Goal: Task Accomplishment & Management: Complete application form

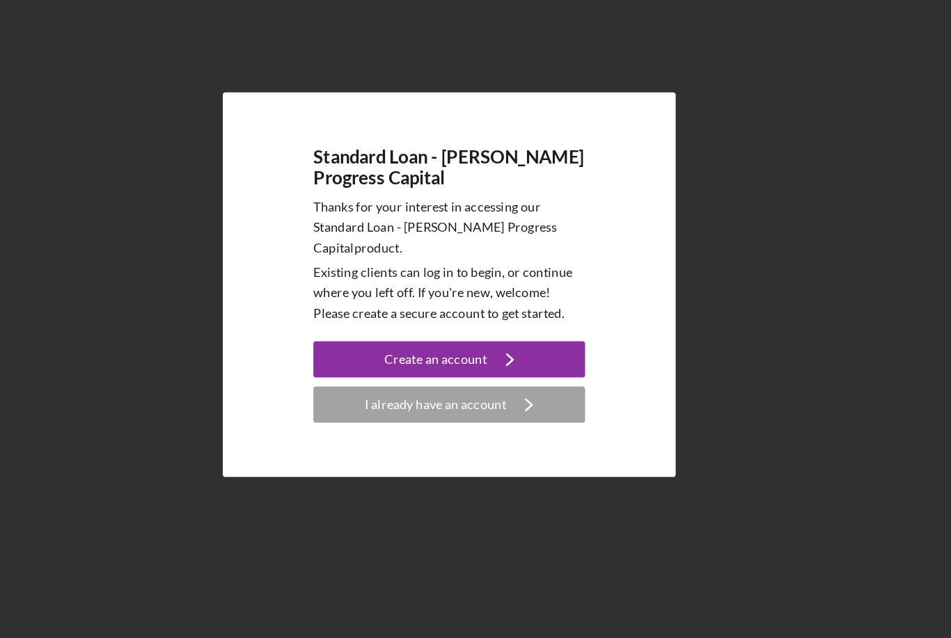
click at [426, 359] on div "Create an account" at bounding box center [465, 373] width 79 height 28
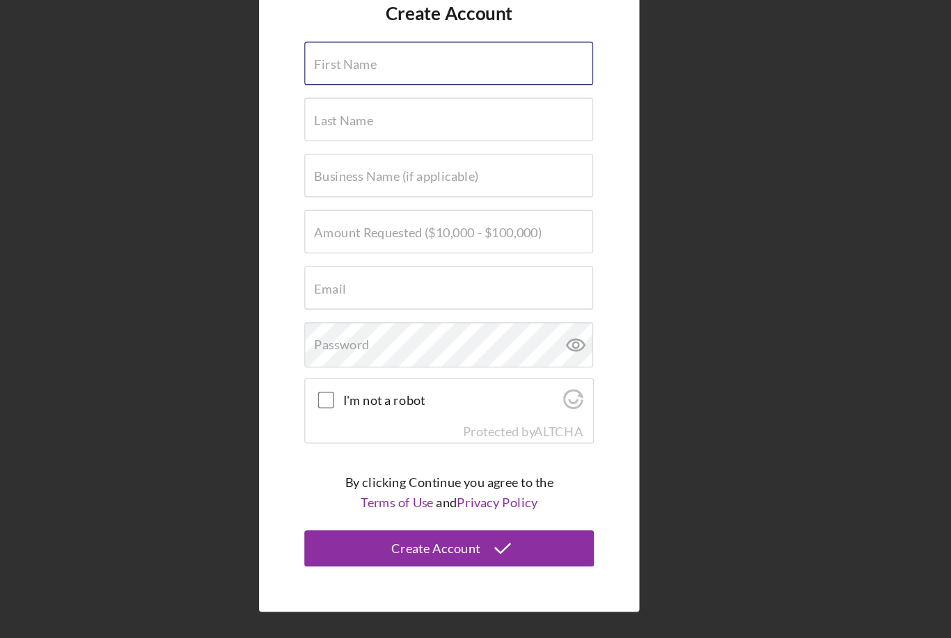
click at [364, 129] on input "First Name" at bounding box center [475, 145] width 222 height 33
type input "[PERSON_NAME]"
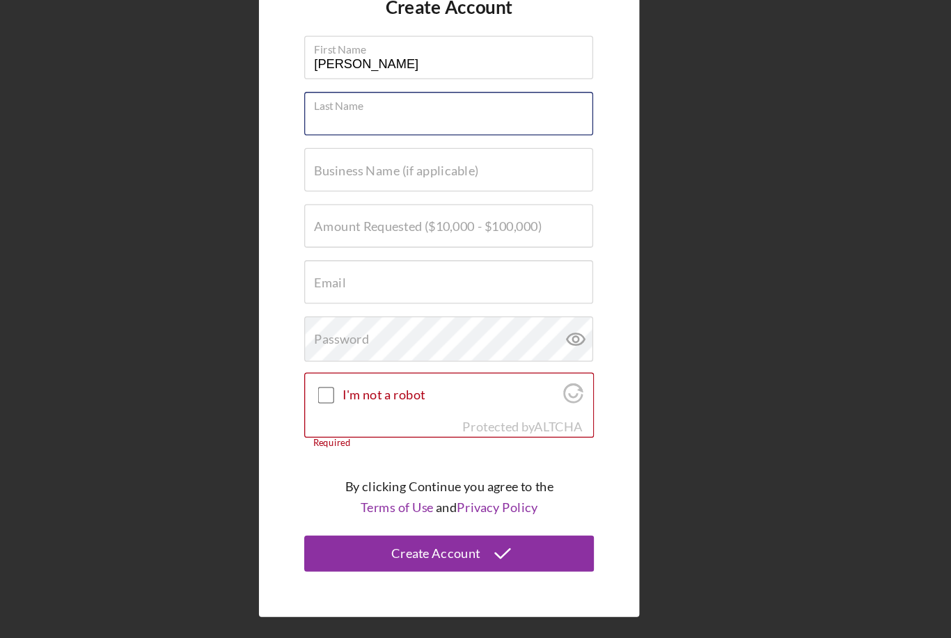
type input "[PERSON_NAME]"
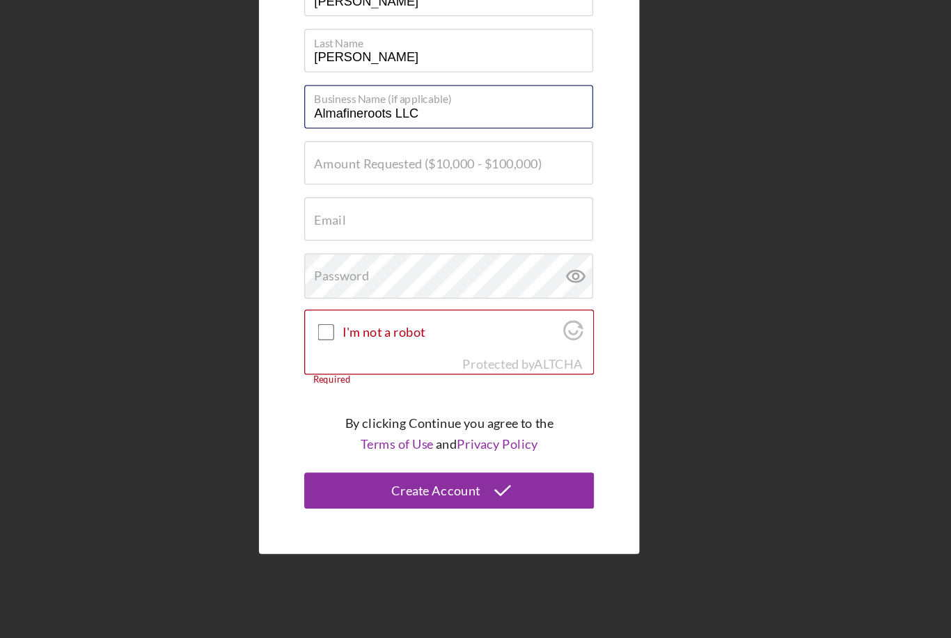
type input "Almafineroots LLC"
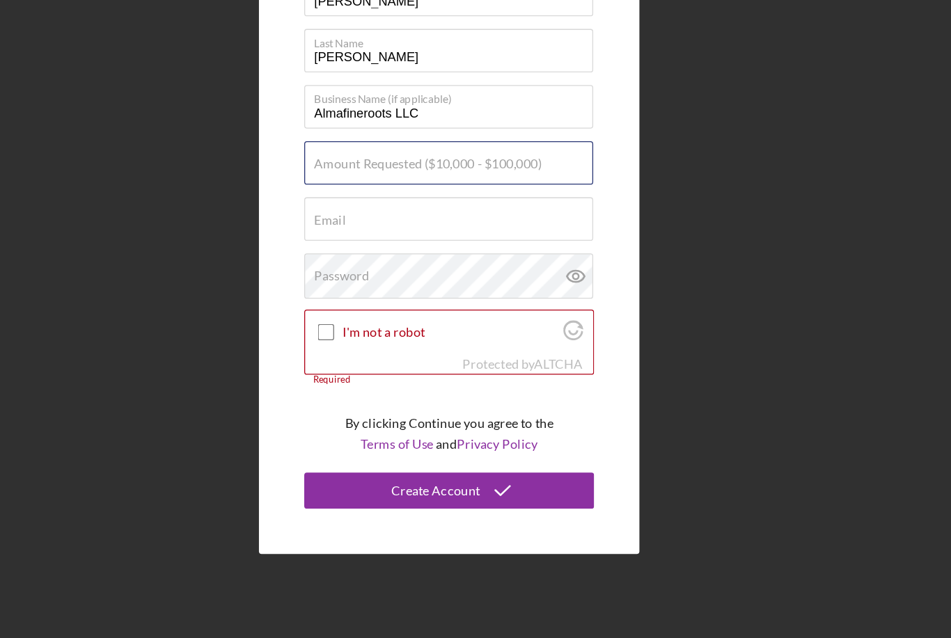
click at [364, 254] on input "Amount Requested ($10,000 - $100,000)" at bounding box center [475, 270] width 222 height 33
type input "$50,000"
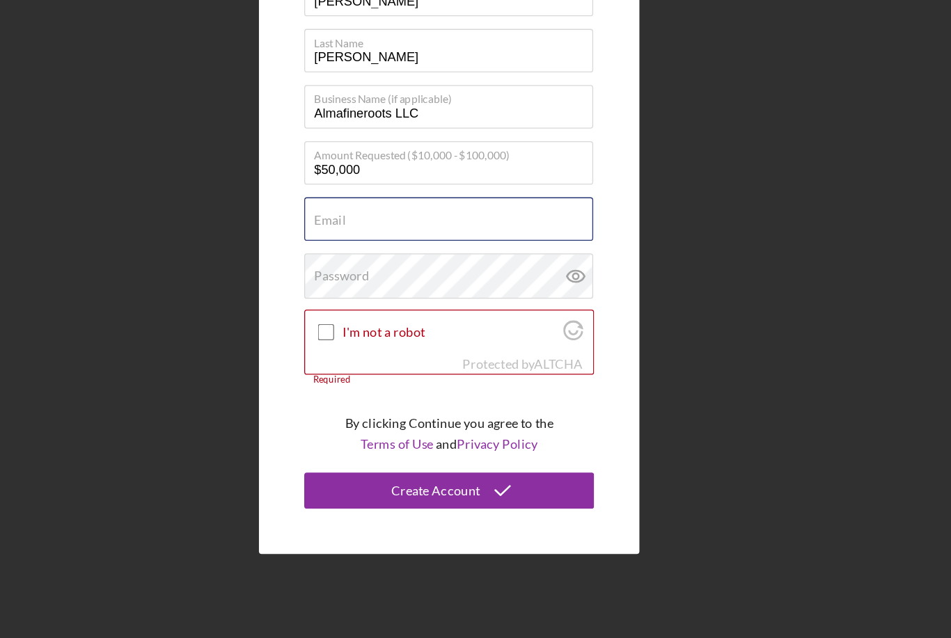
click at [364, 297] on input "Email" at bounding box center [475, 313] width 222 height 33
type input "In"
type input "[EMAIL_ADDRESS][DOMAIN_NAME]"
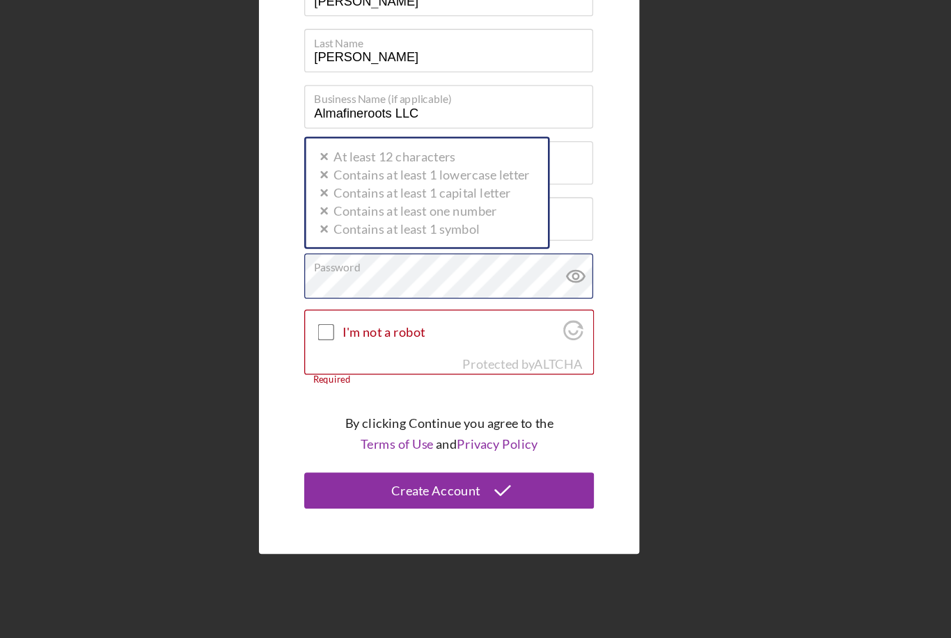
scroll to position [32, 0]
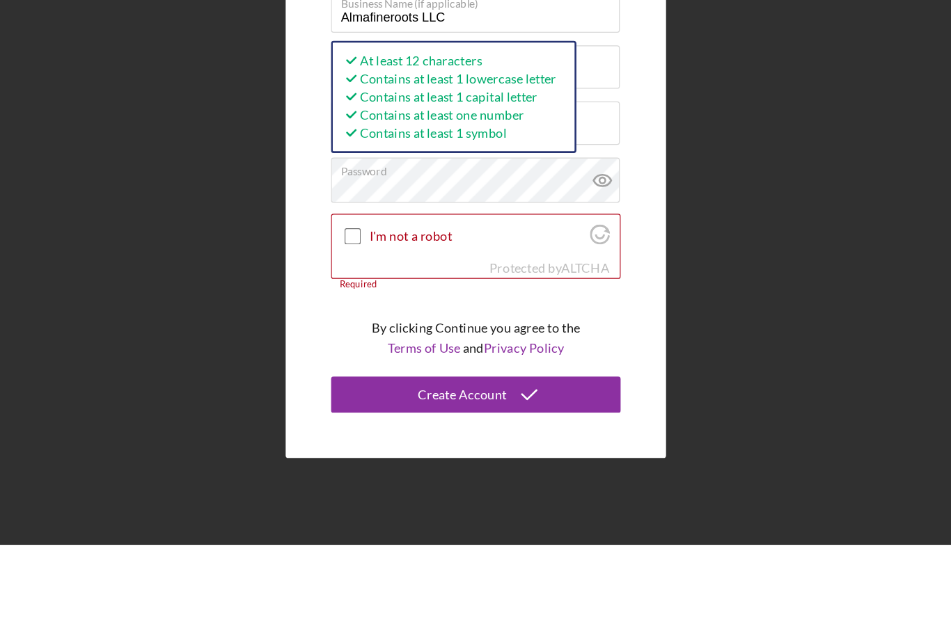
click at [555, 340] on icon at bounding box center [572, 357] width 35 height 35
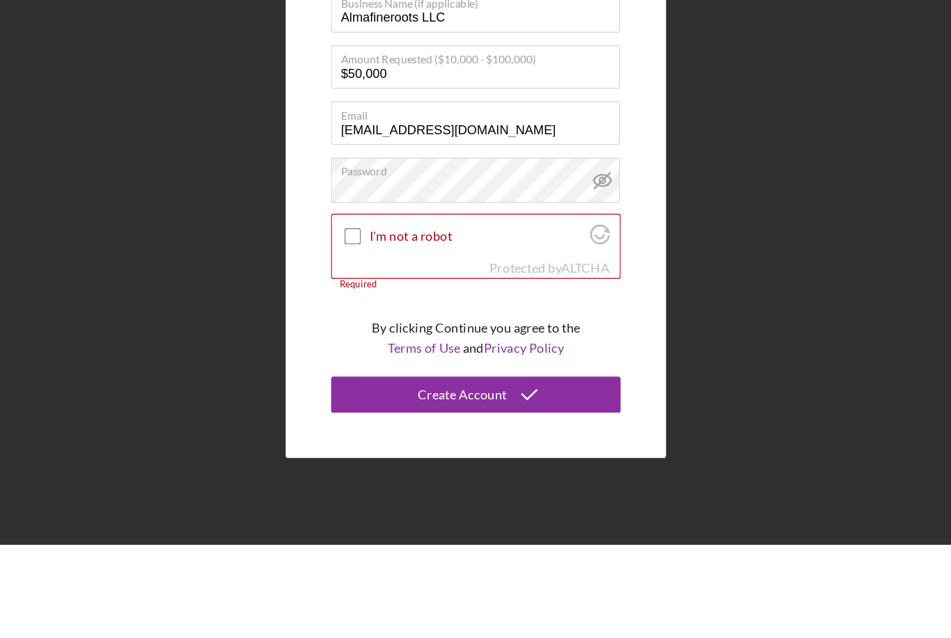
scroll to position [138, 0]
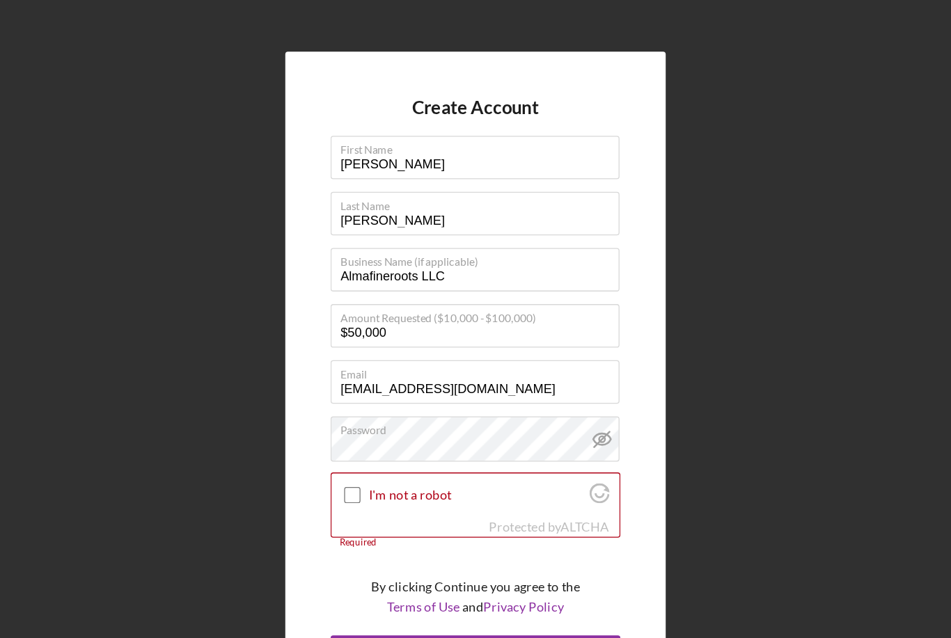
click at [374, 395] on input "I'm not a robot" at bounding box center [380, 401] width 13 height 13
checkbox input "true"
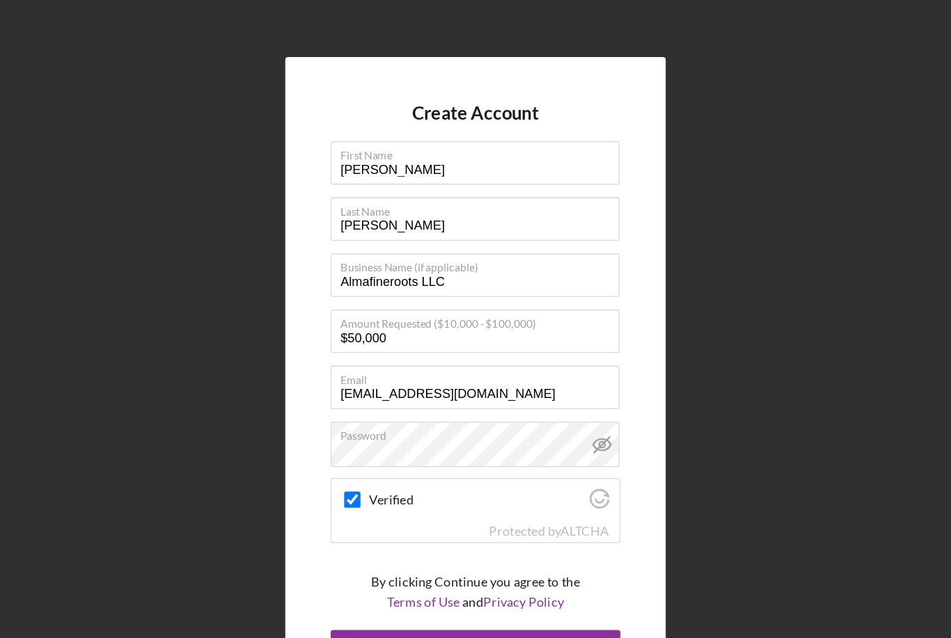
click at [431, 505] on div "Create Account" at bounding box center [465, 519] width 68 height 28
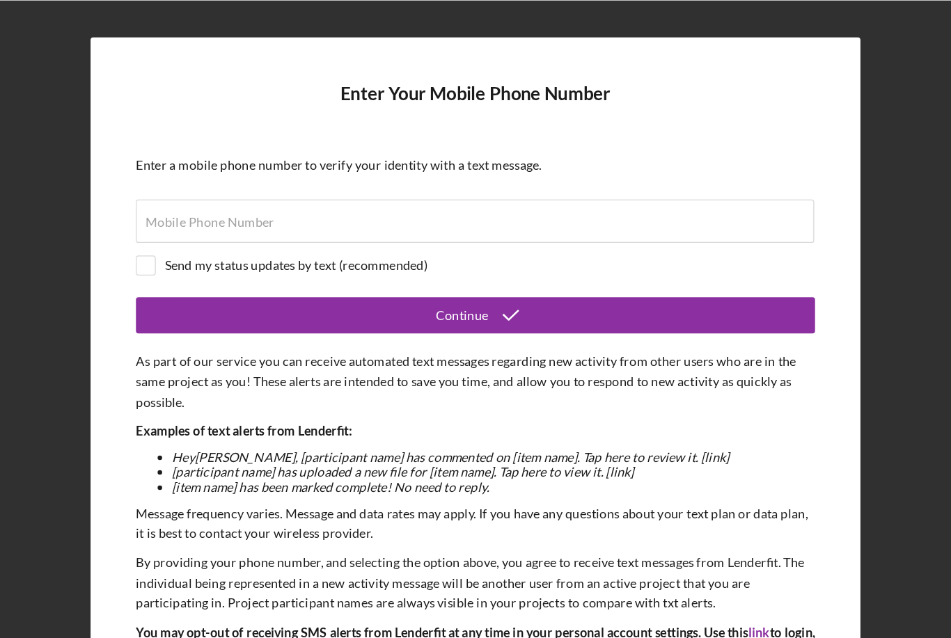
scroll to position [38, 0]
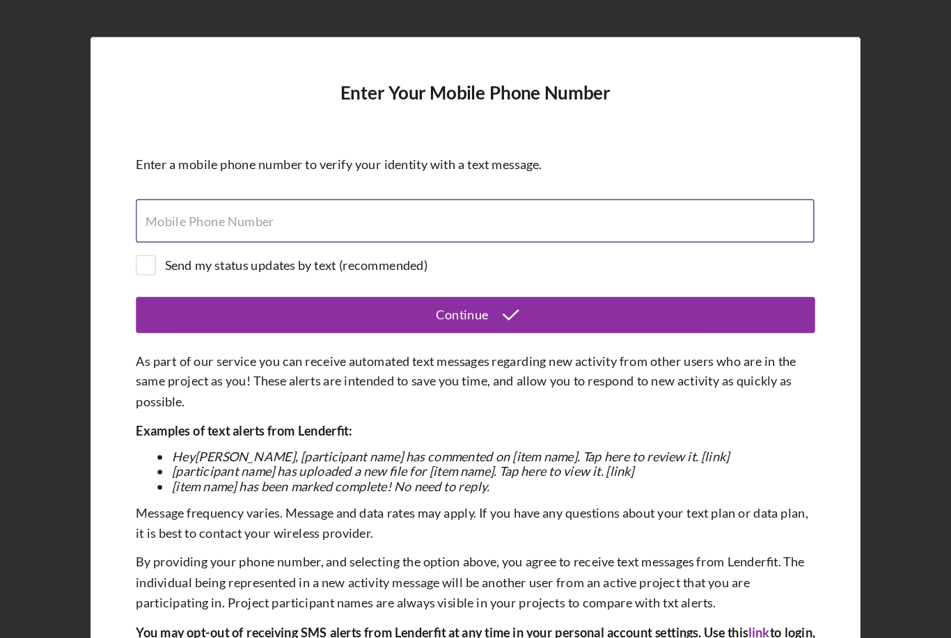
click at [251, 159] on div "Mobile Phone Number" at bounding box center [475, 170] width 522 height 35
type input "[PHONE_NUMBER]"
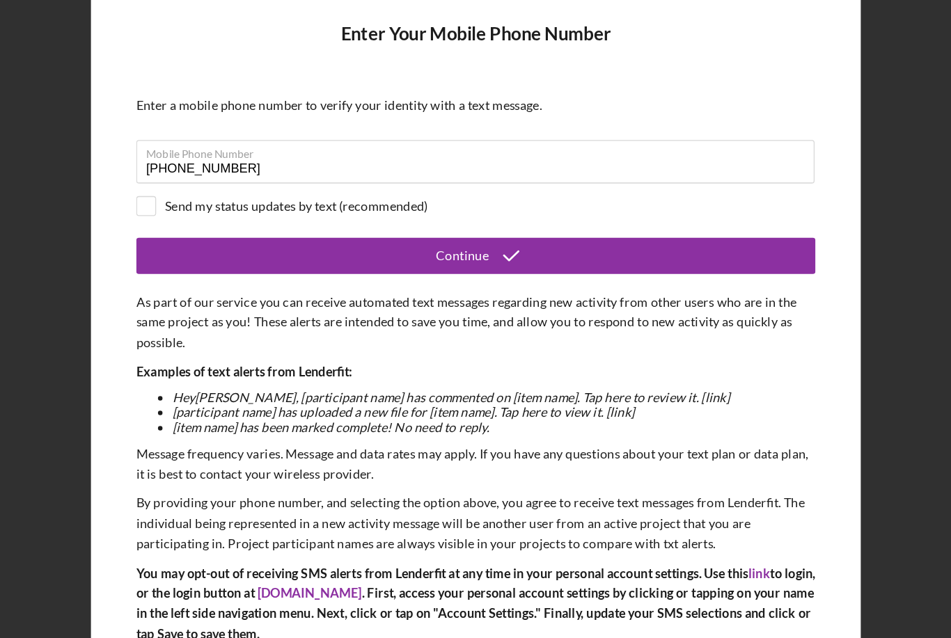
click at [215, 197] on input "checkbox" at bounding box center [222, 204] width 14 height 14
checkbox input "true"
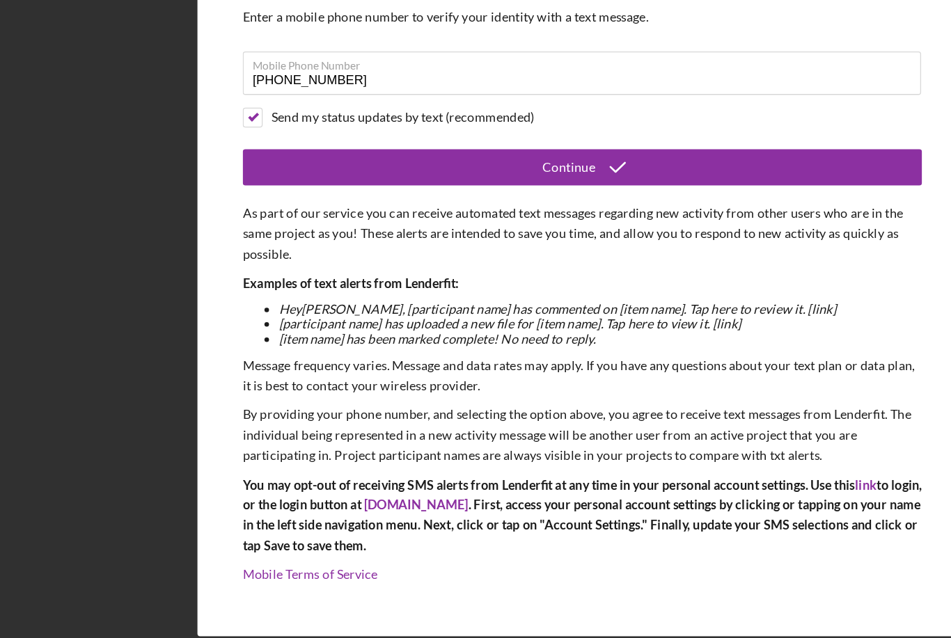
scroll to position [45, 0]
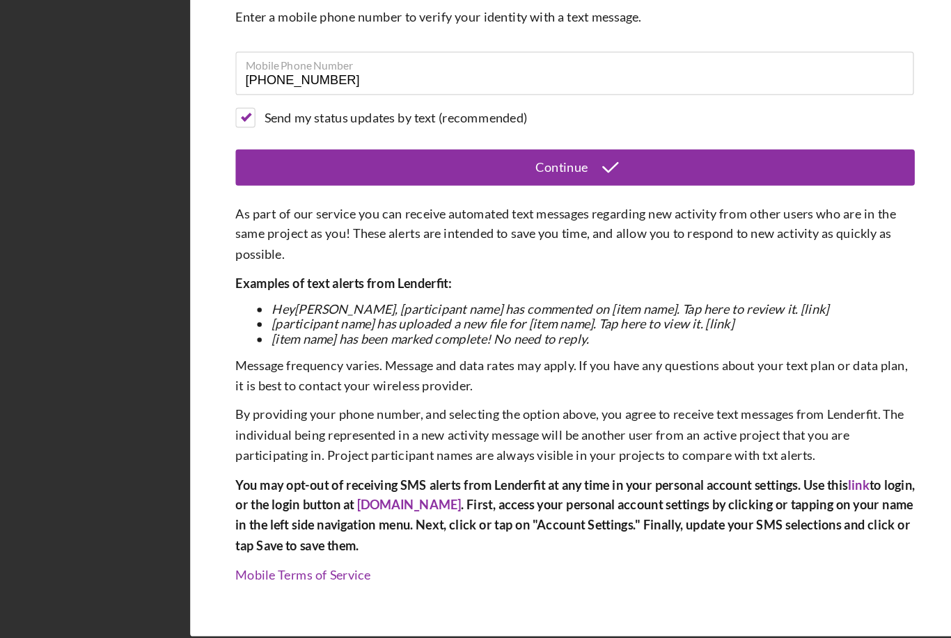
click at [485, 225] on icon "submit" at bounding box center [502, 242] width 35 height 35
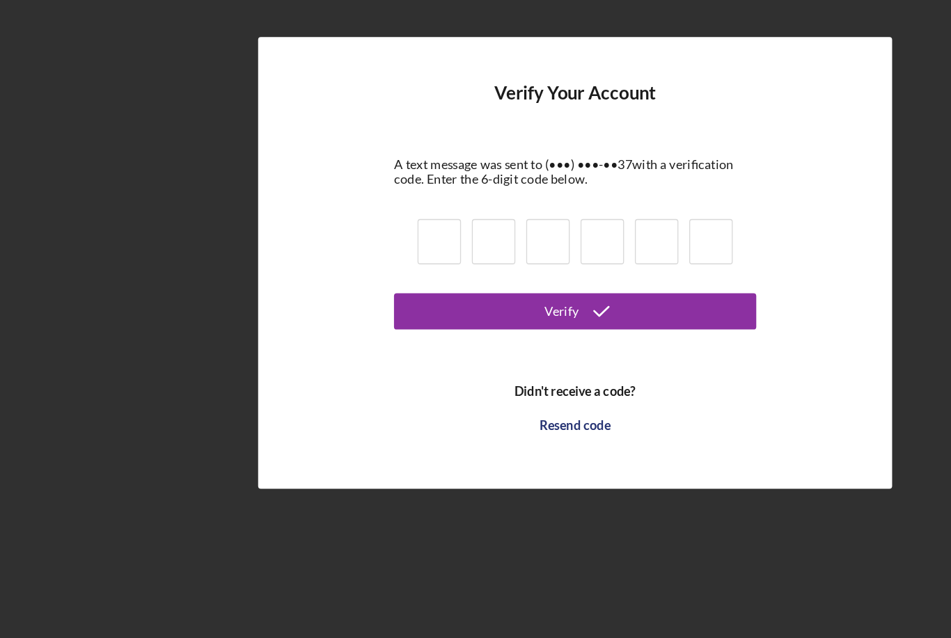
click at [354, 282] on input at bounding box center [370, 299] width 33 height 35
type input "3"
type input "4"
type input "3"
type input "2"
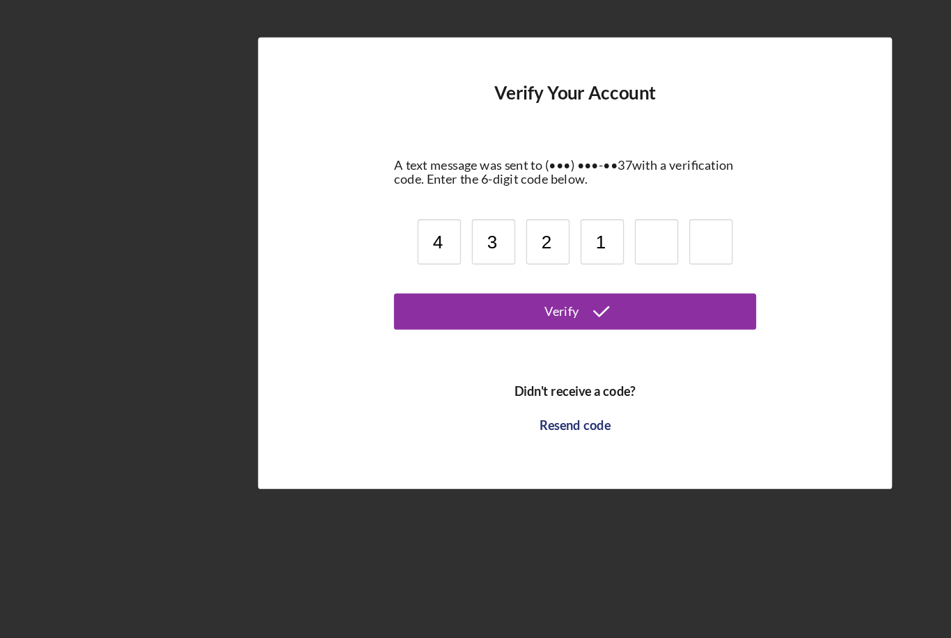
type input "1"
type input "7"
type input "9"
click at [452, 339] on div "Verify" at bounding box center [465, 353] width 26 height 28
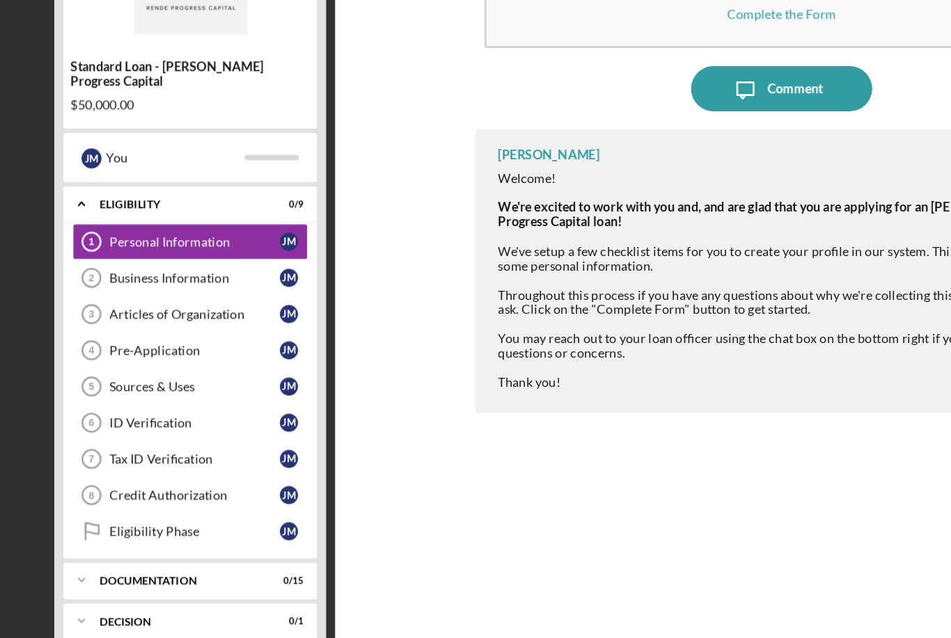
click at [158, 293] on div "Personal Information" at bounding box center [149, 298] width 131 height 11
click at [150, 312] on link "Business Information 2 Business Information [PERSON_NAME]" at bounding box center [146, 326] width 181 height 28
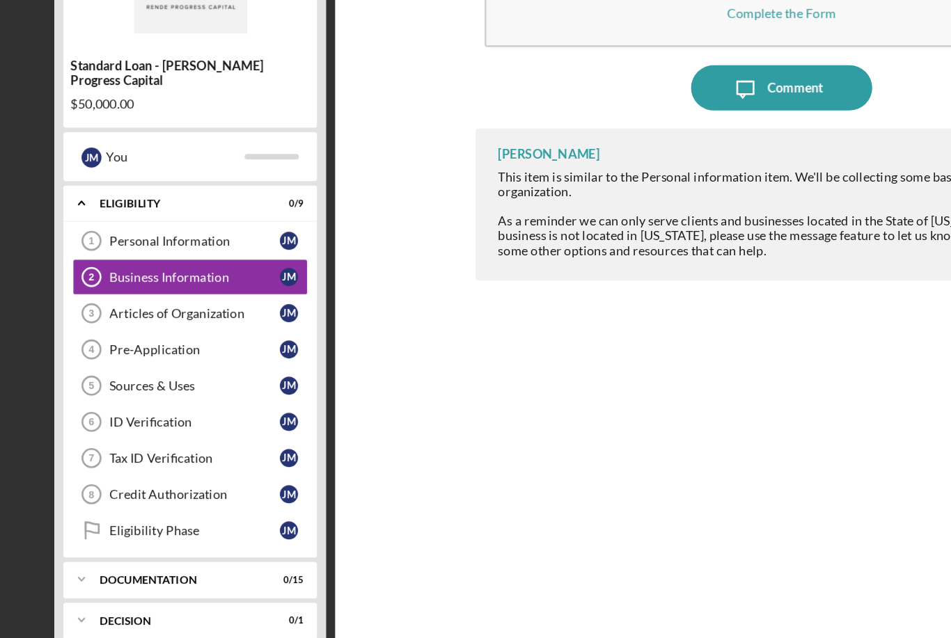
click at [148, 312] on link "Business Information 2 Business Information [PERSON_NAME]" at bounding box center [146, 326] width 181 height 28
click at [164, 285] on link "Personal Information 1 Personal Information [PERSON_NAME]" at bounding box center [146, 299] width 181 height 28
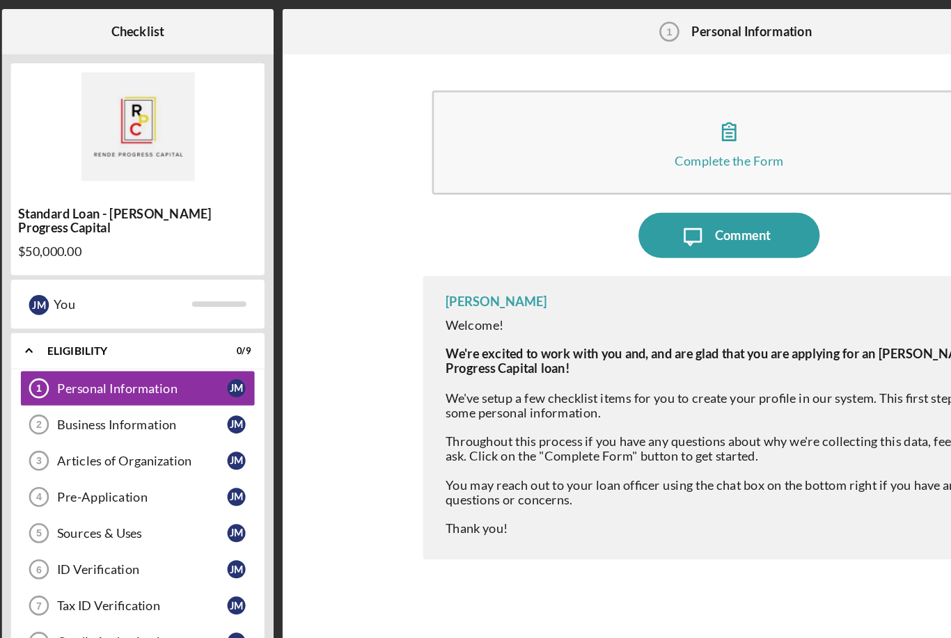
click at [583, 114] on icon "button" at bounding box center [600, 101] width 35 height 35
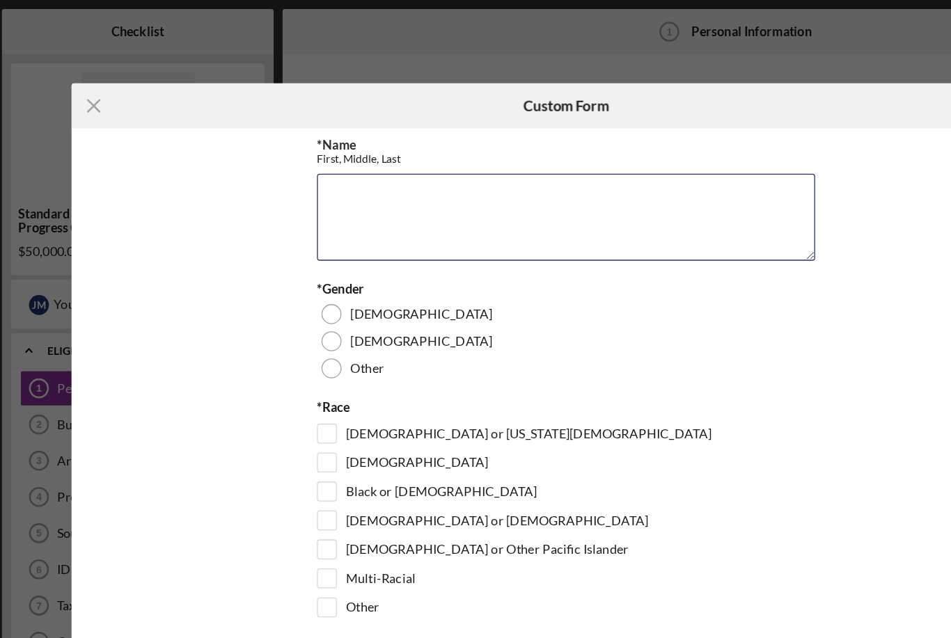
click at [324, 157] on textarea "*Name" at bounding box center [475, 167] width 383 height 67
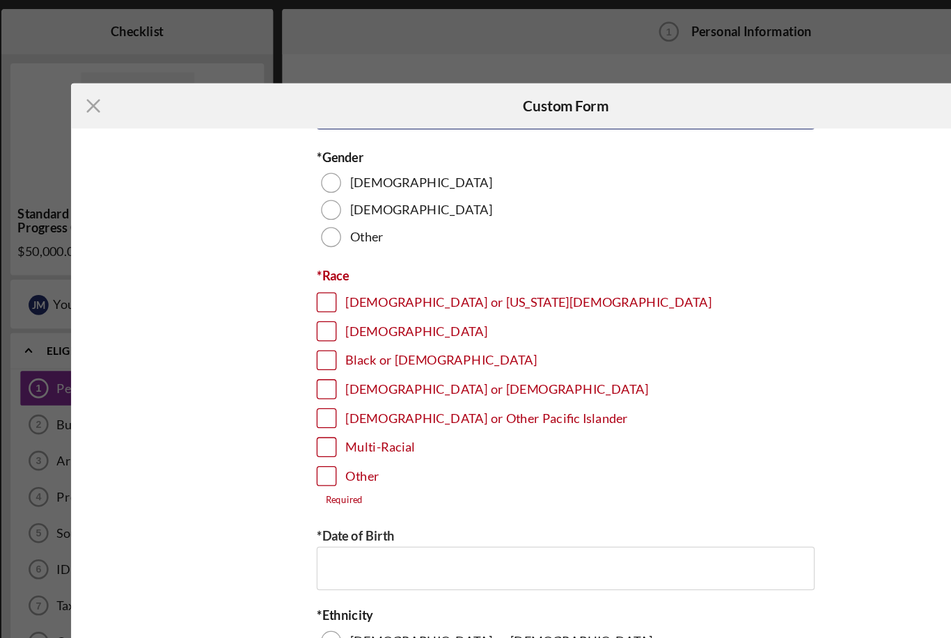
scroll to position [102, 0]
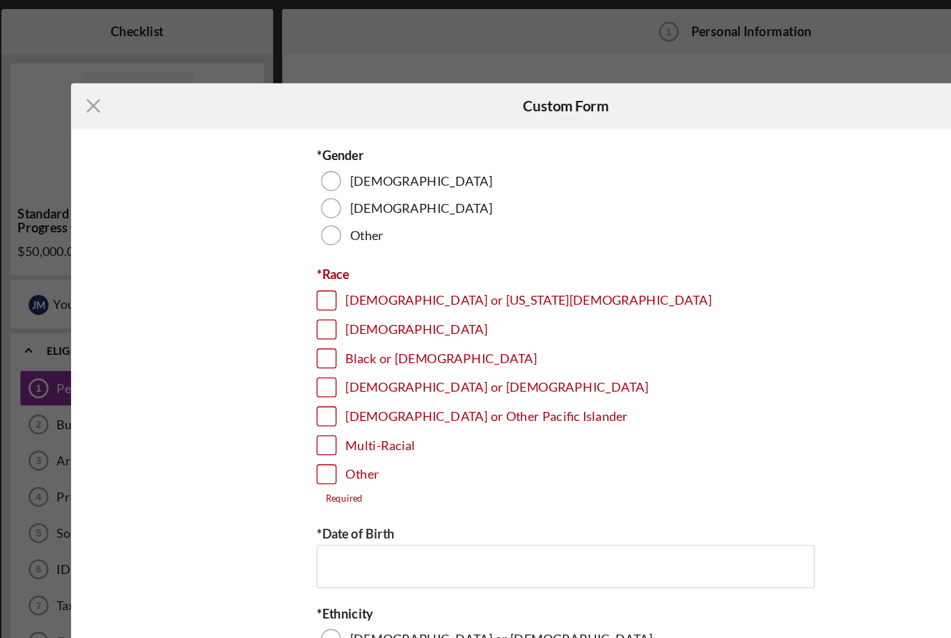
type textarea "[PERSON_NAME]"
click at [287, 164] on div at bounding box center [294, 159] width 15 height 15
click at [285, 280] on input "Black or [DEMOGRAPHIC_DATA]" at bounding box center [292, 276] width 14 height 14
checkbox input "true"
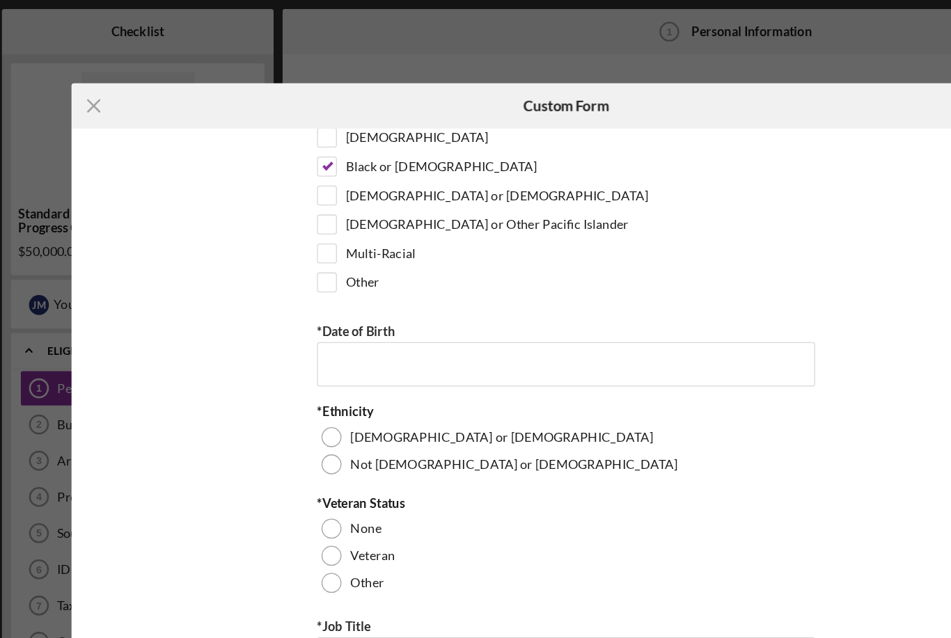
scroll to position [251, 0]
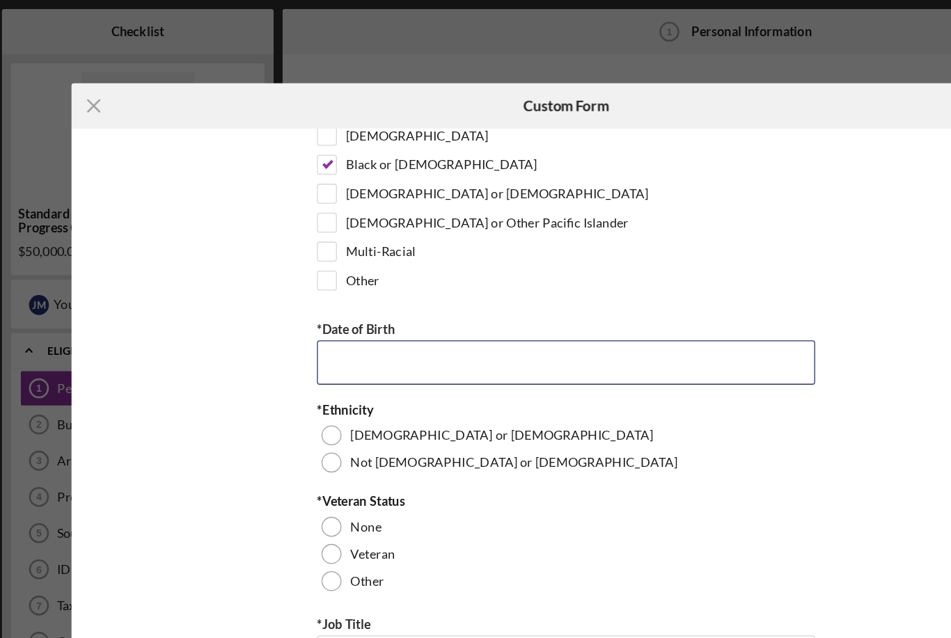
click at [329, 291] on input "*Date of Birth" at bounding box center [475, 278] width 383 height 33
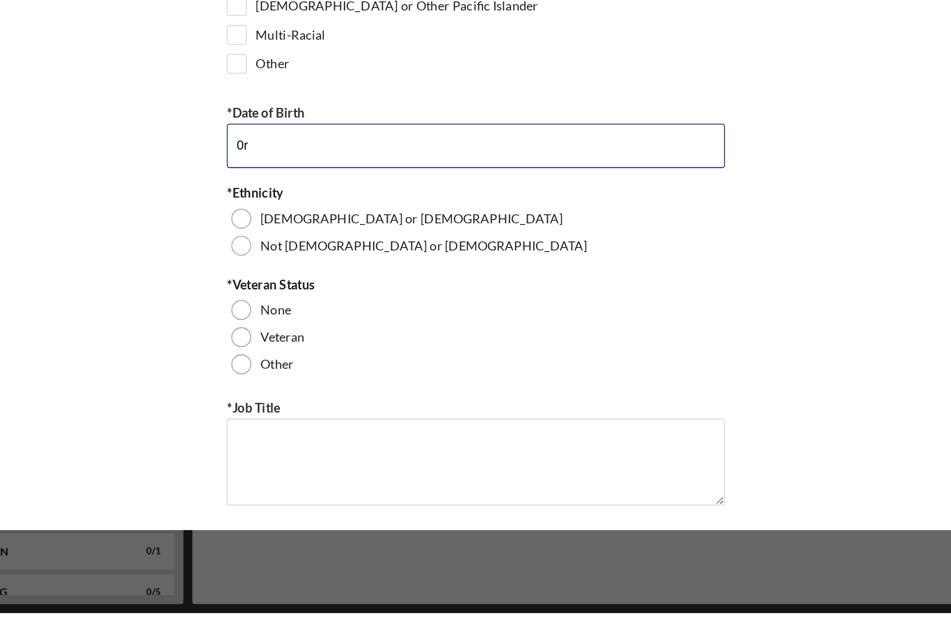
type input "0"
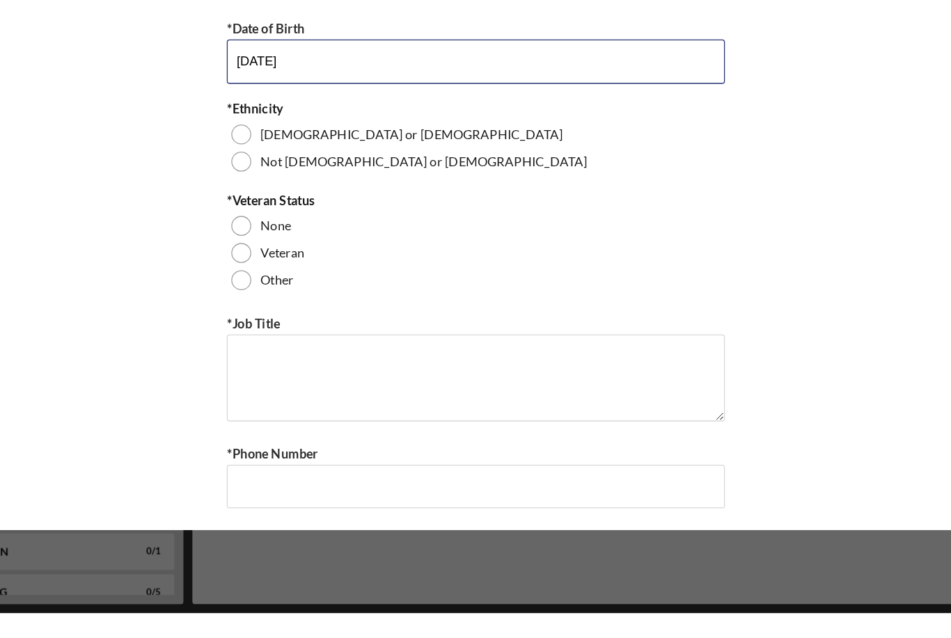
scroll to position [325, 0]
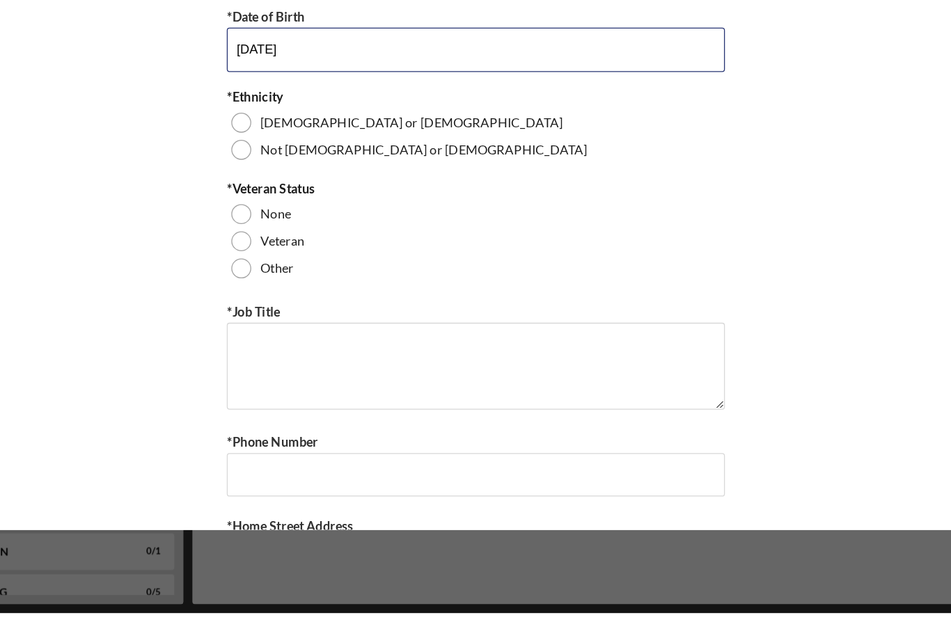
type input "[DATE]"
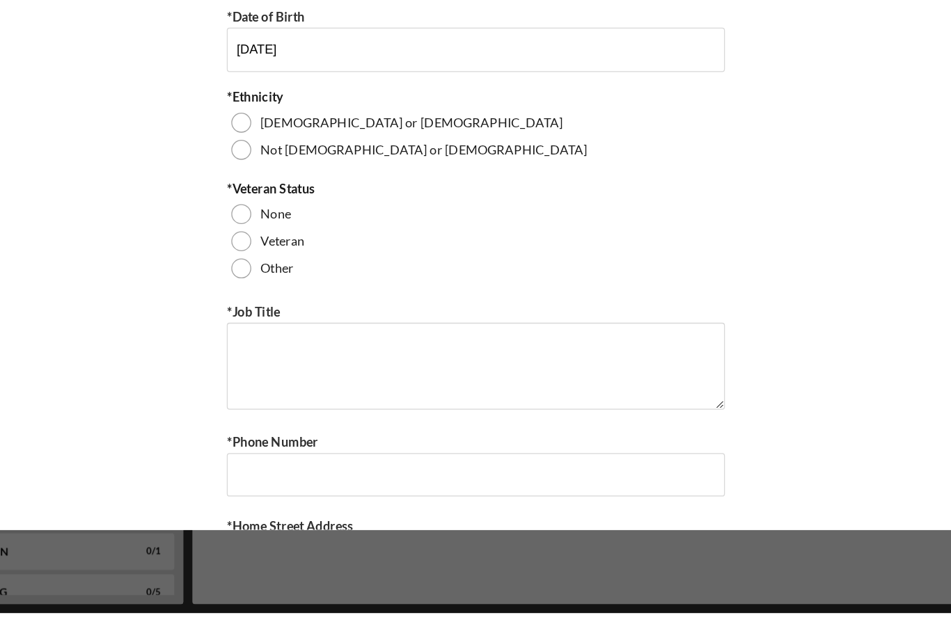
click at [284, 251] on div "[DEMOGRAPHIC_DATA] or [DEMOGRAPHIC_DATA]" at bounding box center [475, 261] width 383 height 21
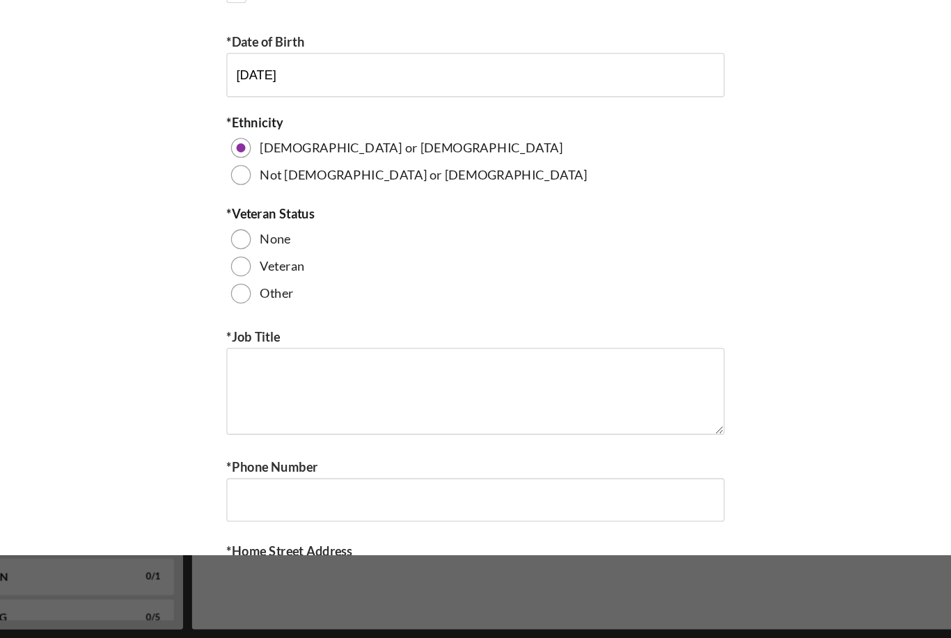
click at [284, 321] on div "None" at bounding box center [475, 331] width 383 height 21
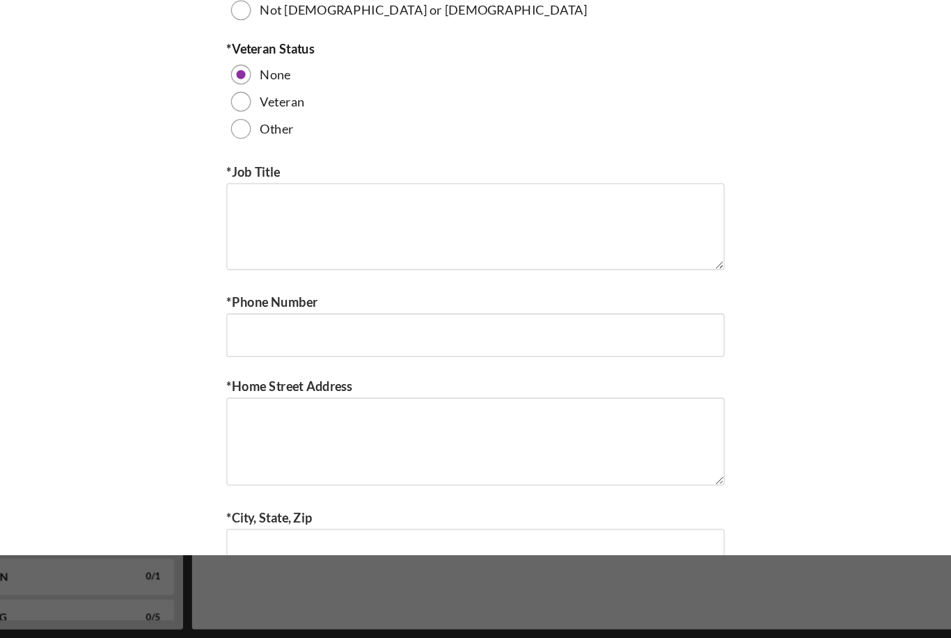
scroll to position [452, 0]
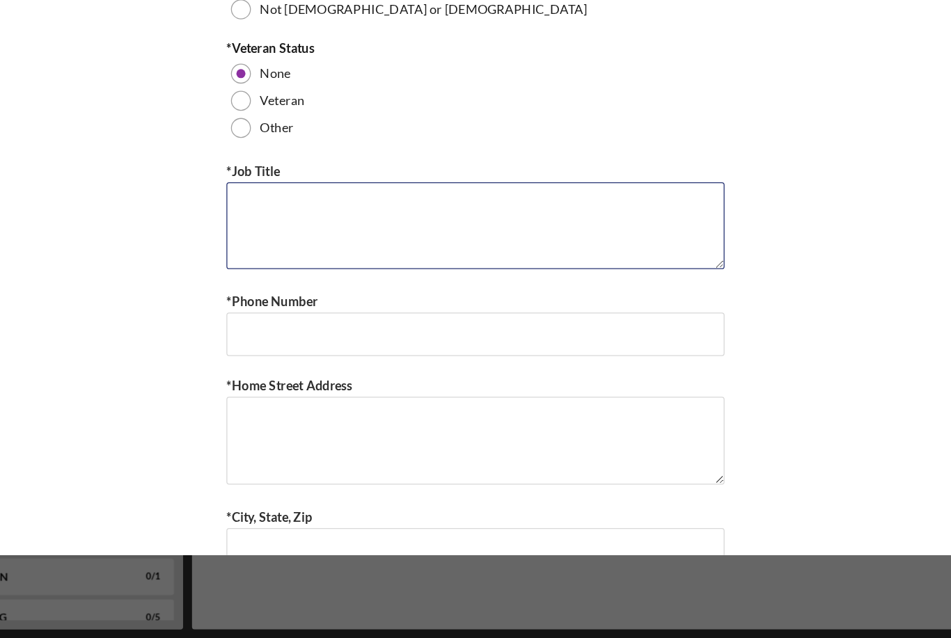
click at [284, 287] on textarea "*Job Title" at bounding box center [475, 320] width 383 height 67
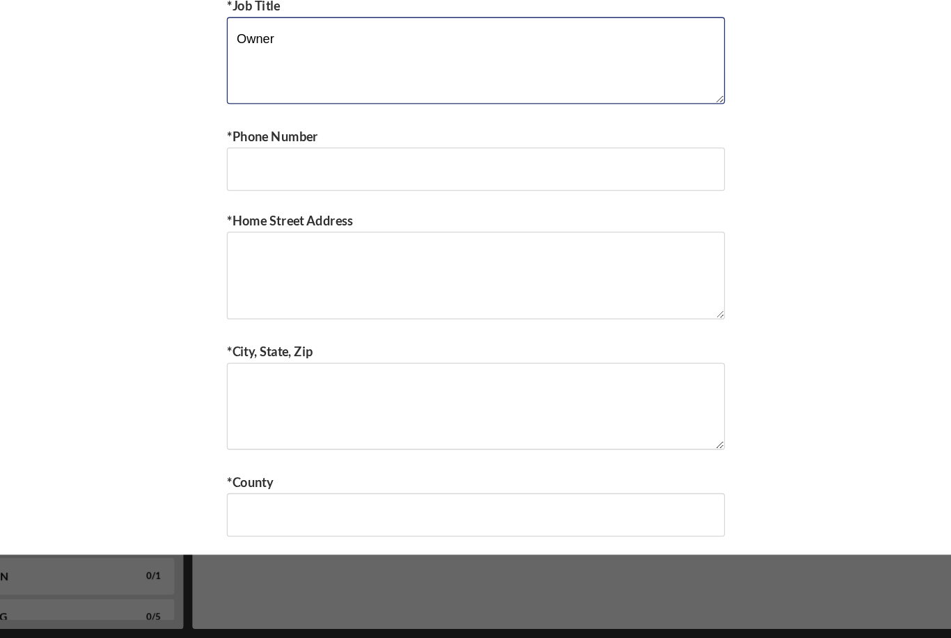
scroll to position [589, 0]
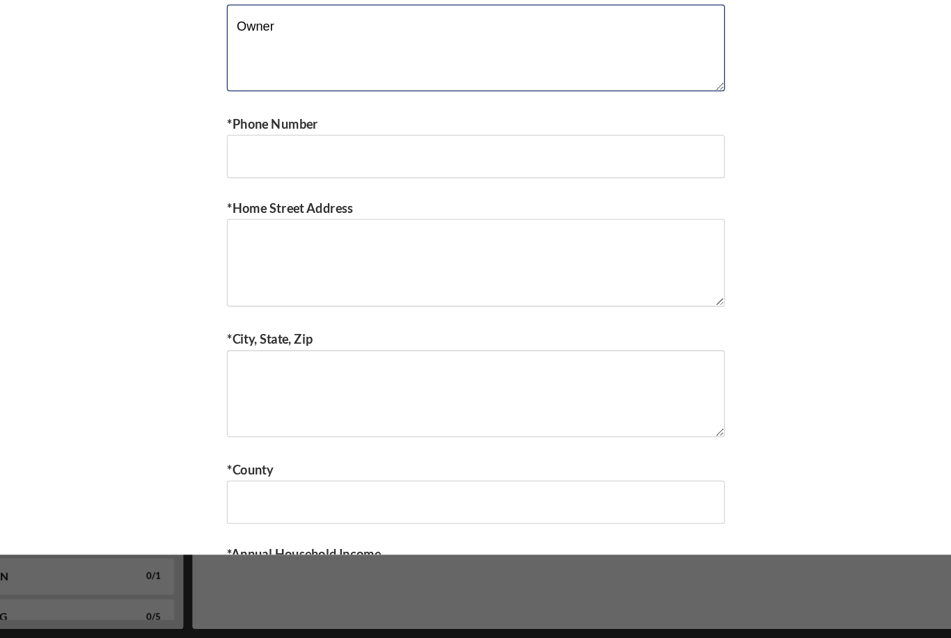
type textarea "Owner"
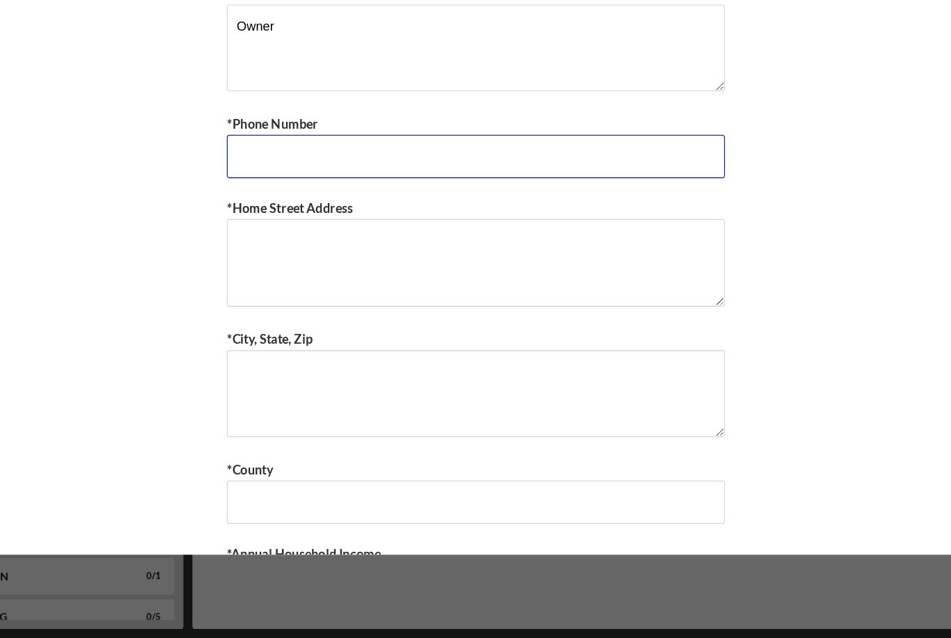
click at [284, 251] on input "*Phone Number" at bounding box center [475, 267] width 383 height 33
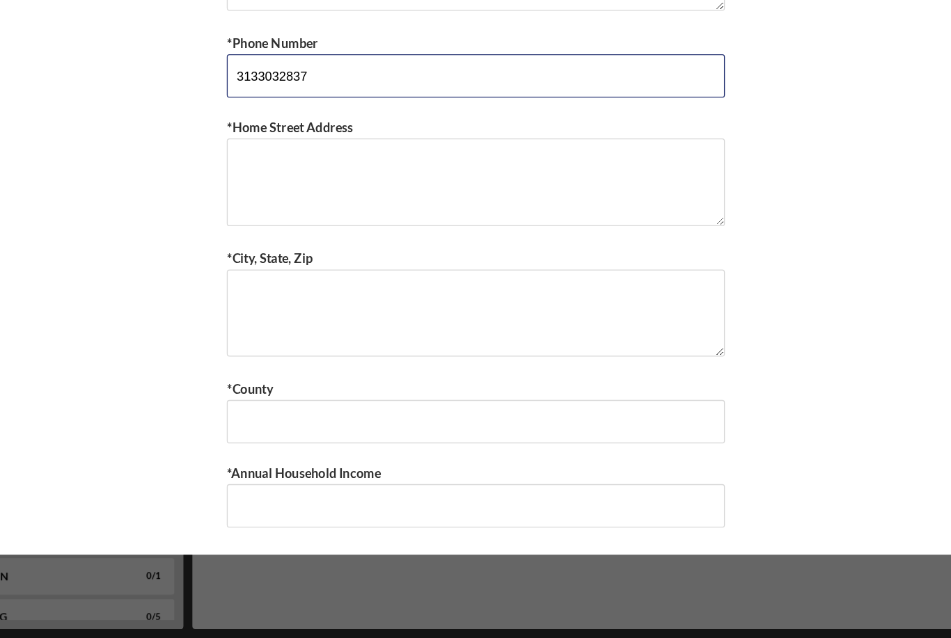
scroll to position [654, 0]
type input "3133032837"
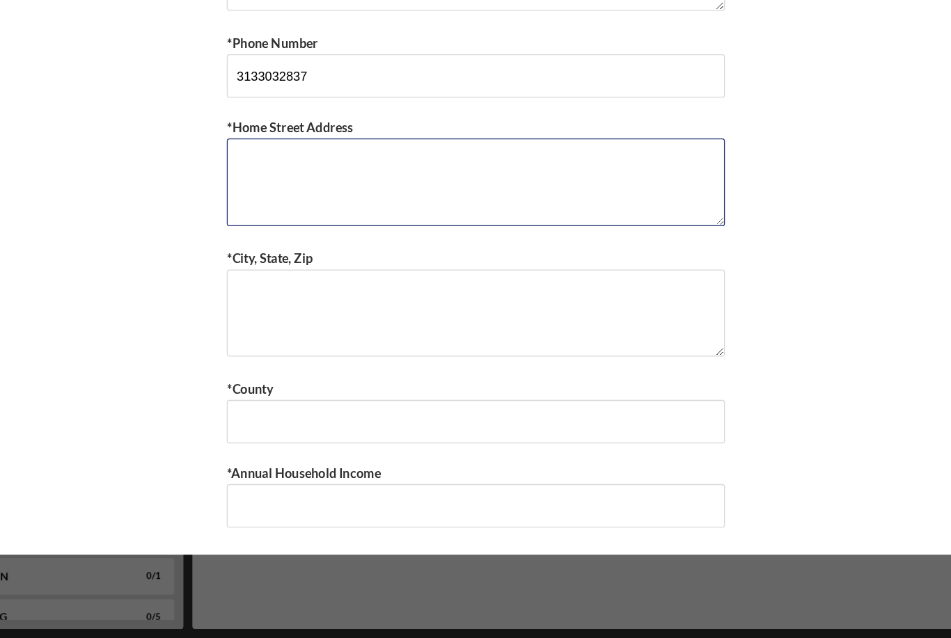
click at [284, 254] on textarea "*Home Street Address" at bounding box center [475, 287] width 383 height 67
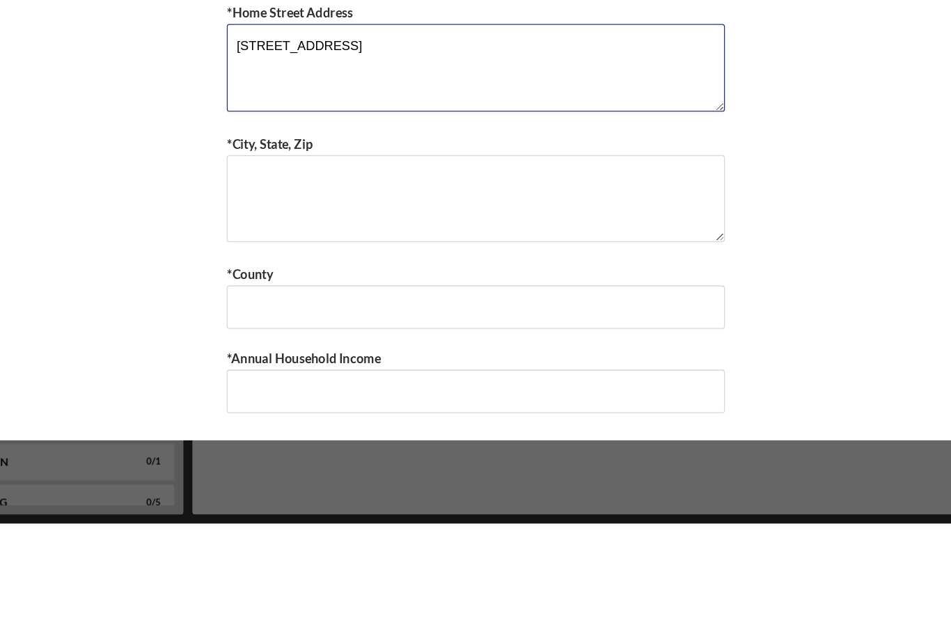
type textarea "[STREET_ADDRESS]"
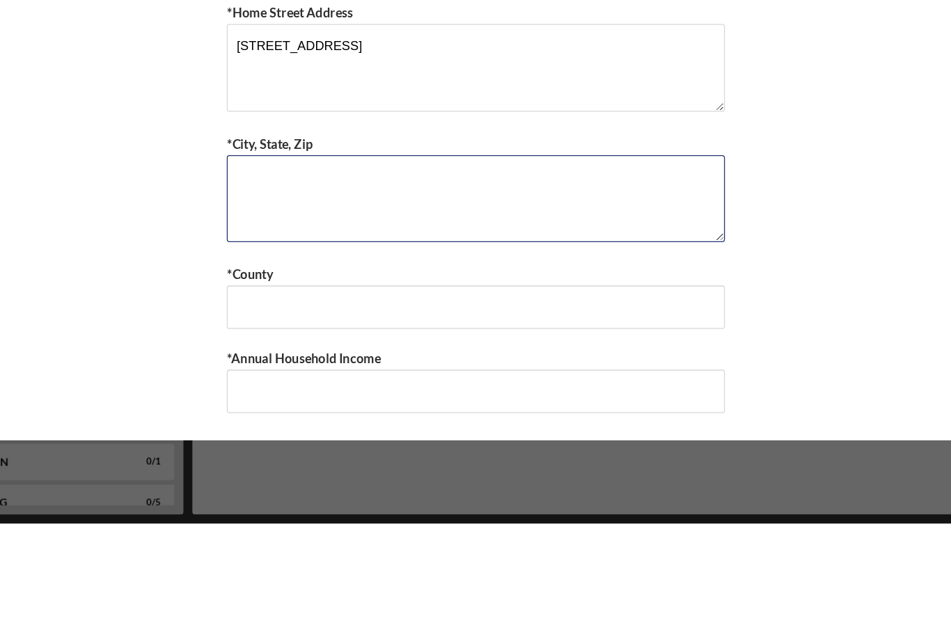
click at [284, 355] on textarea "*City, State, Zip" at bounding box center [475, 388] width 383 height 67
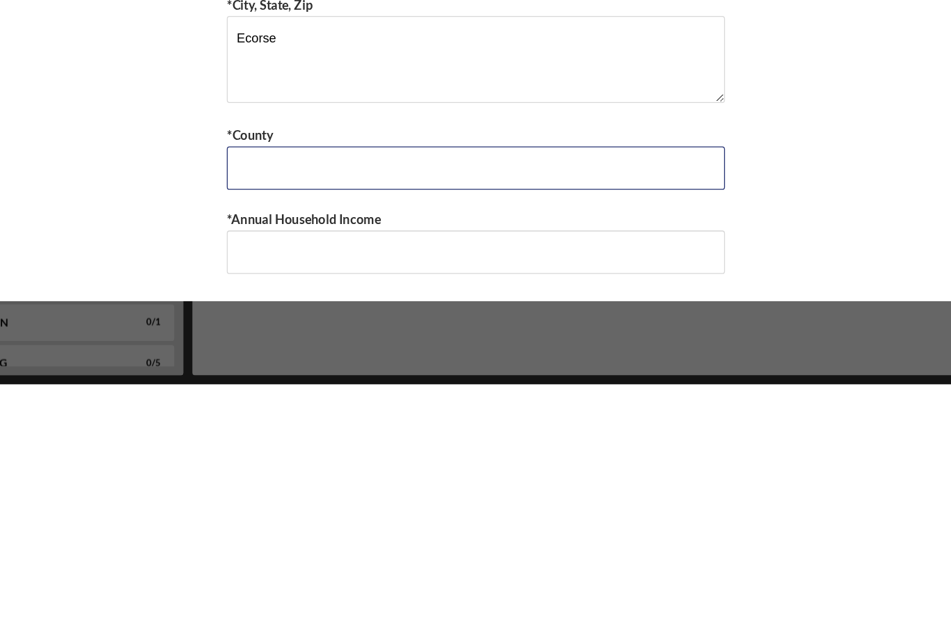
click at [284, 455] on input "*County" at bounding box center [475, 471] width 383 height 33
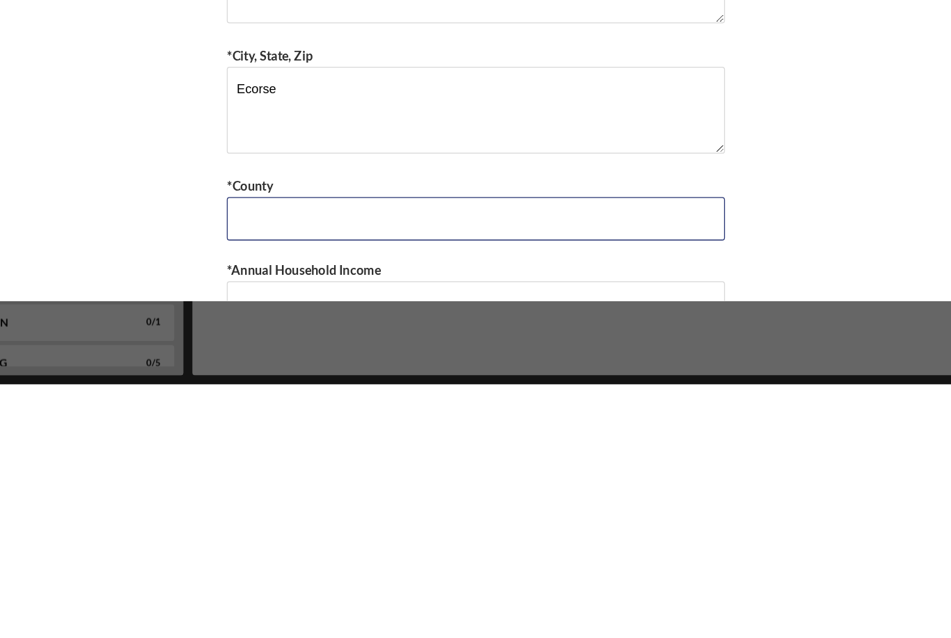
scroll to position [612, 0]
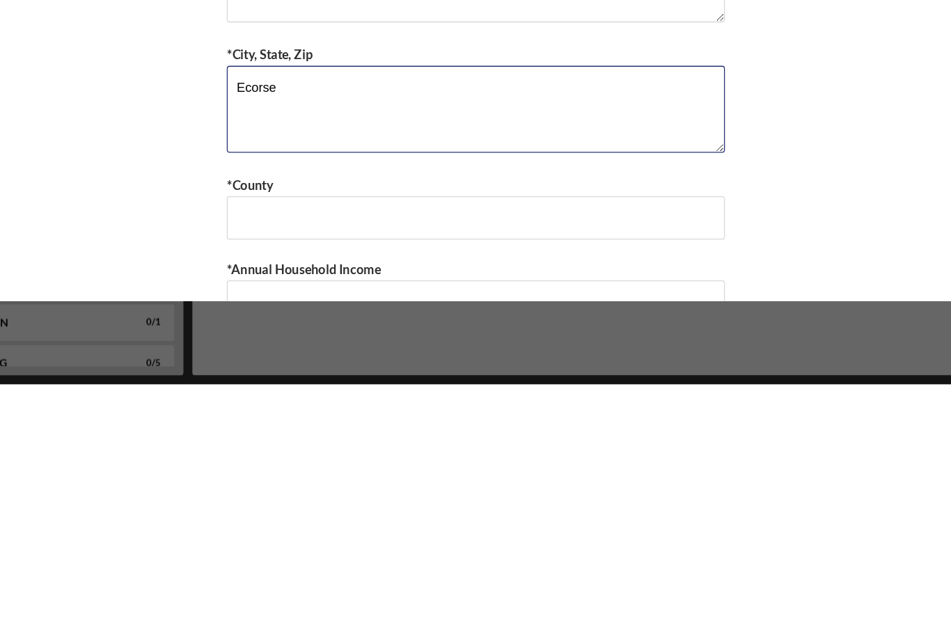
click at [284, 393] on textarea "Ecorse" at bounding box center [475, 426] width 383 height 67
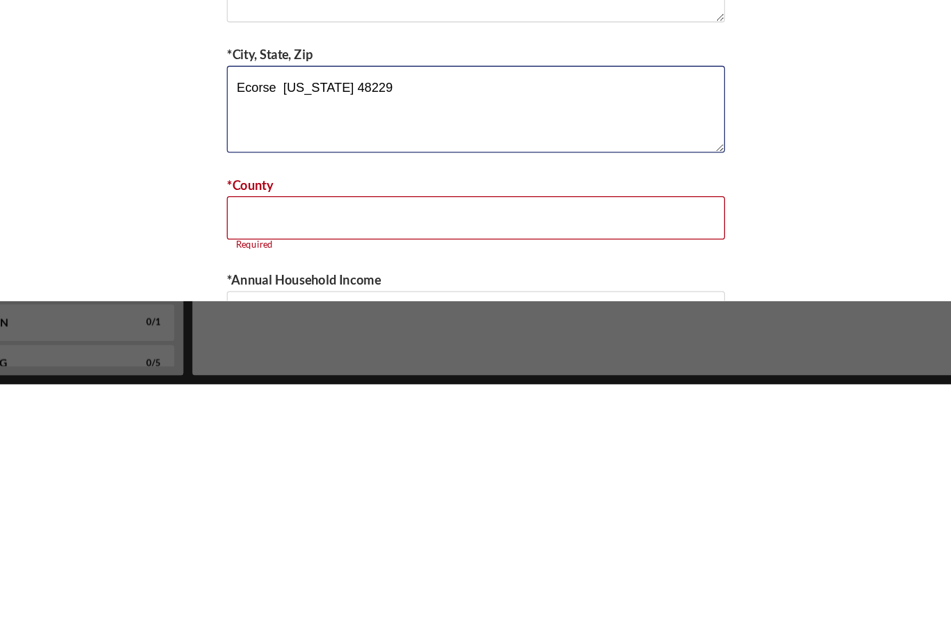
type textarea "Ecorse [US_STATE] 48229"
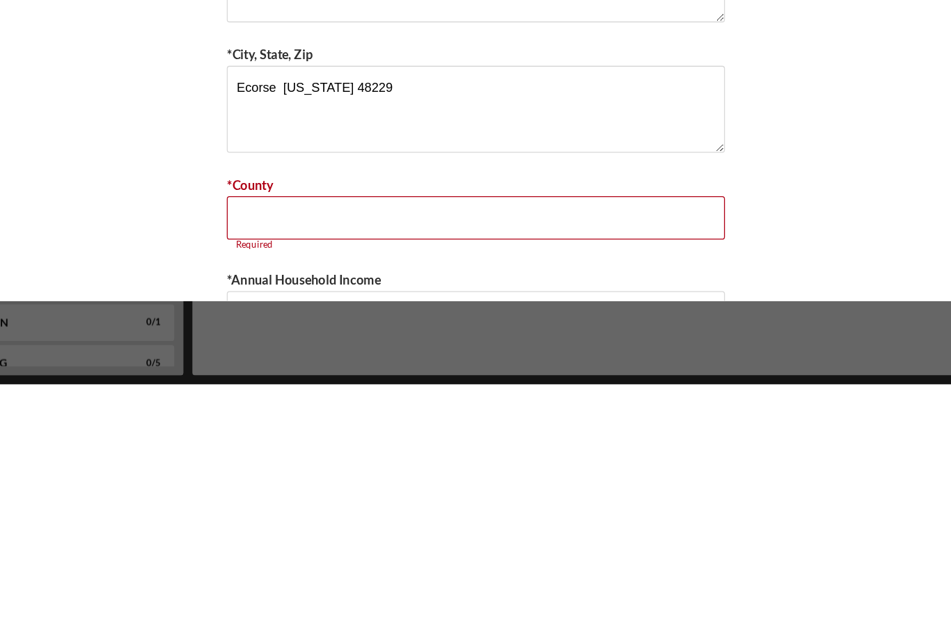
click at [284, 493] on input "*County" at bounding box center [475, 509] width 383 height 33
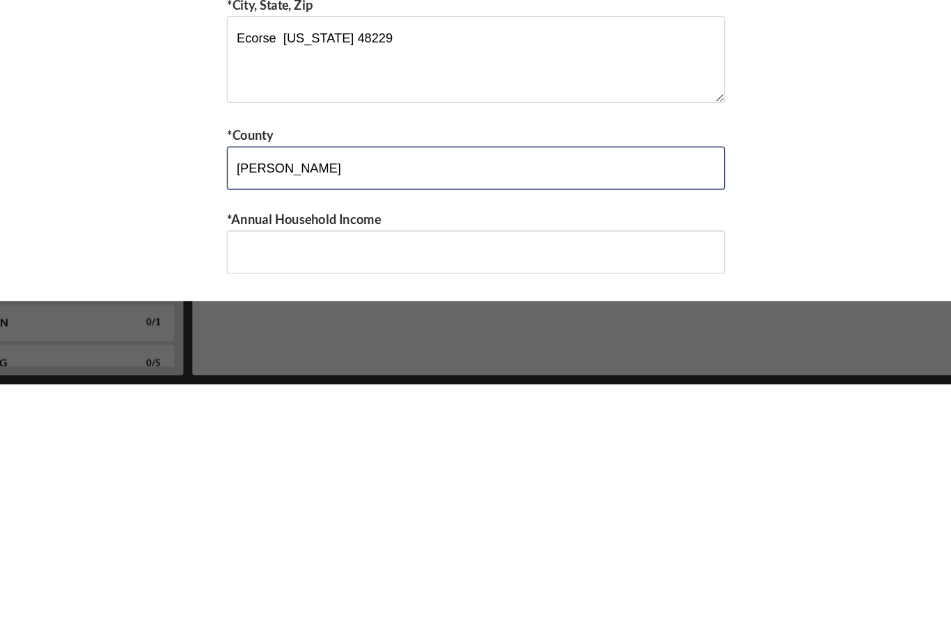
scroll to position [654, 0]
type input "[PERSON_NAME]"
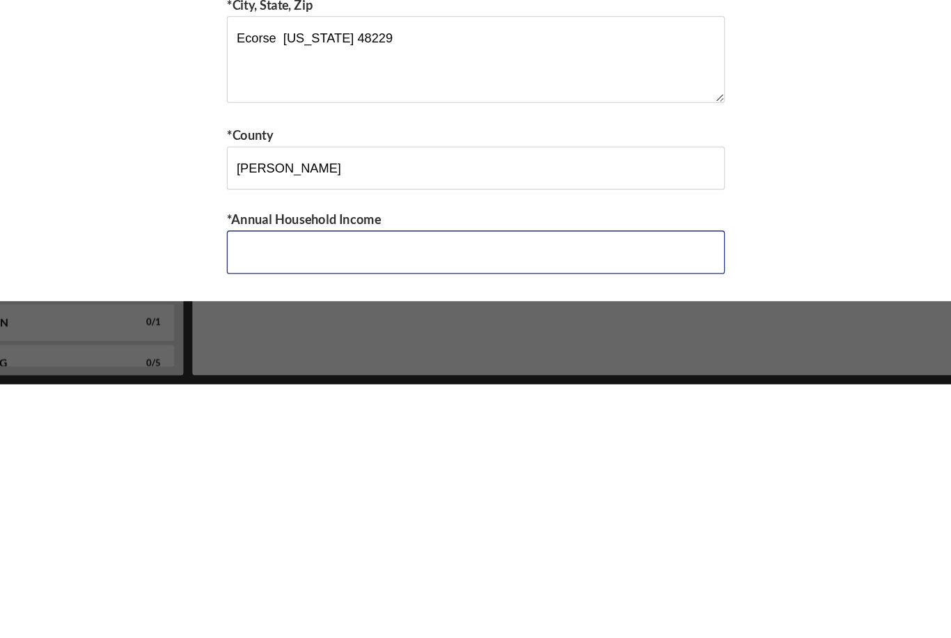
click at [284, 520] on input "*Annual Household Income" at bounding box center [475, 536] width 383 height 33
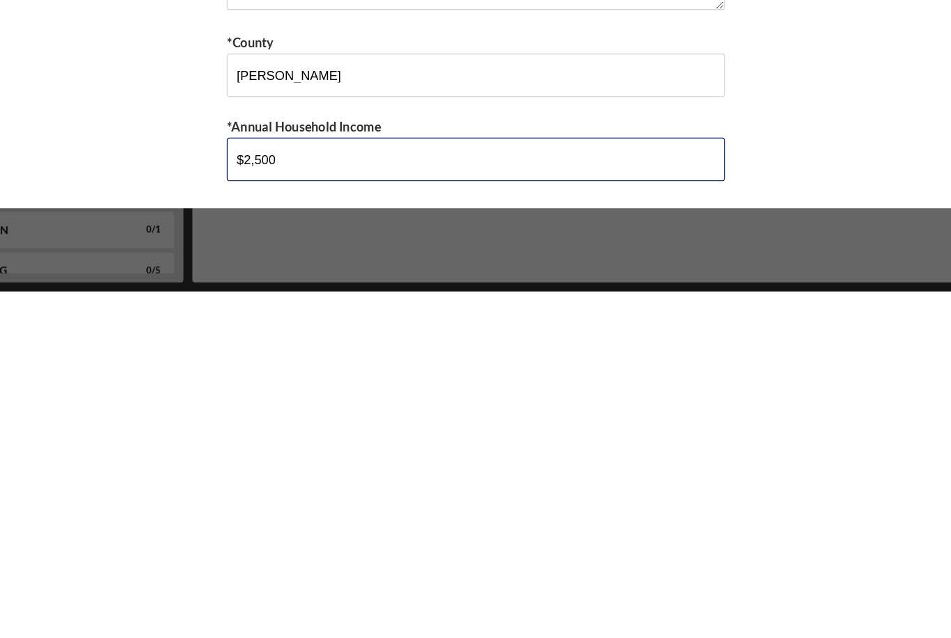
type input "$25,000"
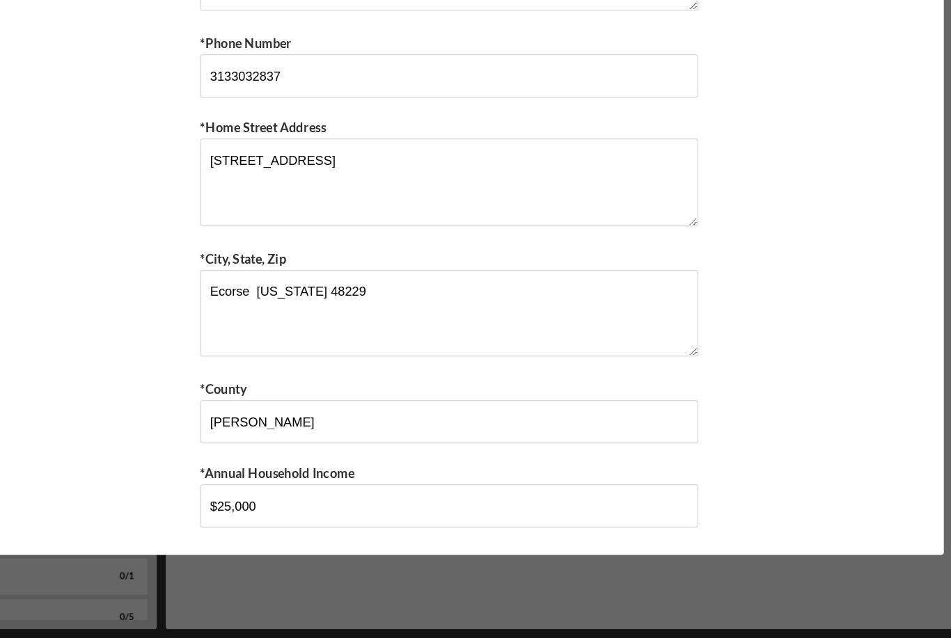
scroll to position [654, 0]
click at [628, 296] on div "*Name First, Middle, Last [PERSON_NAME] *Gender [DEMOGRAPHIC_DATA] [DEMOGRAPHIC…" at bounding box center [475, 337] width 761 height 476
click at [635, 381] on div "*Name First, Middle, Last [PERSON_NAME] *Gender [DEMOGRAPHIC_DATA] [DEMOGRAPHIC…" at bounding box center [475, 337] width 761 height 476
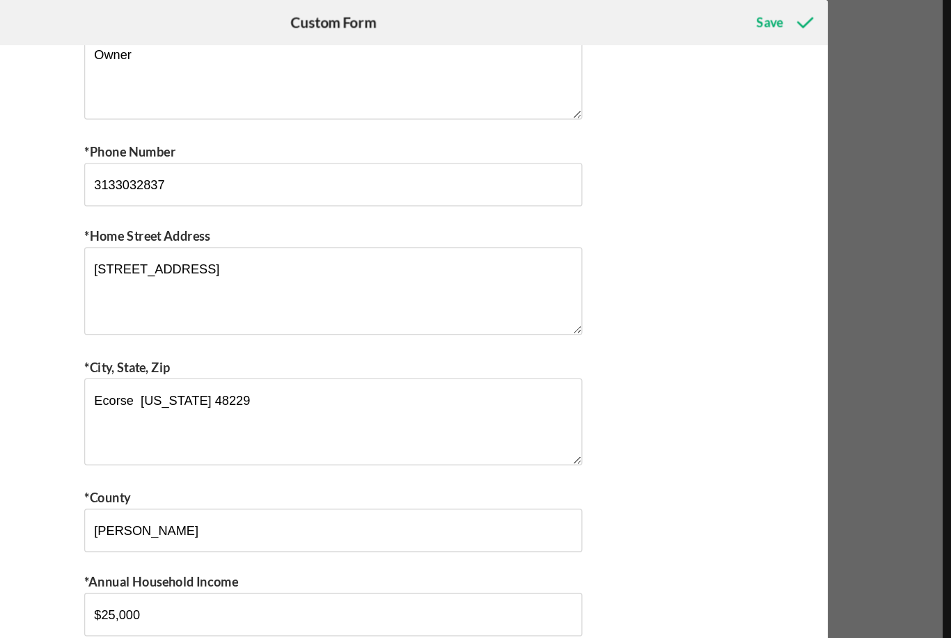
scroll to position [0, 0]
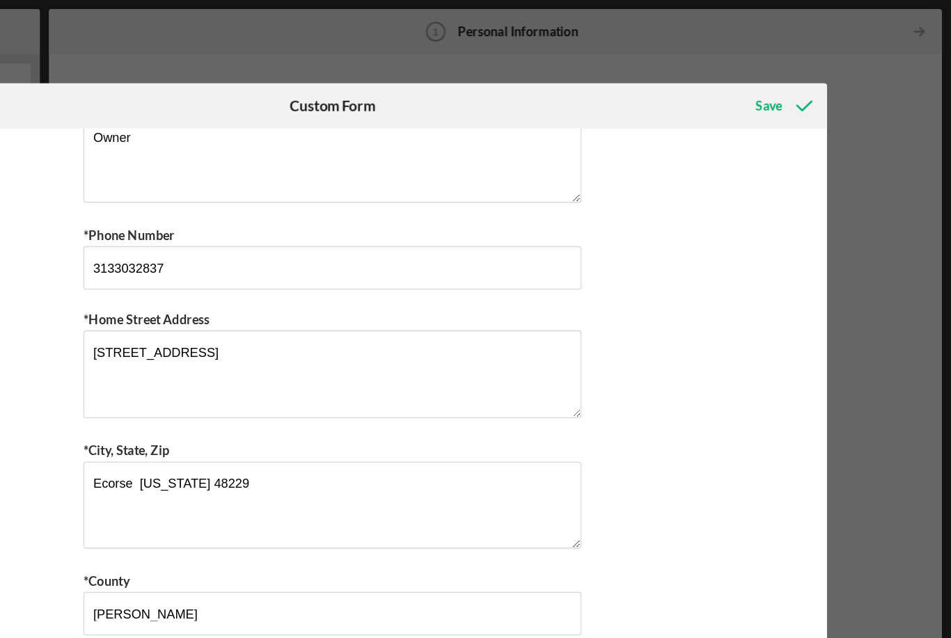
click at [800, 85] on div "Save" at bounding box center [810, 82] width 20 height 28
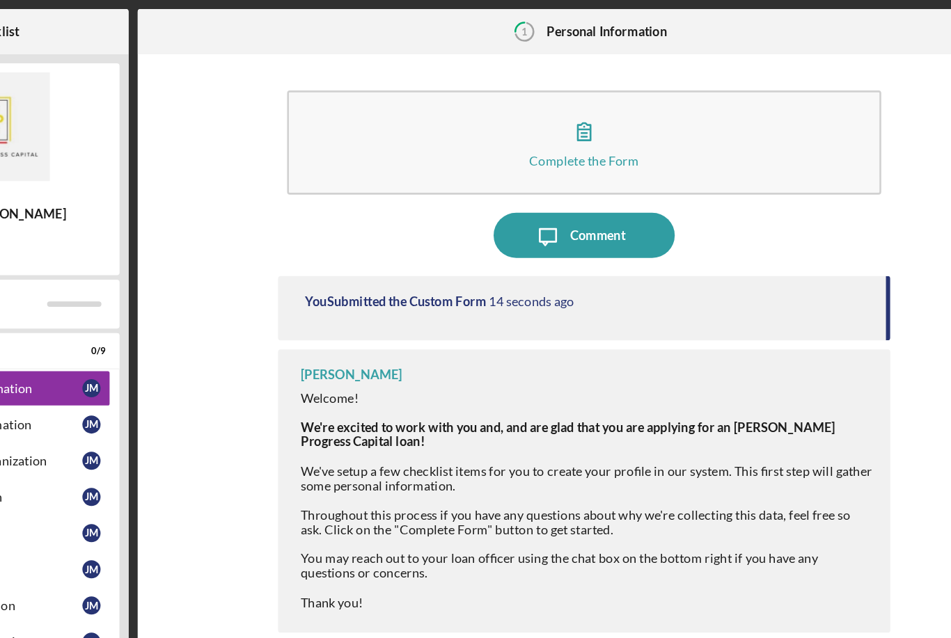
click at [559, 122] on div "Complete the Form" at bounding box center [601, 123] width 84 height 10
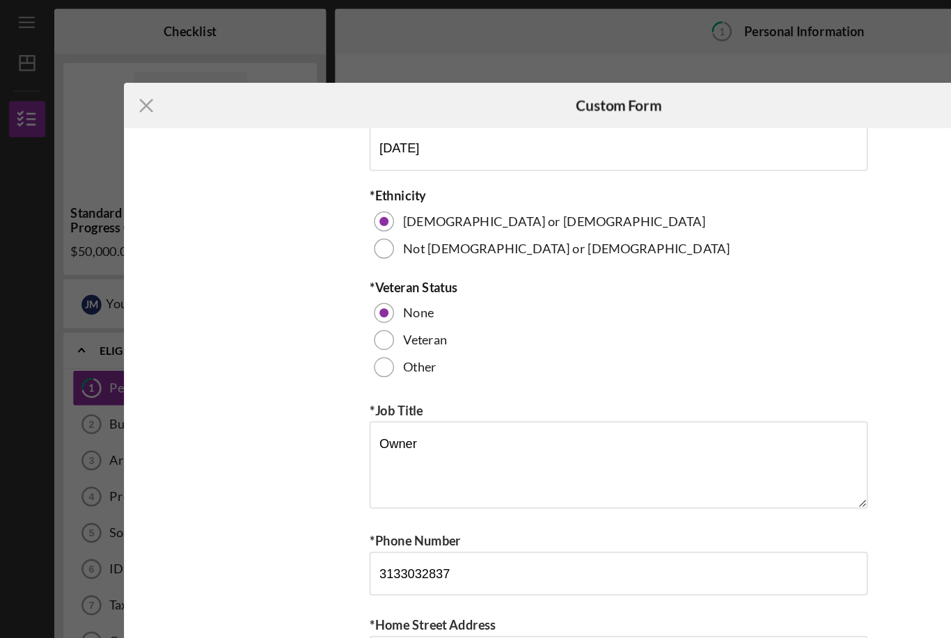
scroll to position [399, 0]
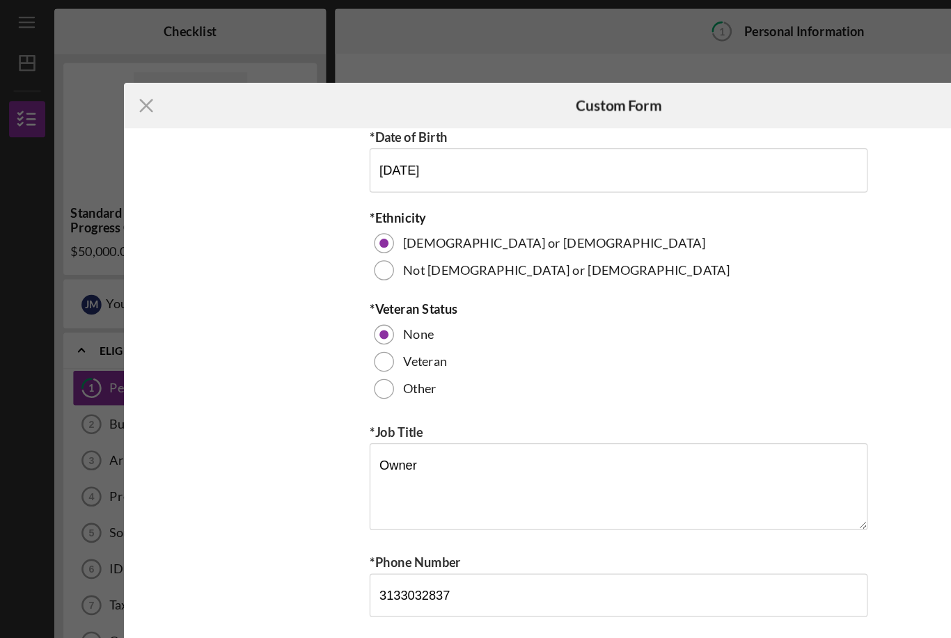
click at [122, 84] on icon "Icon/Menu Close" at bounding box center [112, 81] width 35 height 35
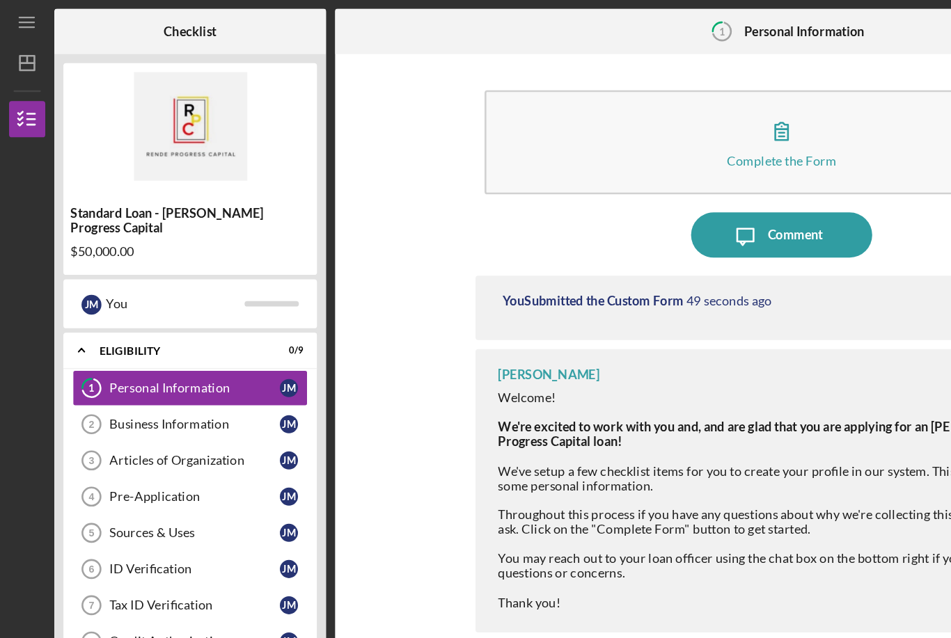
click at [133, 312] on link "Business Information 2 Business Information [PERSON_NAME]" at bounding box center [146, 326] width 181 height 28
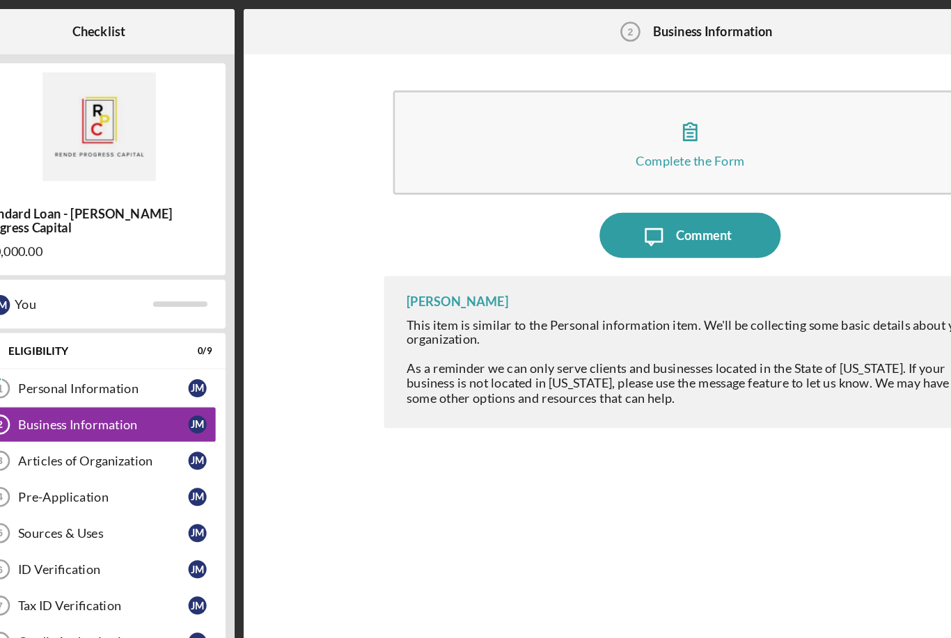
click at [583, 116] on icon "button" at bounding box center [600, 101] width 35 height 35
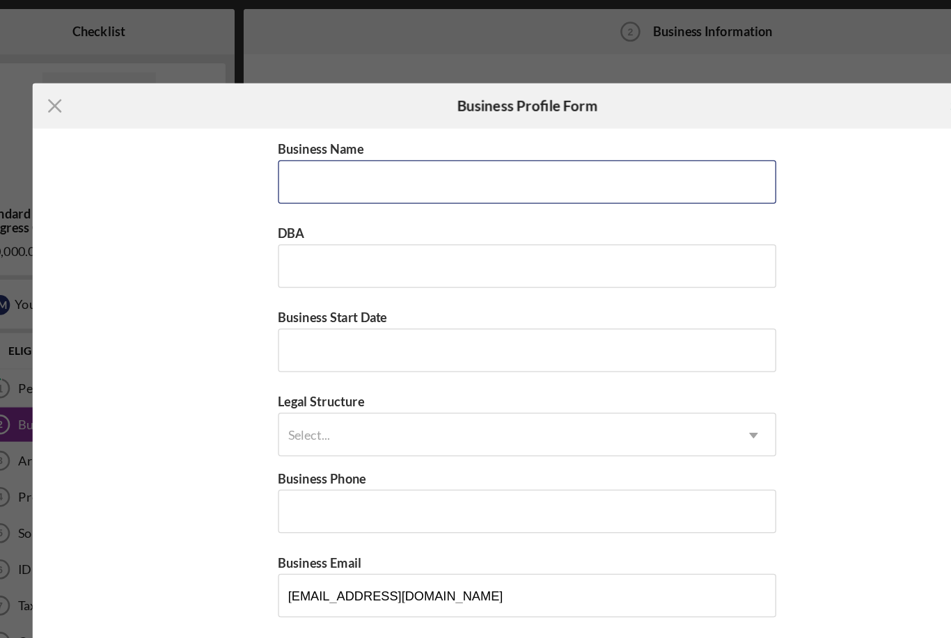
click at [296, 149] on input "Business Name" at bounding box center [475, 139] width 383 height 33
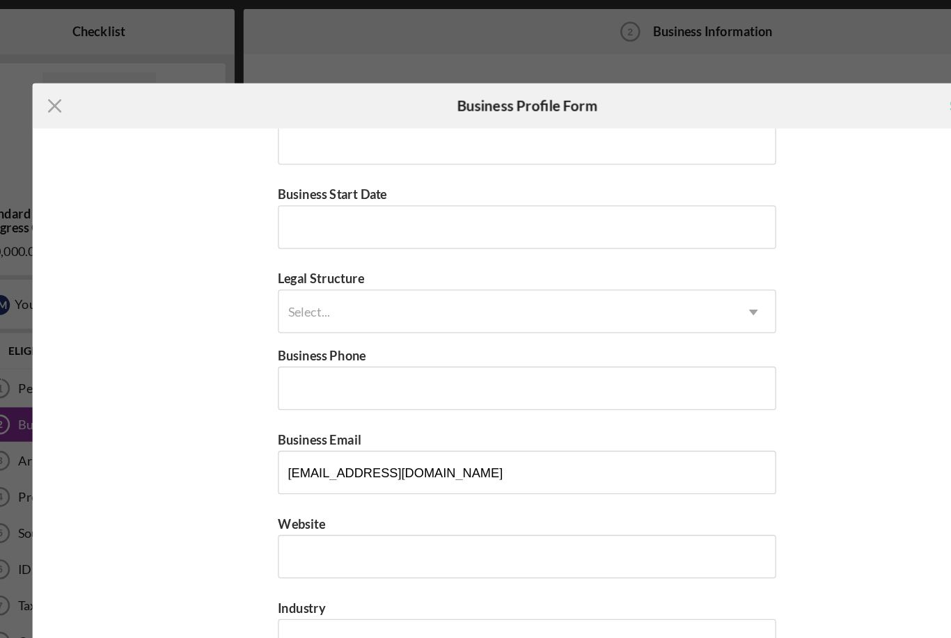
scroll to position [95, 0]
type input "Almafineroots LLC"
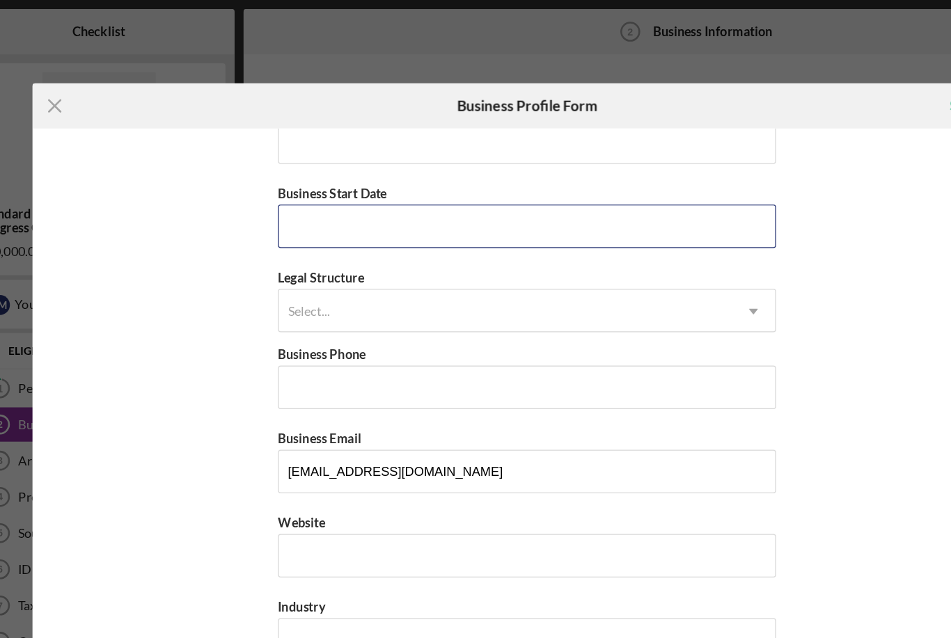
click at [310, 182] on input "Business Start Date" at bounding box center [475, 173] width 383 height 33
click at [284, 177] on input "06/dd/yyyy" at bounding box center [475, 173] width 383 height 33
click at [284, 180] on input "06/dd/yyyy" at bounding box center [475, 173] width 383 height 33
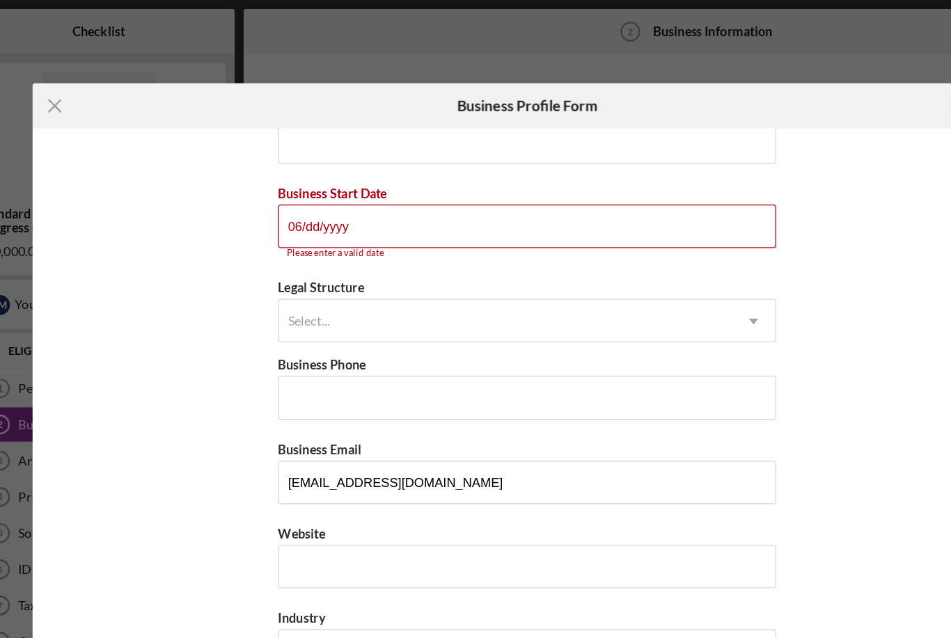
click at [284, 187] on input "06/dd/yyyy" at bounding box center [475, 173] width 383 height 33
type input "[DATE]"
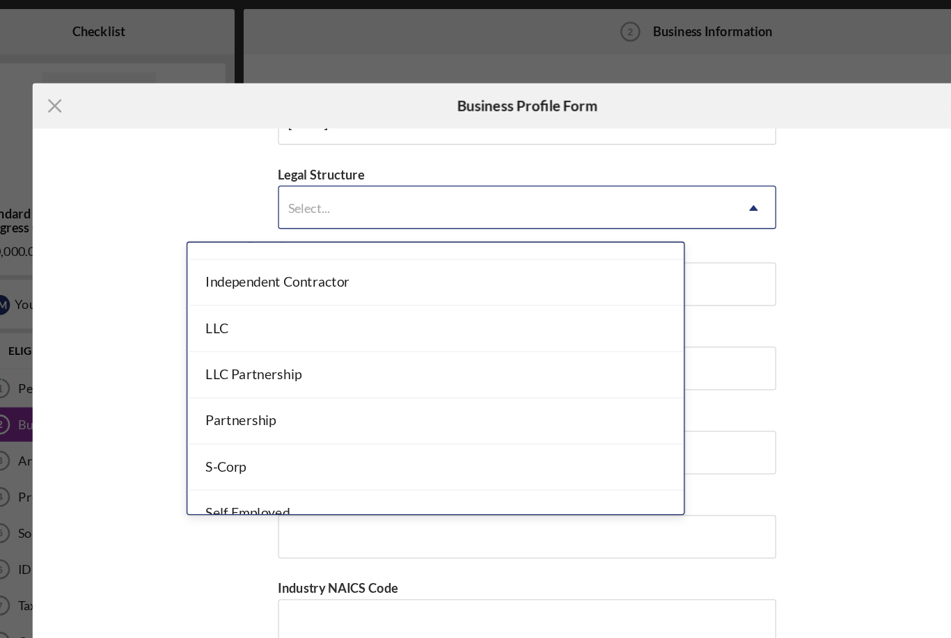
scroll to position [199, 0]
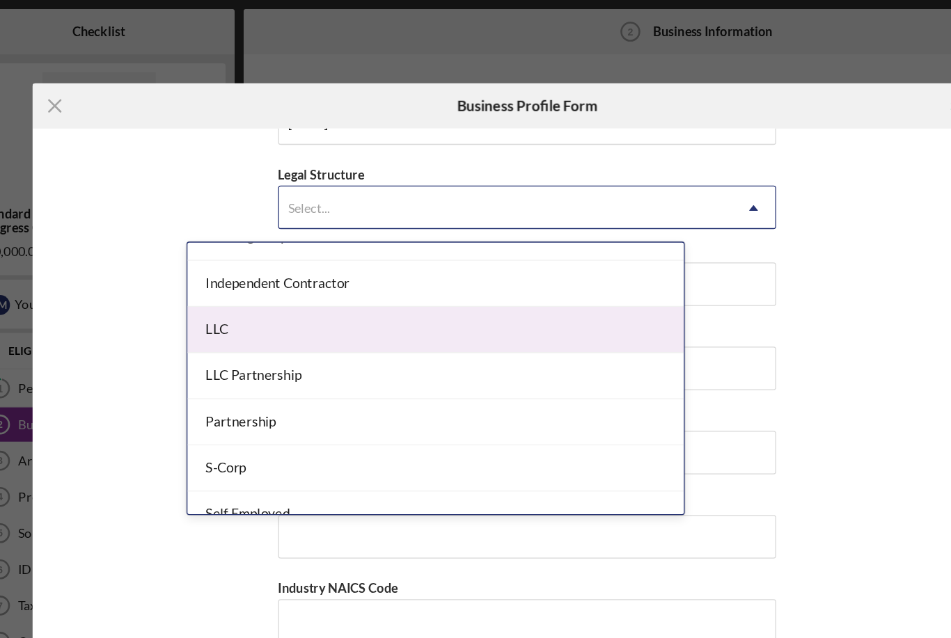
click at [214, 257] on div "LLC" at bounding box center [404, 253] width 381 height 35
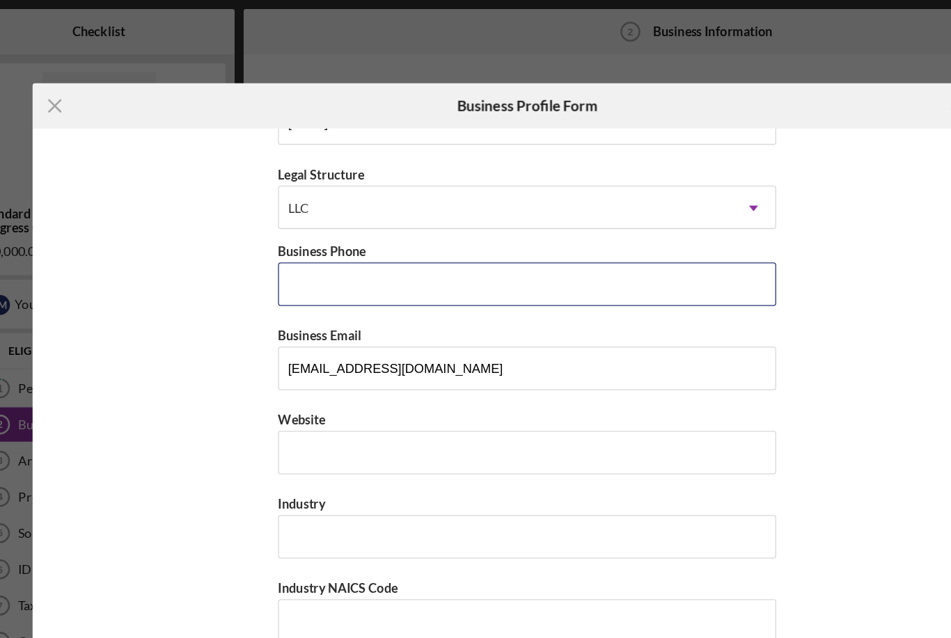
click at [284, 229] on input "Business Phone" at bounding box center [475, 218] width 383 height 33
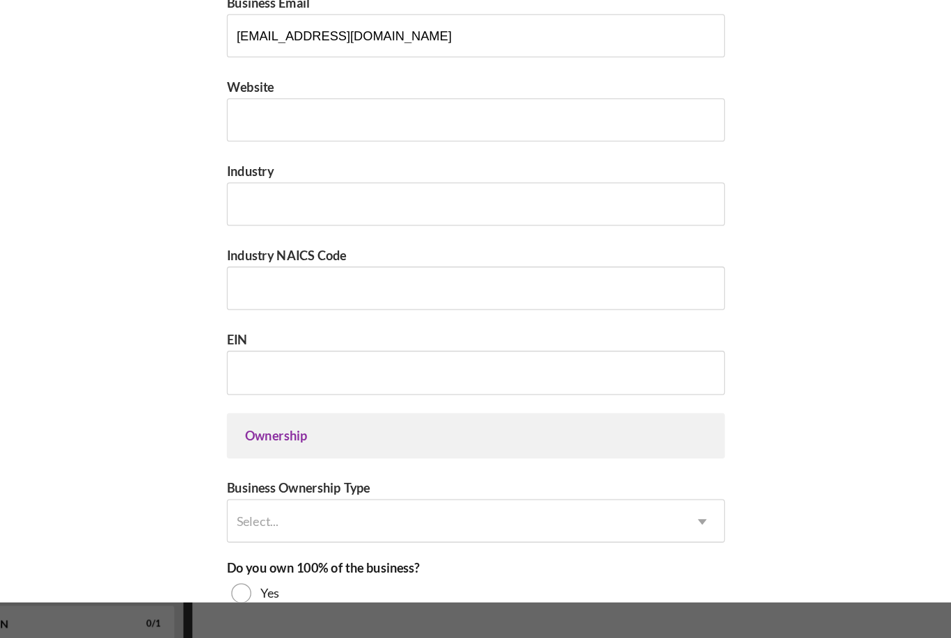
scroll to position [322, 0]
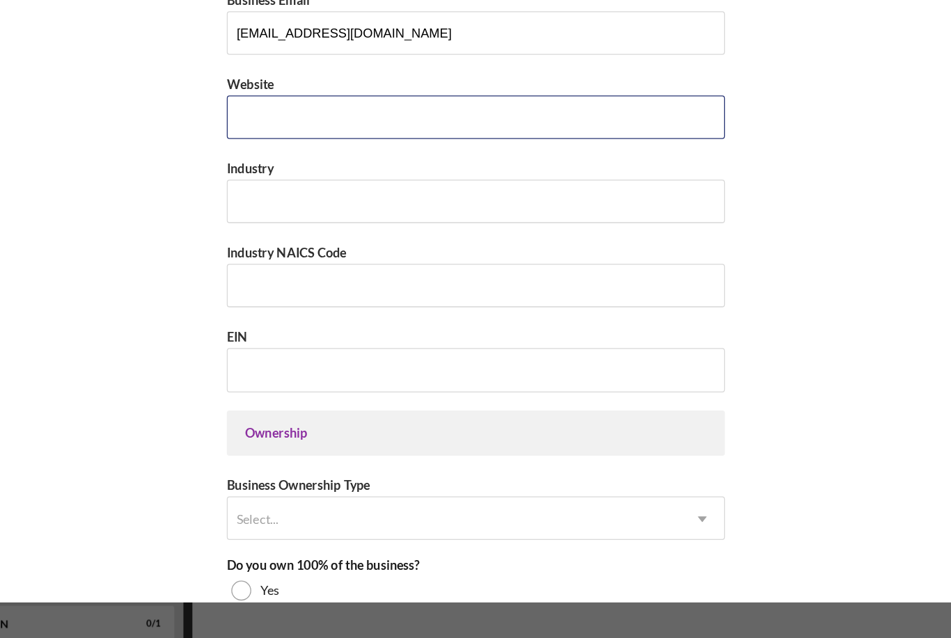
click at [284, 184] on input "Website" at bounding box center [475, 200] width 383 height 33
type input "[DOMAIN_NAME]"
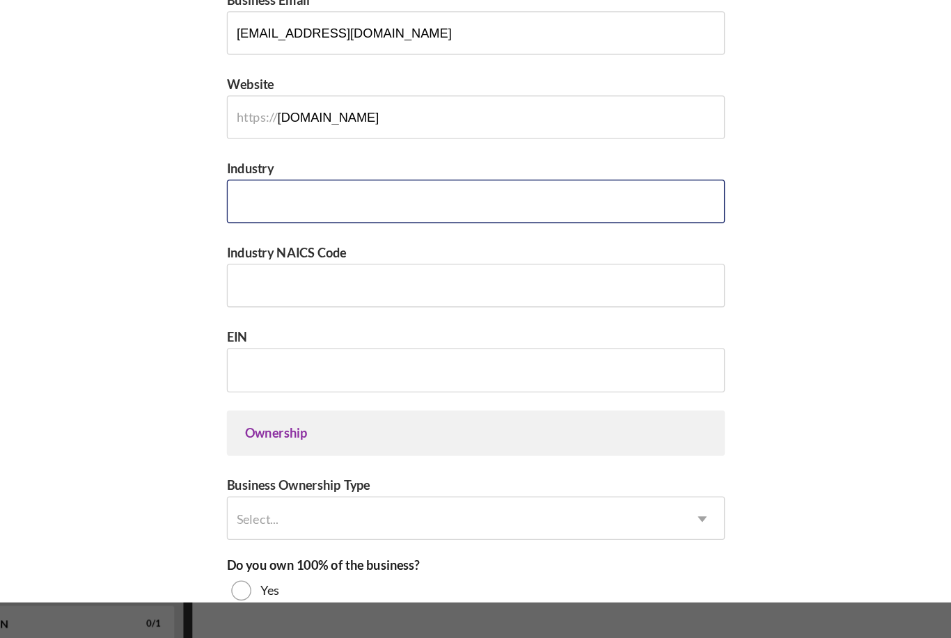
click at [364, 249] on input "Industry" at bounding box center [475, 265] width 383 height 33
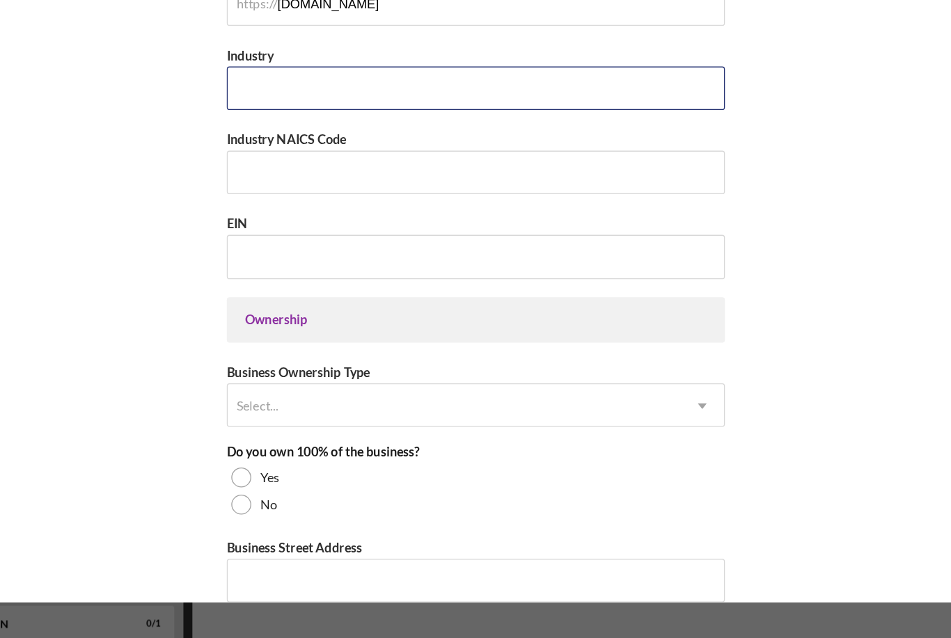
scroll to position [411, 0]
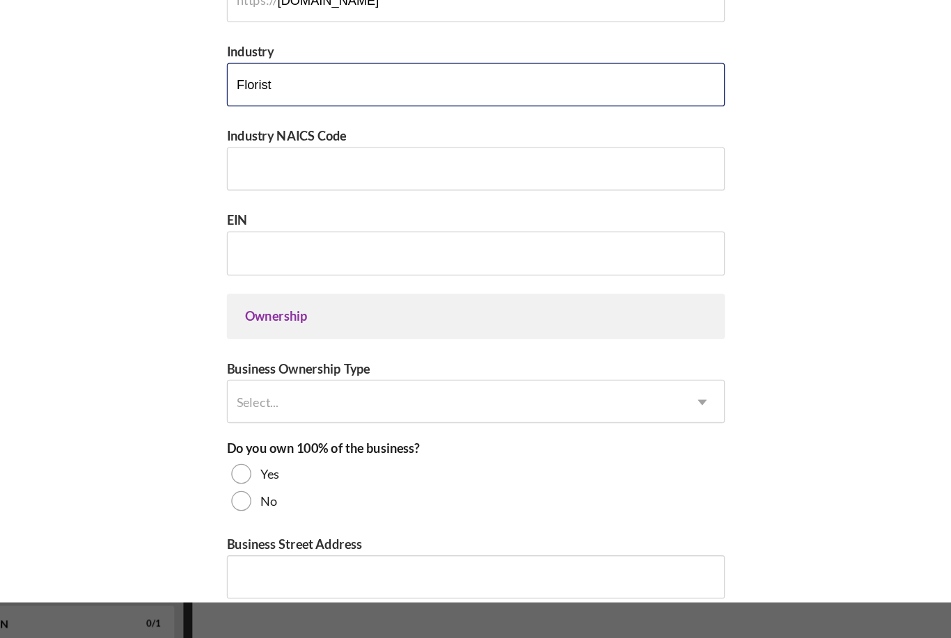
type input "Florist"
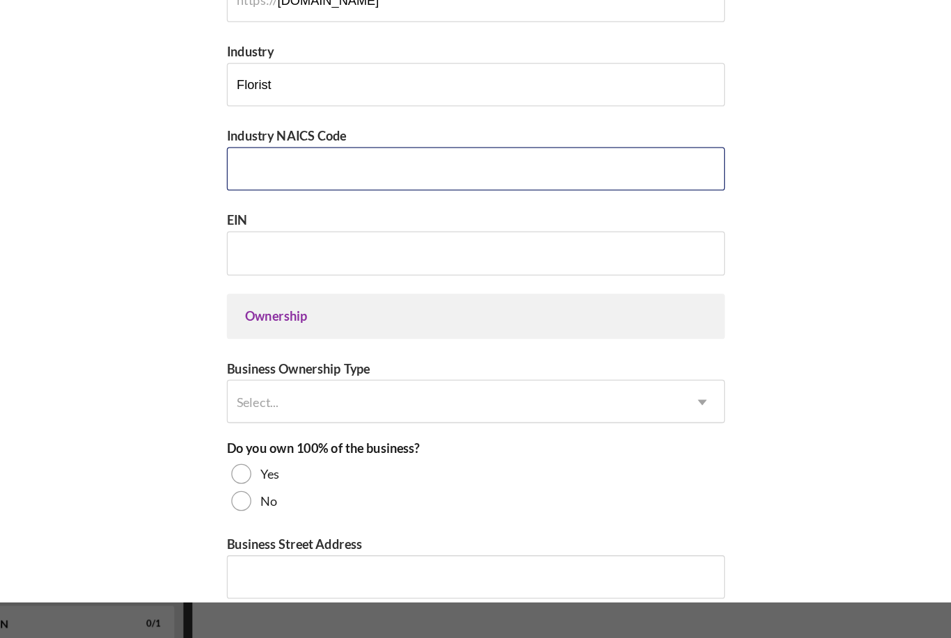
click at [356, 224] on input "Industry NAICS Code" at bounding box center [475, 240] width 383 height 33
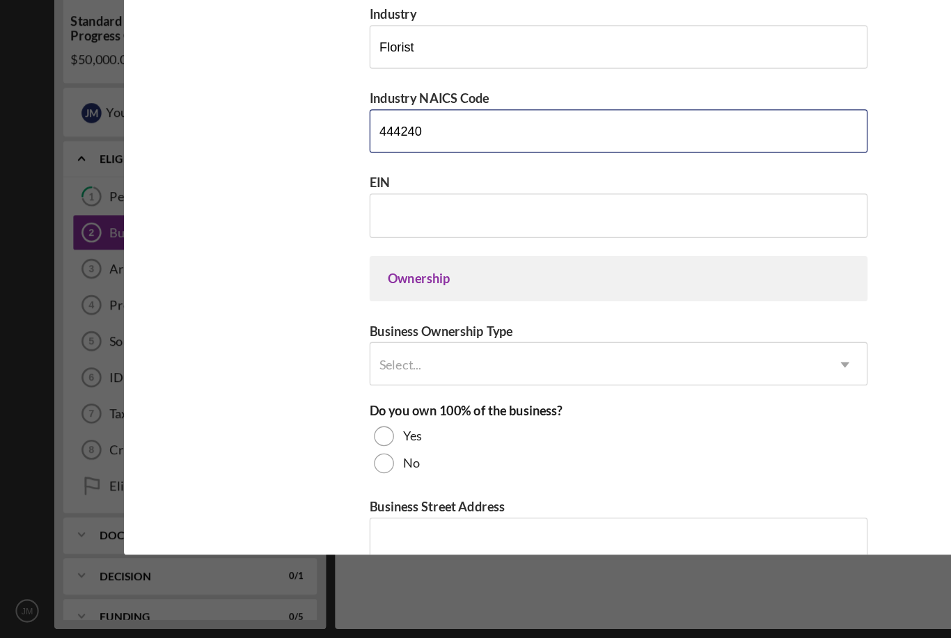
scroll to position [440, 0]
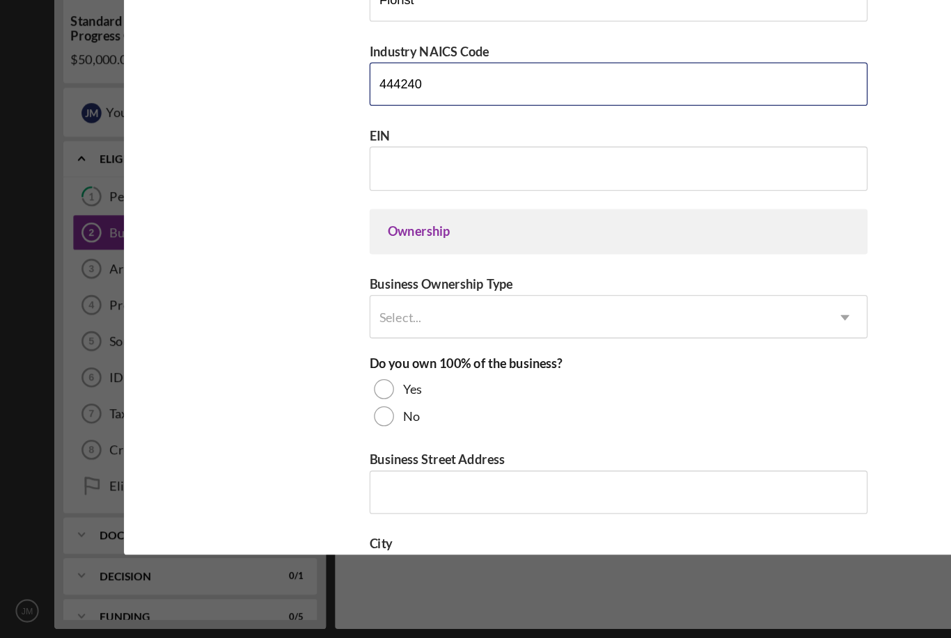
type input "444240"
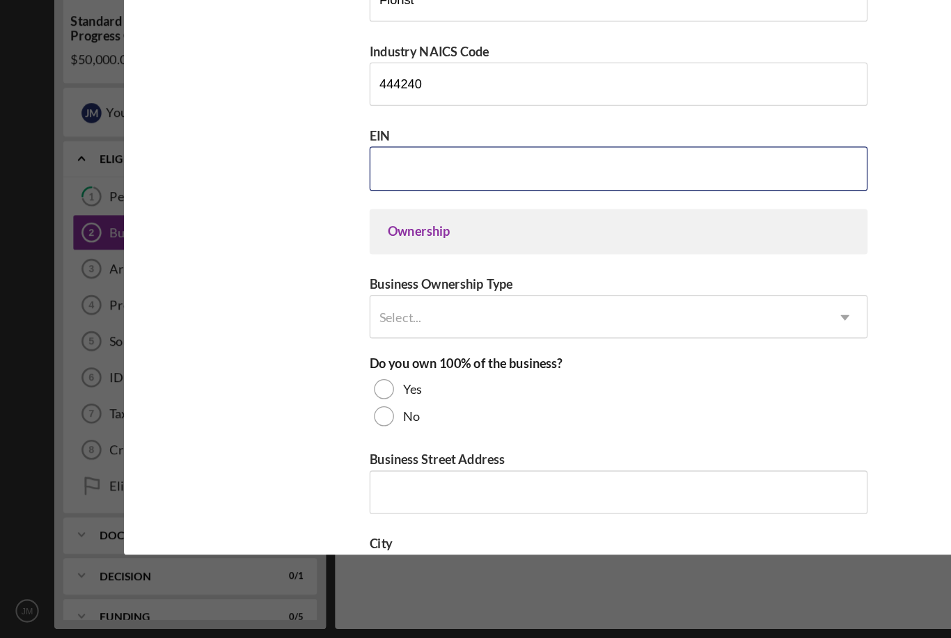
click at [374, 260] on input "EIN" at bounding box center [475, 276] width 383 height 33
type input "[US_EMPLOYER_IDENTIFICATION_NUMBER]"
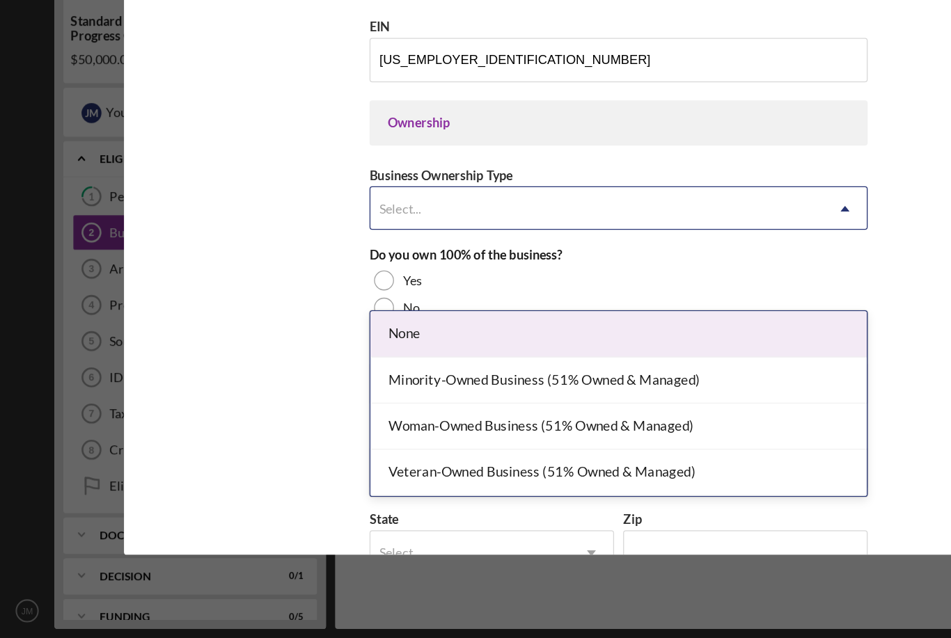
scroll to position [45, 0]
click at [507, 422] on div "Minority-Owned Business (51% Owned & Managed)" at bounding box center [475, 439] width 381 height 35
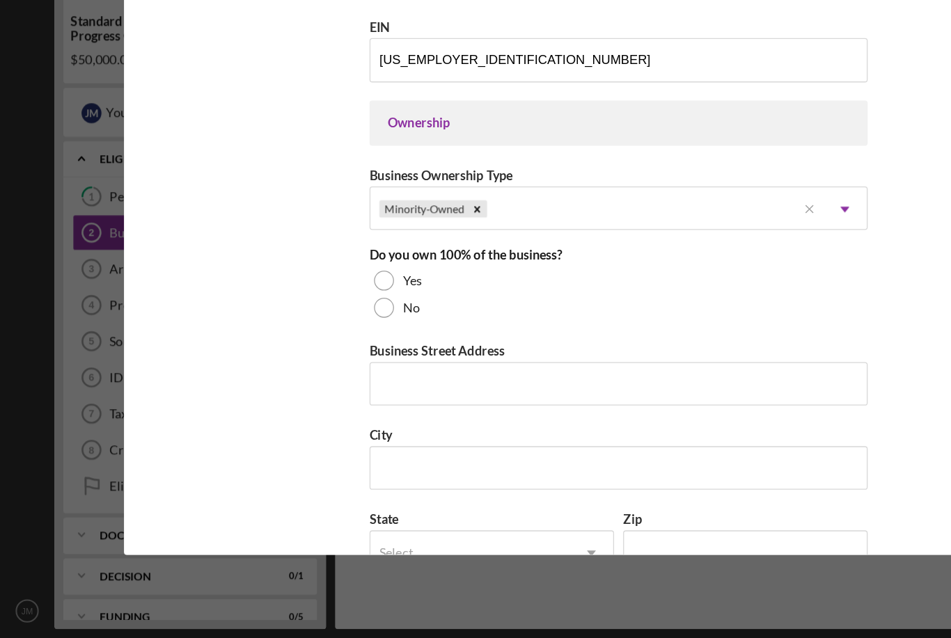
click at [297, 356] on div at bounding box center [294, 363] width 15 height 15
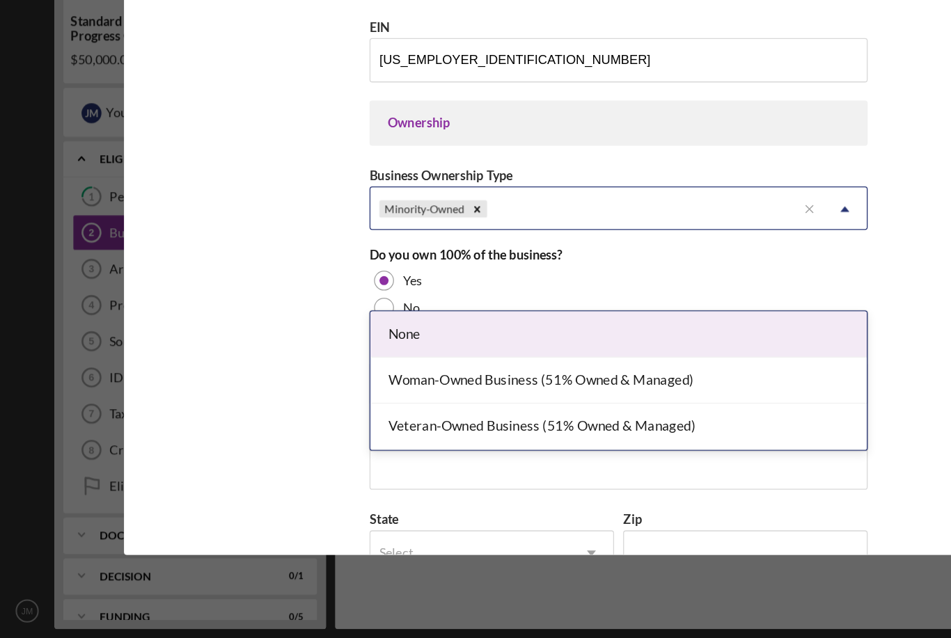
click at [458, 422] on div "Woman-Owned Business (51% Owned & Managed)" at bounding box center [475, 439] width 381 height 35
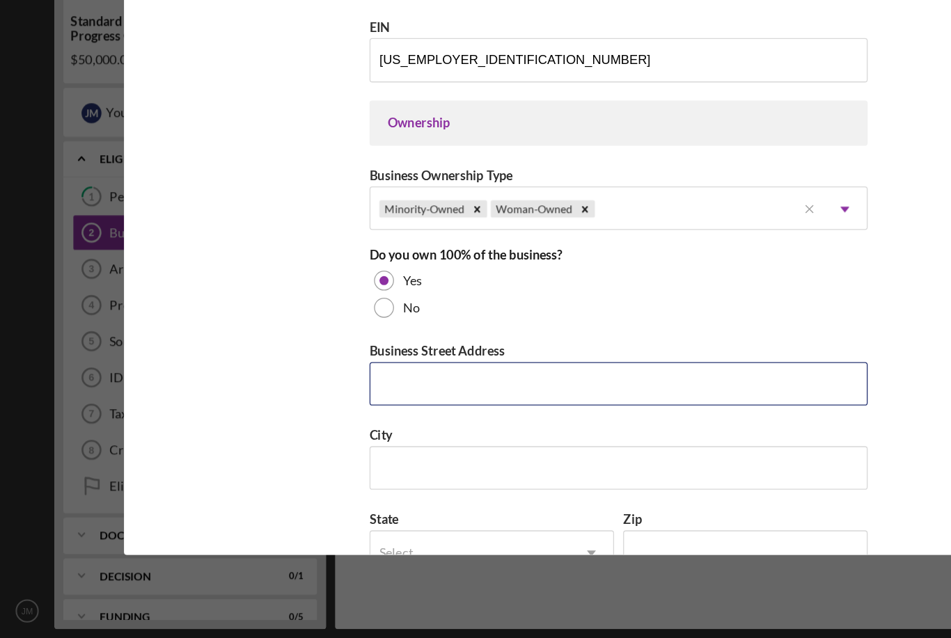
click at [353, 426] on input "Business Street Address" at bounding box center [475, 442] width 383 height 33
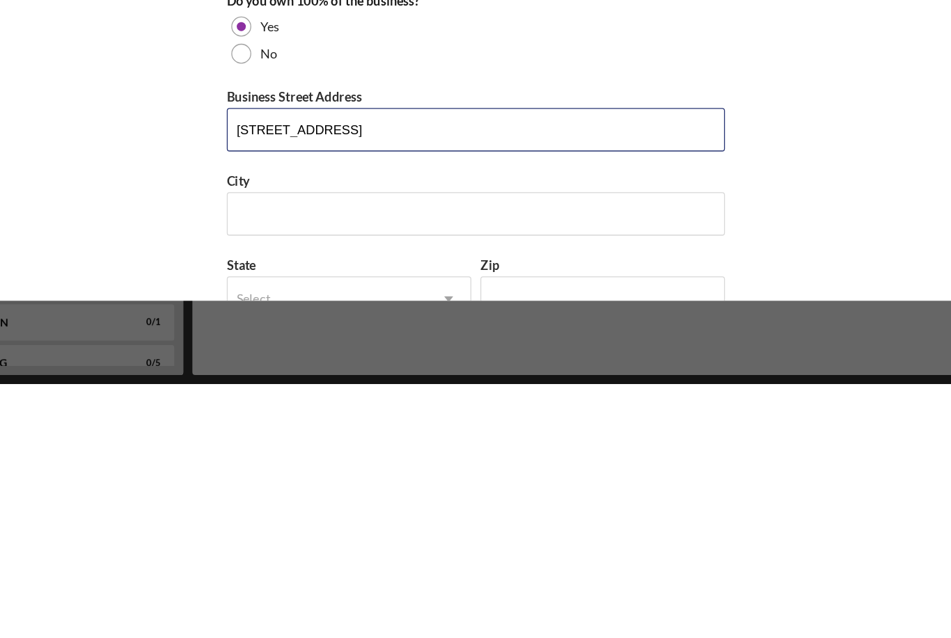
type input "[STREET_ADDRESS]"
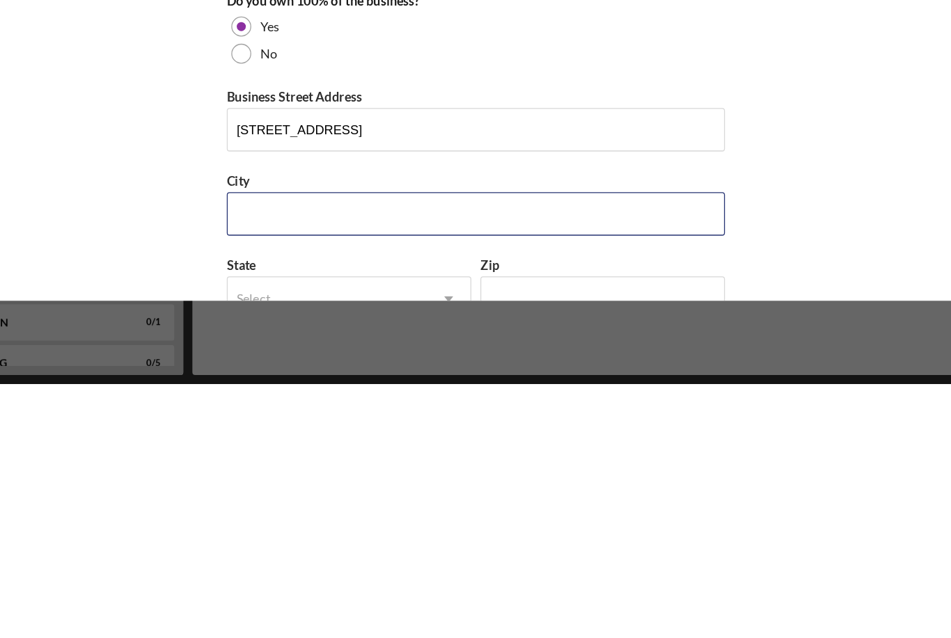
click at [284, 491] on input "City" at bounding box center [475, 507] width 383 height 33
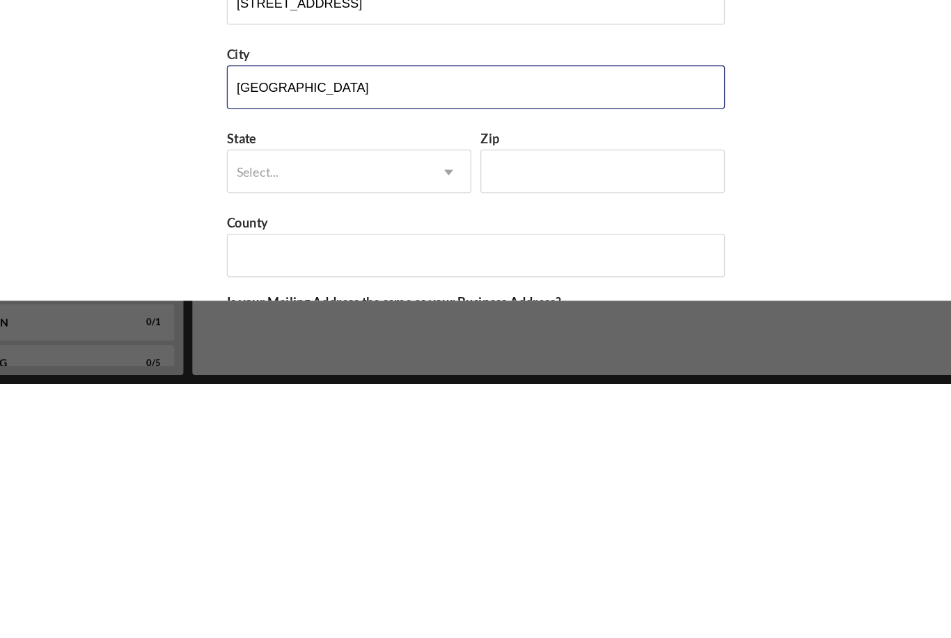
scroll to position [622, 0]
type input "[GEOGRAPHIC_DATA]"
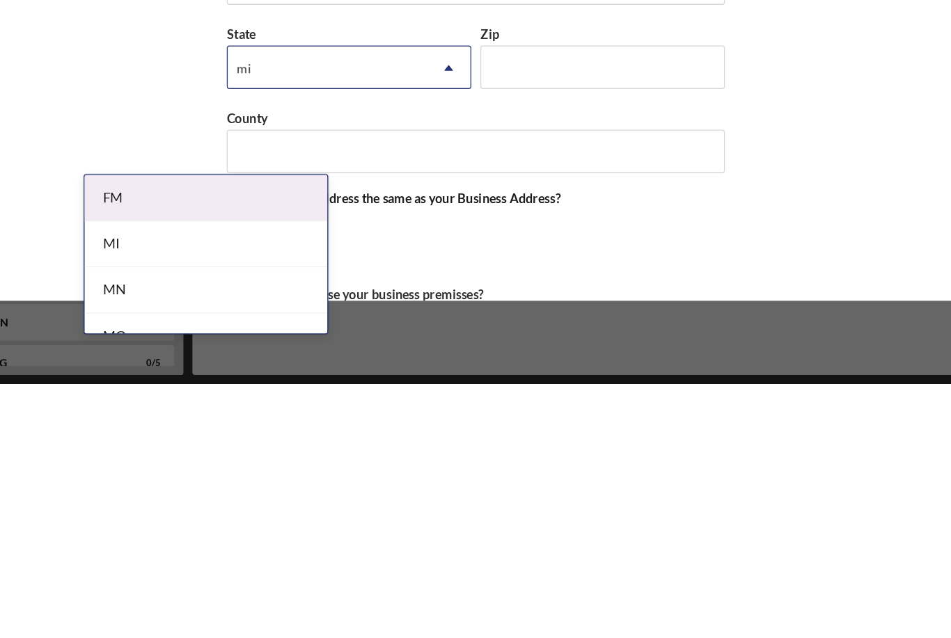
scroll to position [702, 0]
click at [175, 512] on div "MI" at bounding box center [268, 529] width 187 height 35
type input "mi"
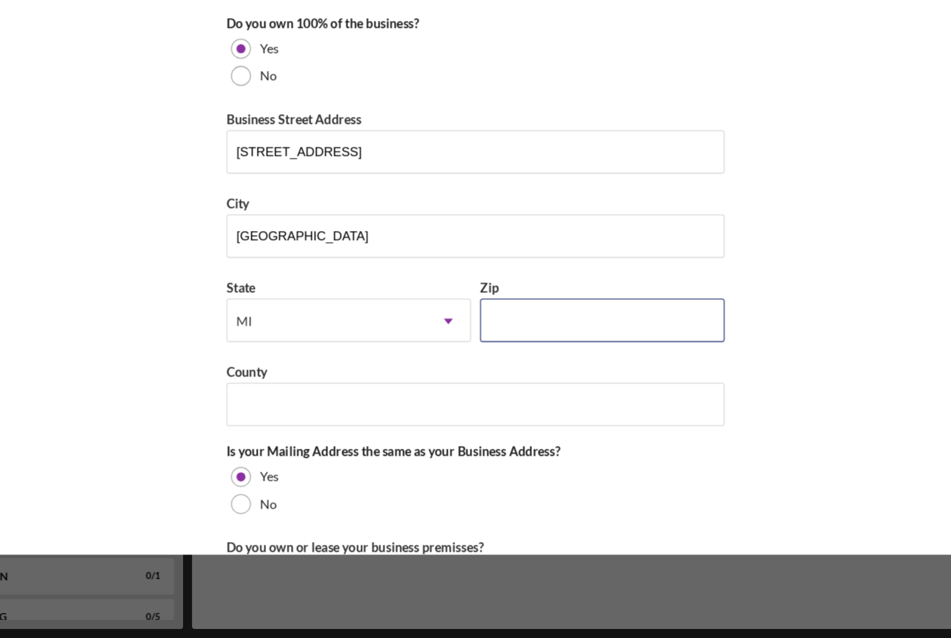
click at [479, 377] on input "Zip" at bounding box center [573, 393] width 188 height 33
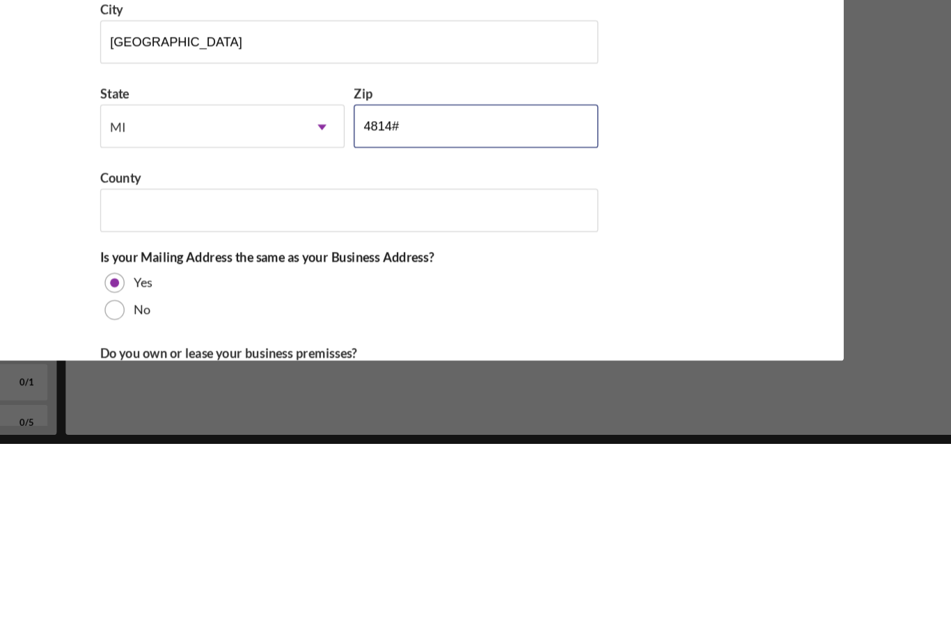
type input "48146"
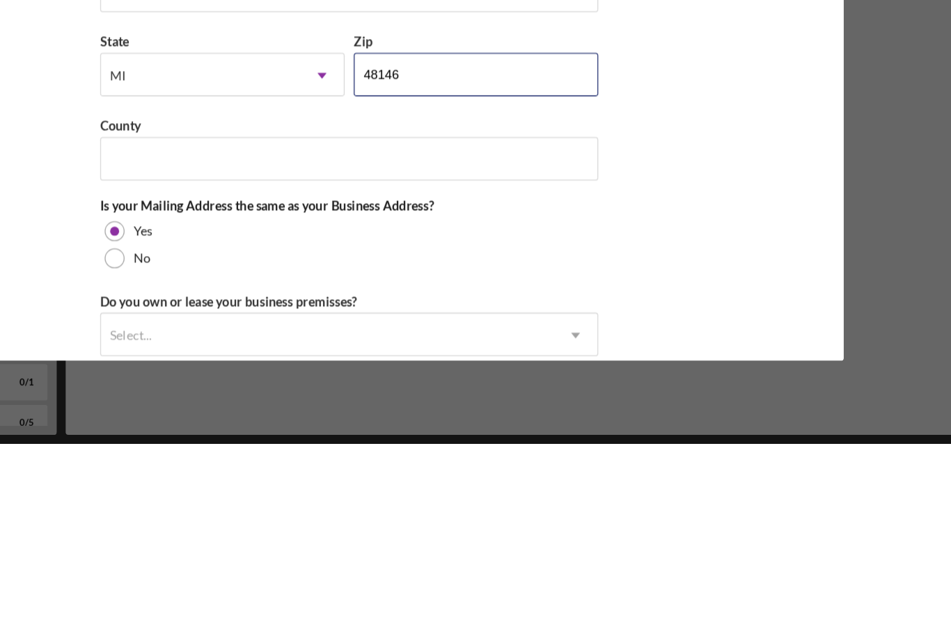
scroll to position [743, 0]
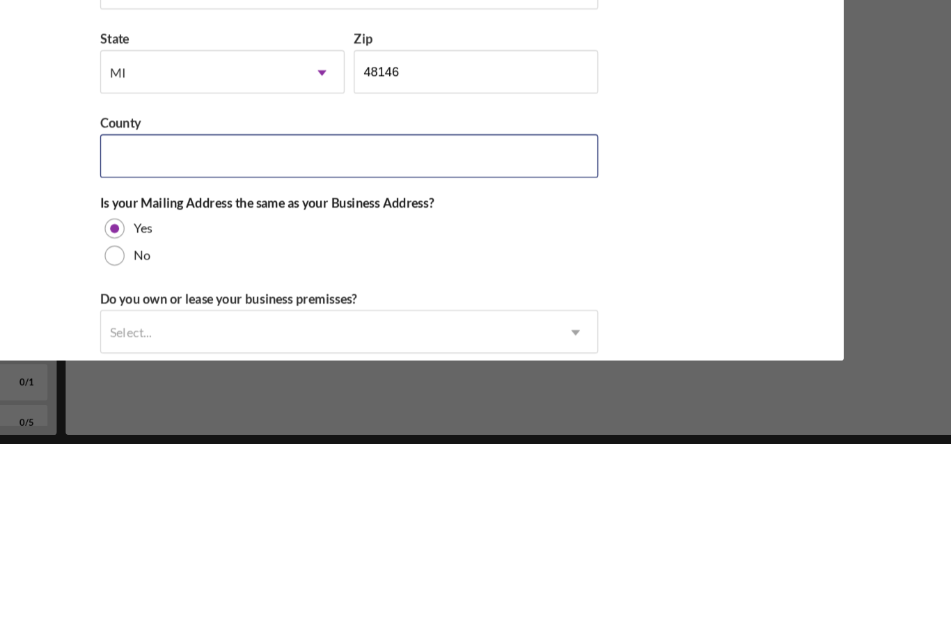
click at [284, 400] on input "County" at bounding box center [475, 416] width 383 height 33
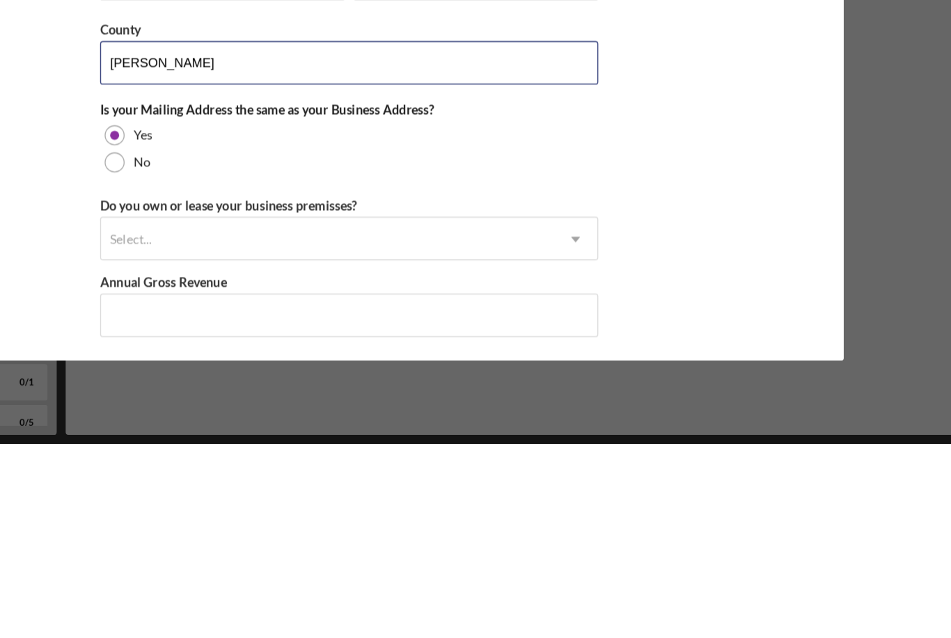
scroll to position [816, 0]
type input "[PERSON_NAME]"
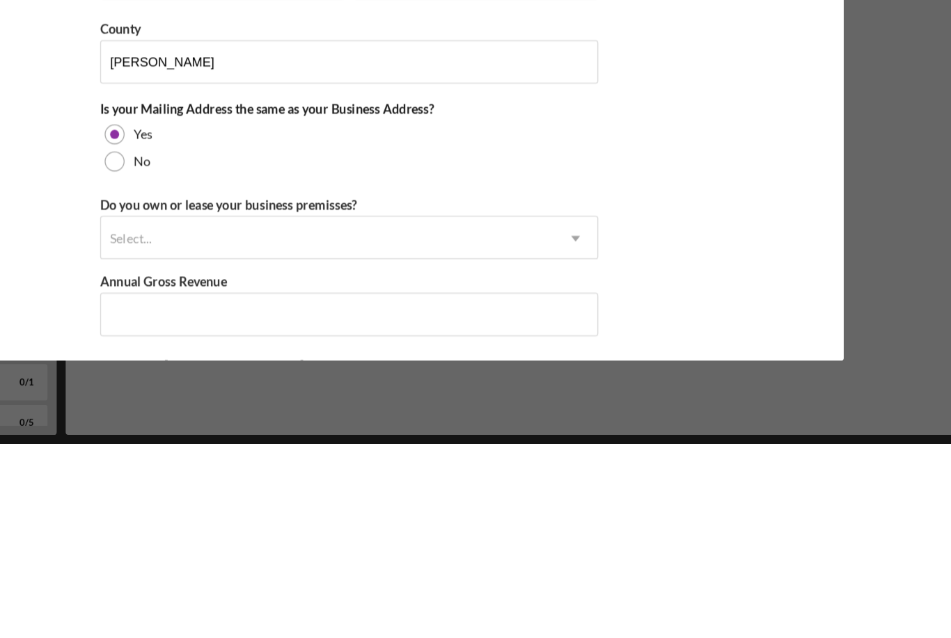
click at [284, 411] on div "No" at bounding box center [475, 421] width 383 height 21
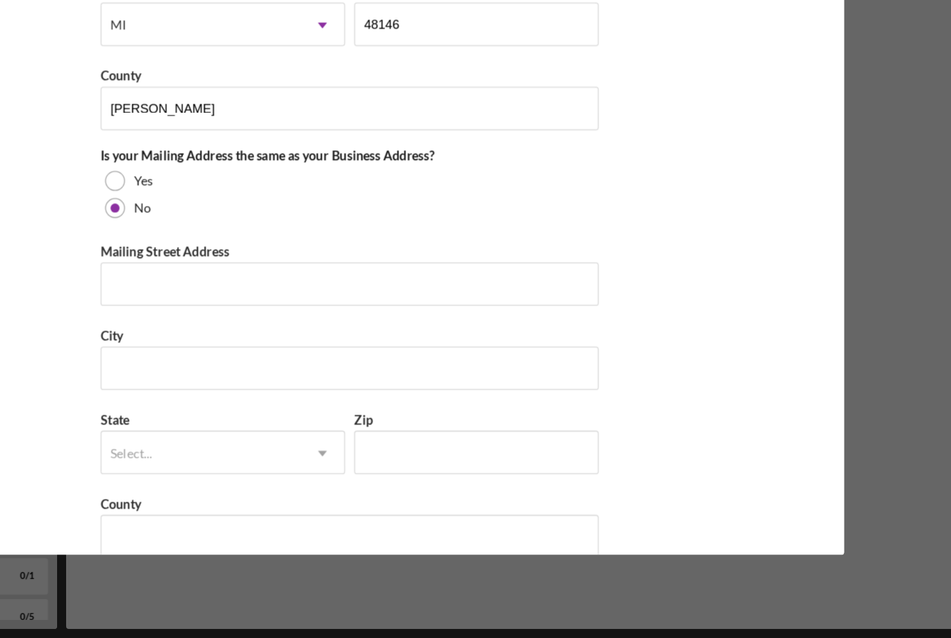
scroll to position [934, 0]
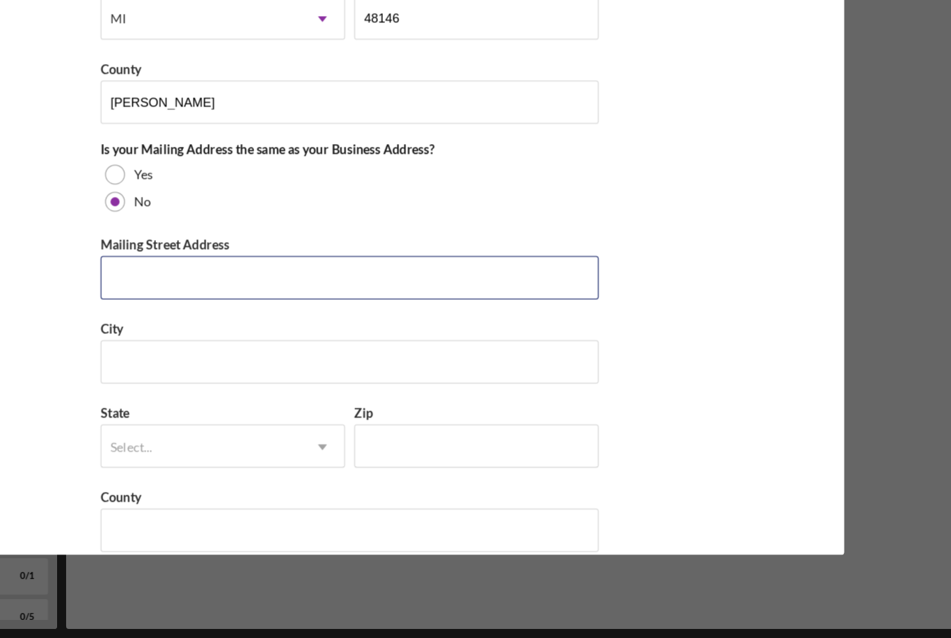
click at [284, 345] on input "Mailing Street Address" at bounding box center [475, 361] width 383 height 33
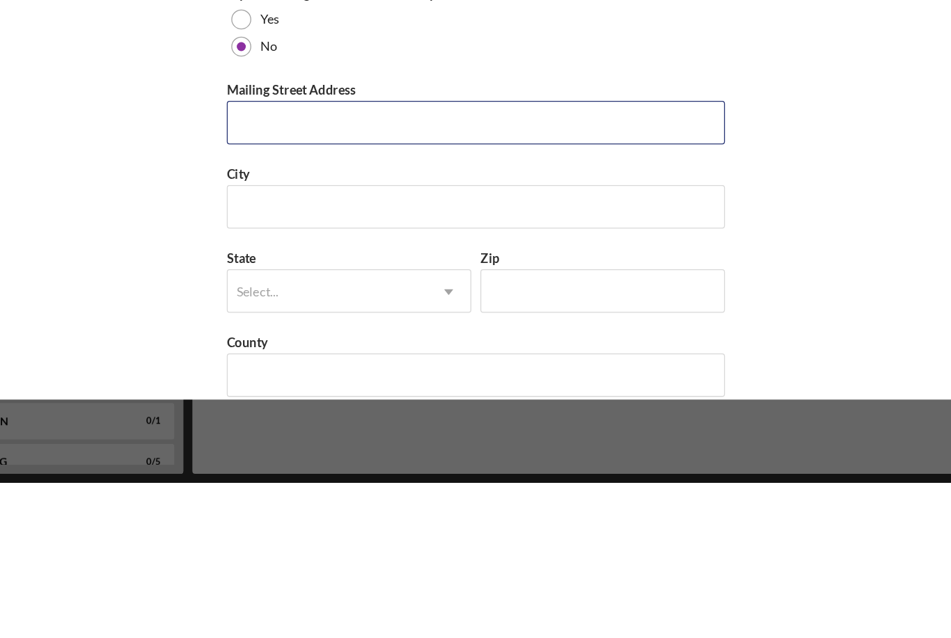
type input "[STREET_ADDRESS]"
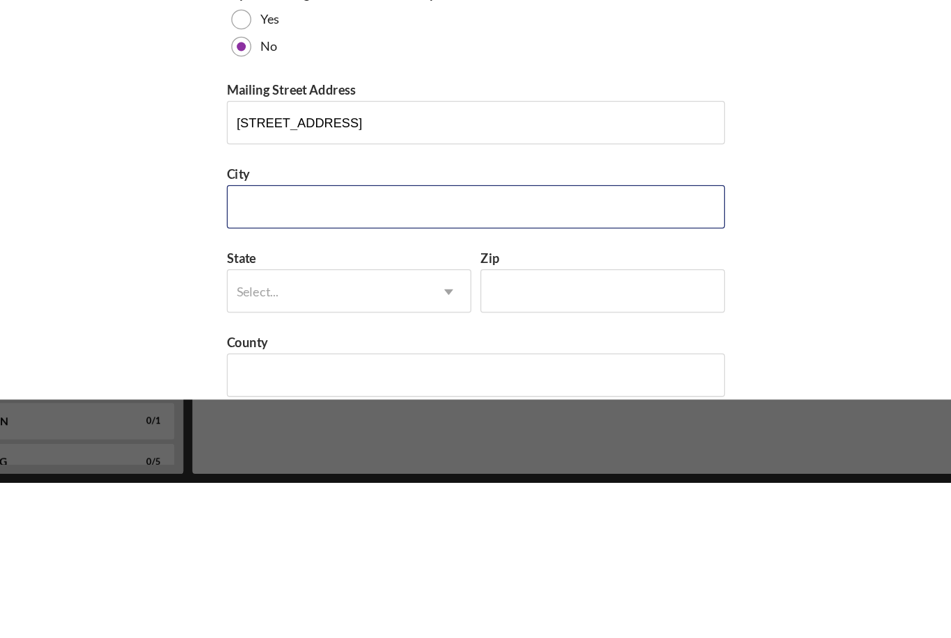
type input "Ecorse"
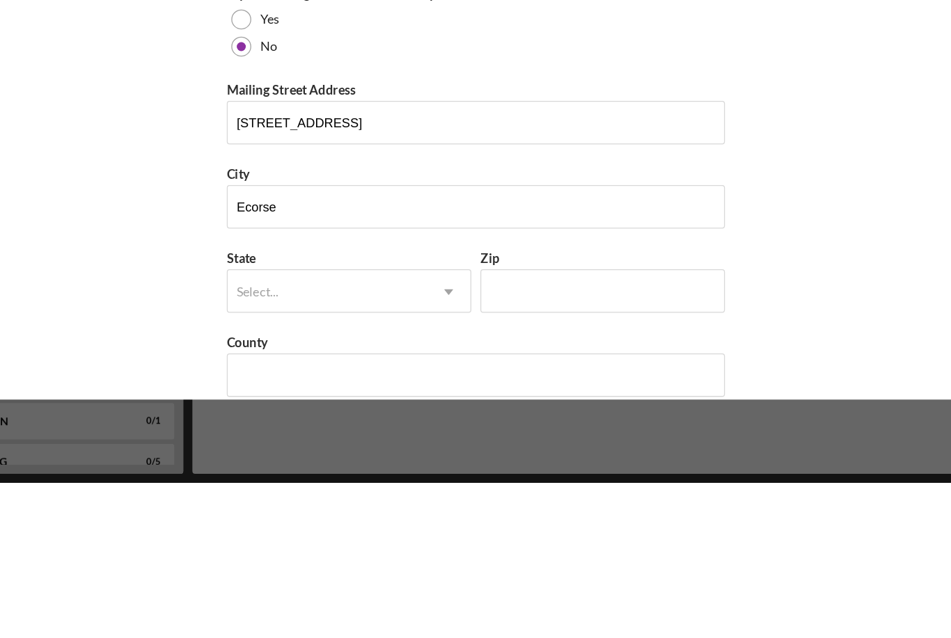
type input "MI"
type input "48229"
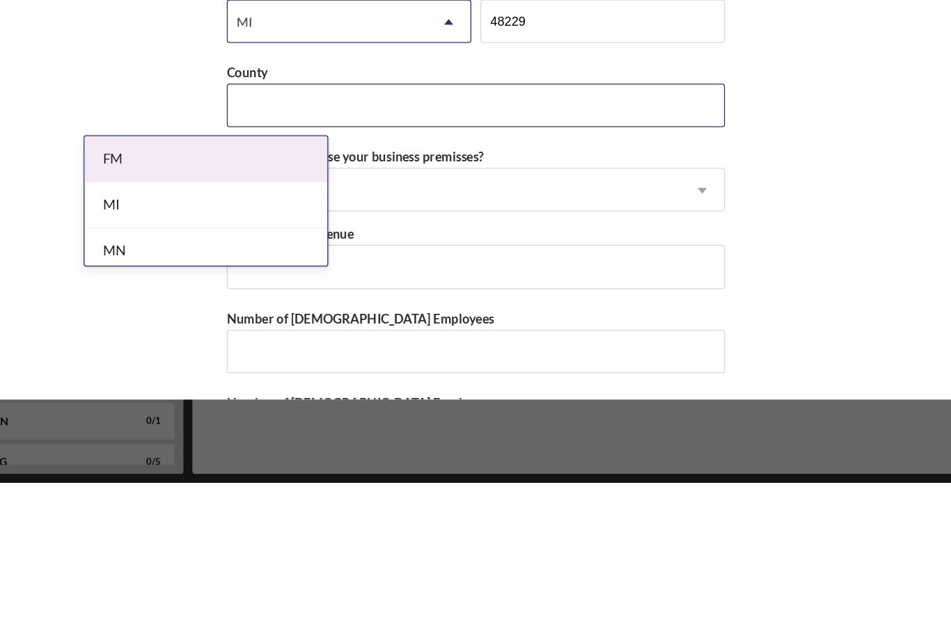
scroll to position [1143, 0]
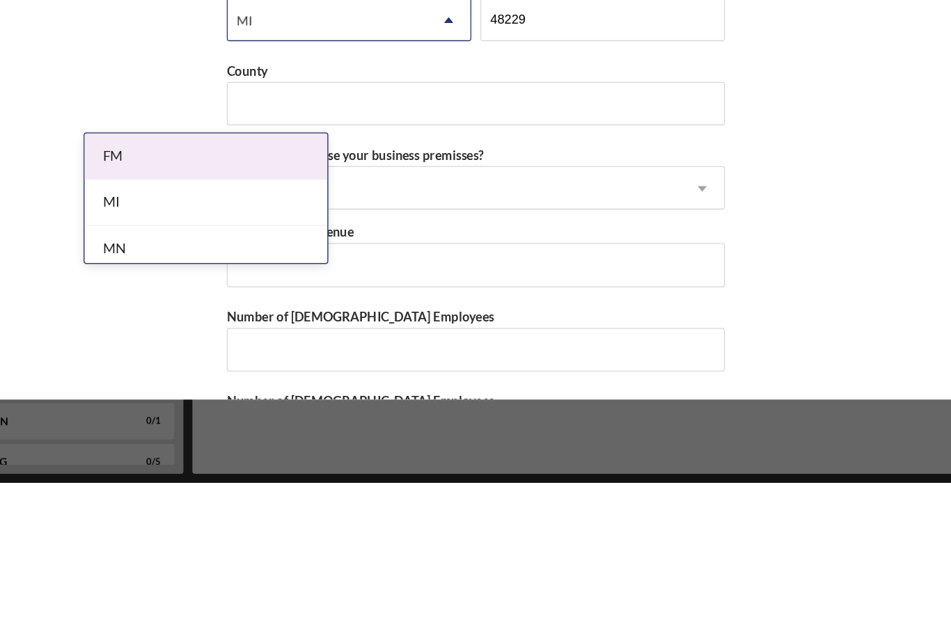
click at [175, 405] on div "MI" at bounding box center [268, 422] width 187 height 35
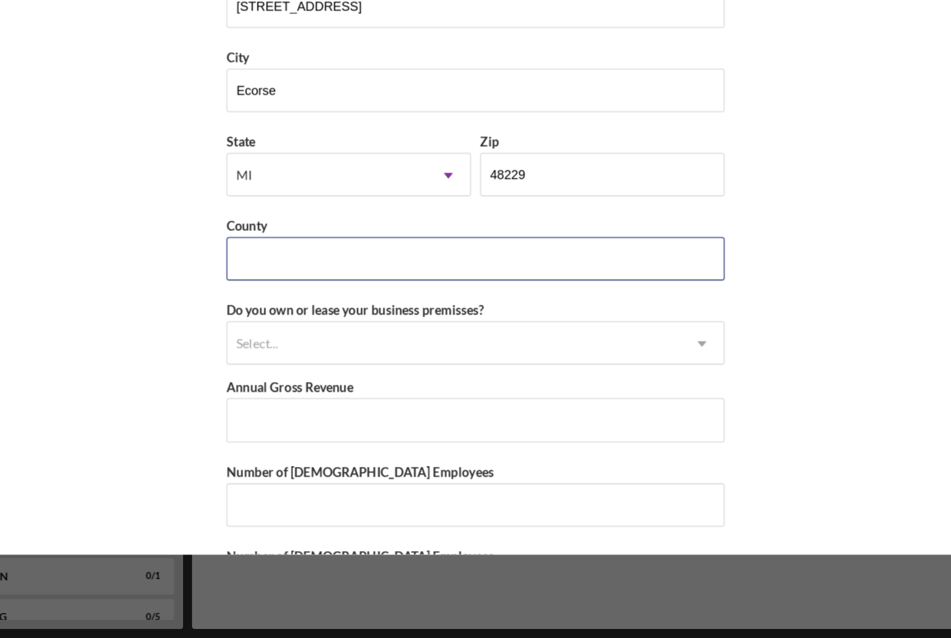
click at [284, 330] on input "County" at bounding box center [475, 346] width 383 height 33
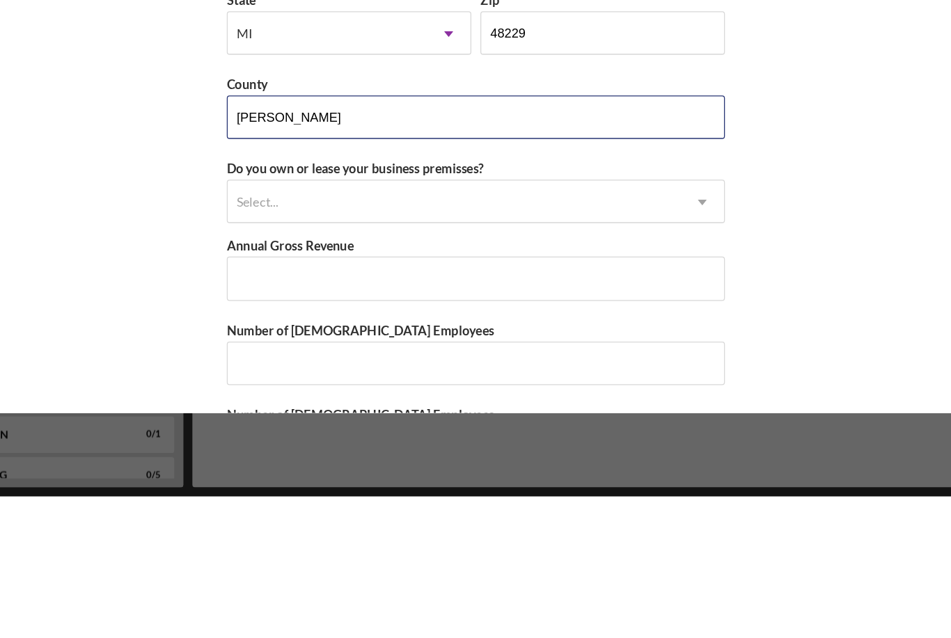
type input "[PERSON_NAME]"
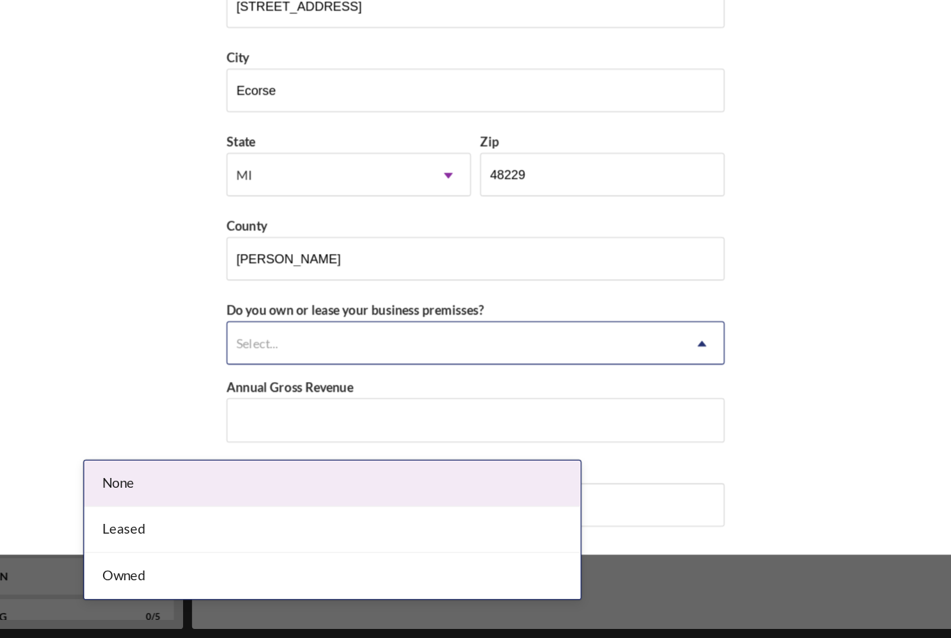
scroll to position [45, 0]
click at [175, 537] on div "Leased" at bounding box center [365, 554] width 381 height 35
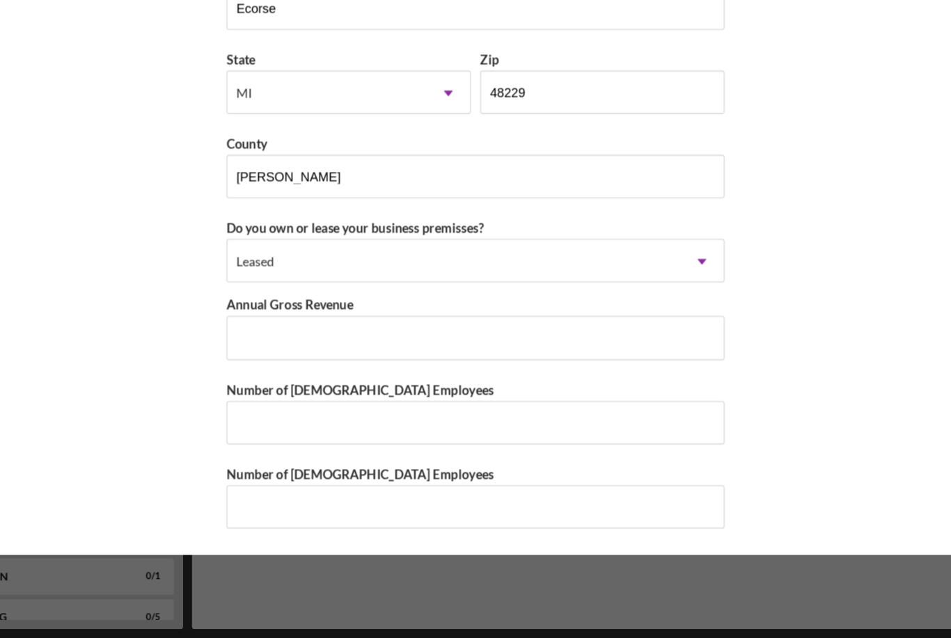
scroll to position [1233, 0]
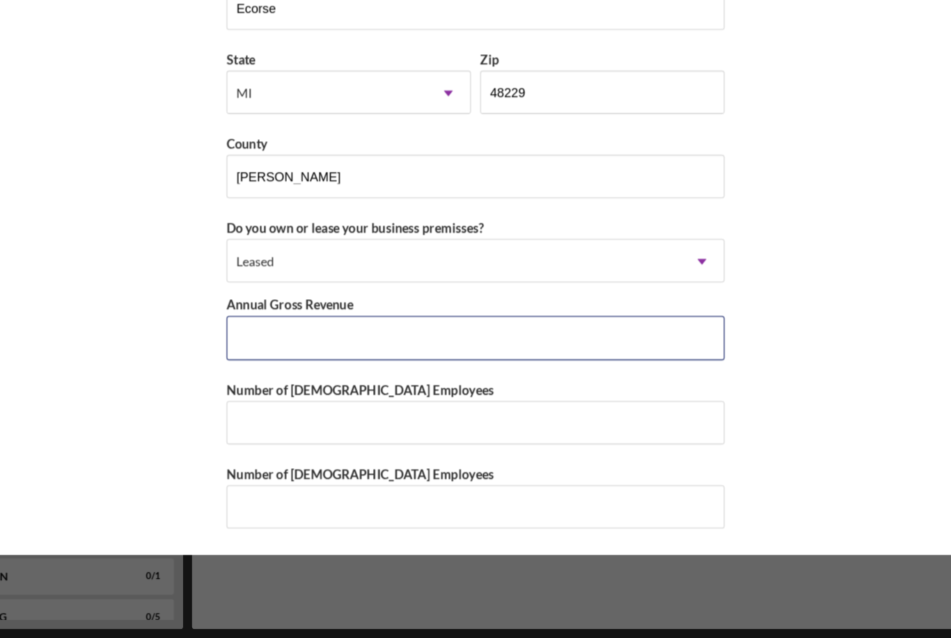
click at [299, 390] on input "Annual Gross Revenue" at bounding box center [475, 406] width 383 height 33
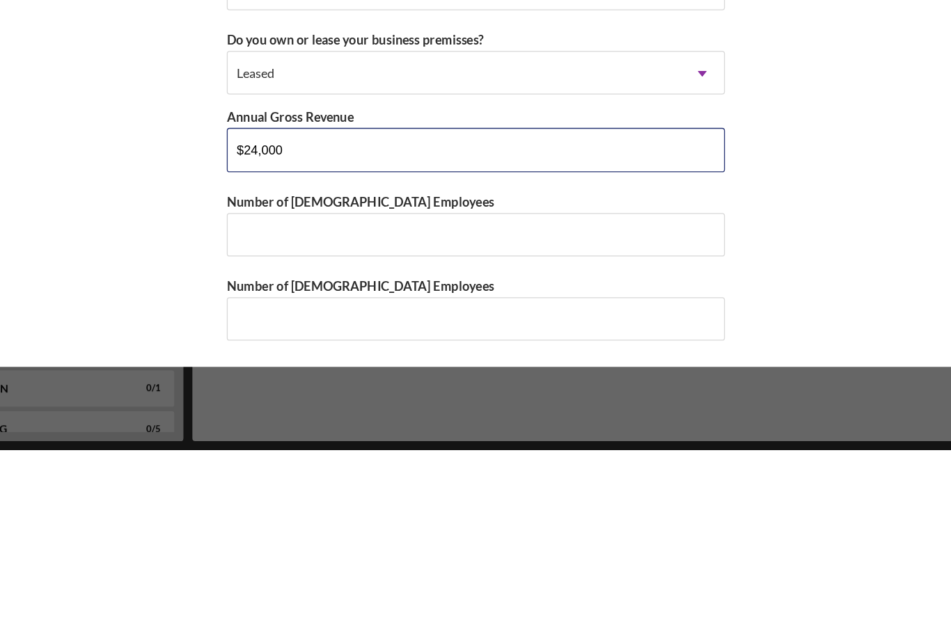
type input "$240,000"
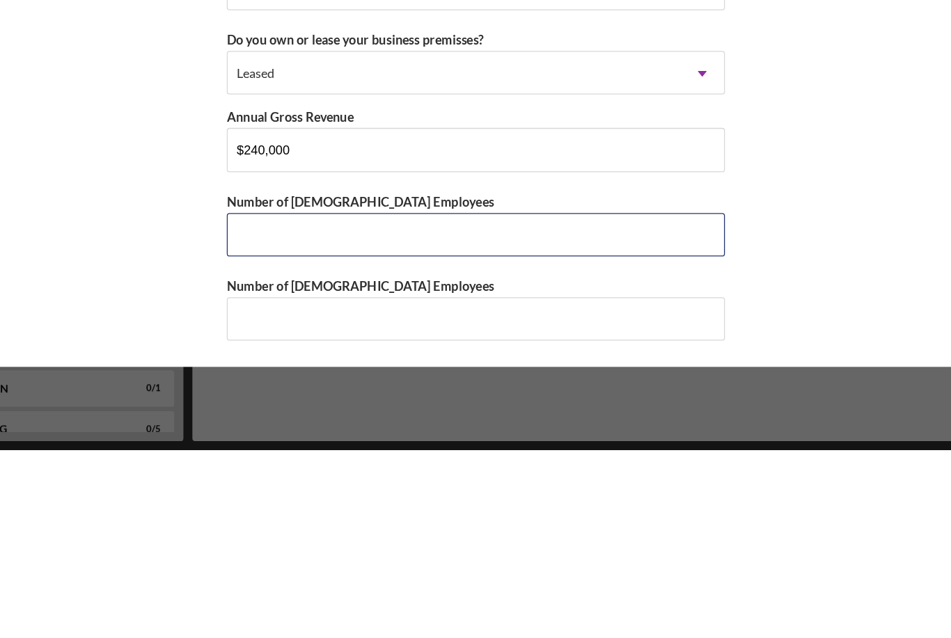
click at [284, 456] on input "Number of [DEMOGRAPHIC_DATA] Employees" at bounding box center [475, 472] width 383 height 33
type input "5"
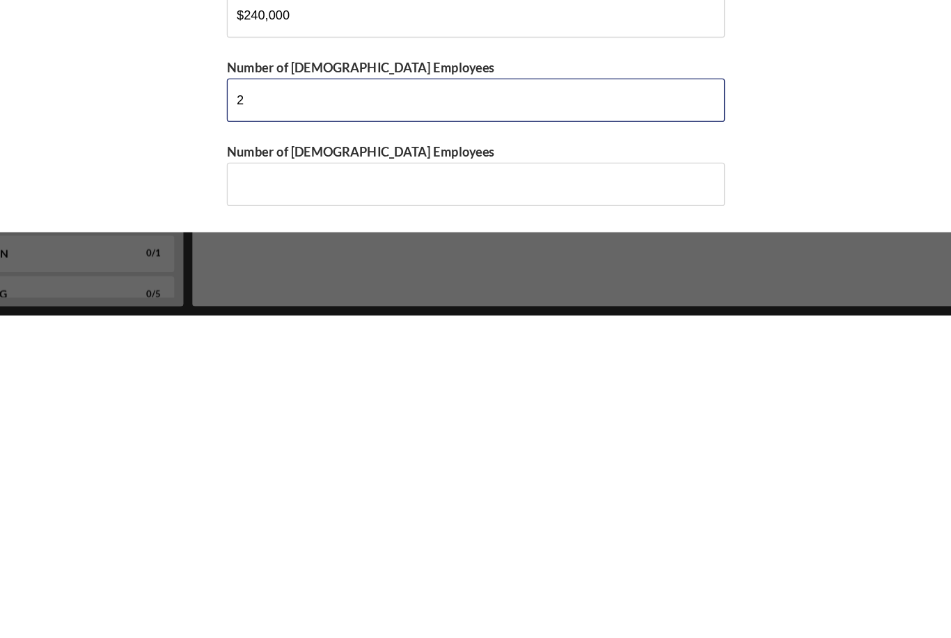
type input "2"
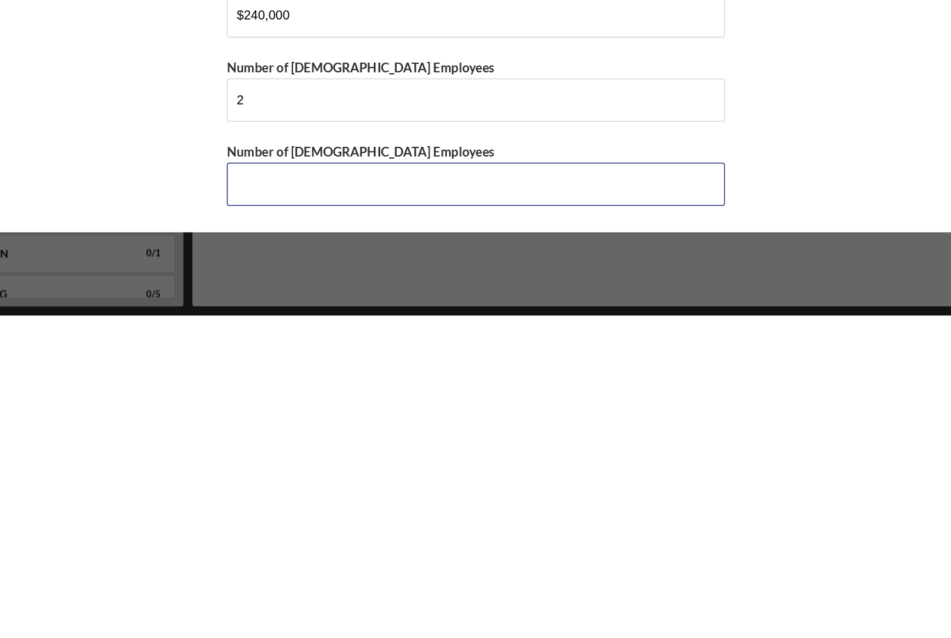
click at [284, 521] on input "Number of [DEMOGRAPHIC_DATA] Employees" at bounding box center [475, 537] width 383 height 33
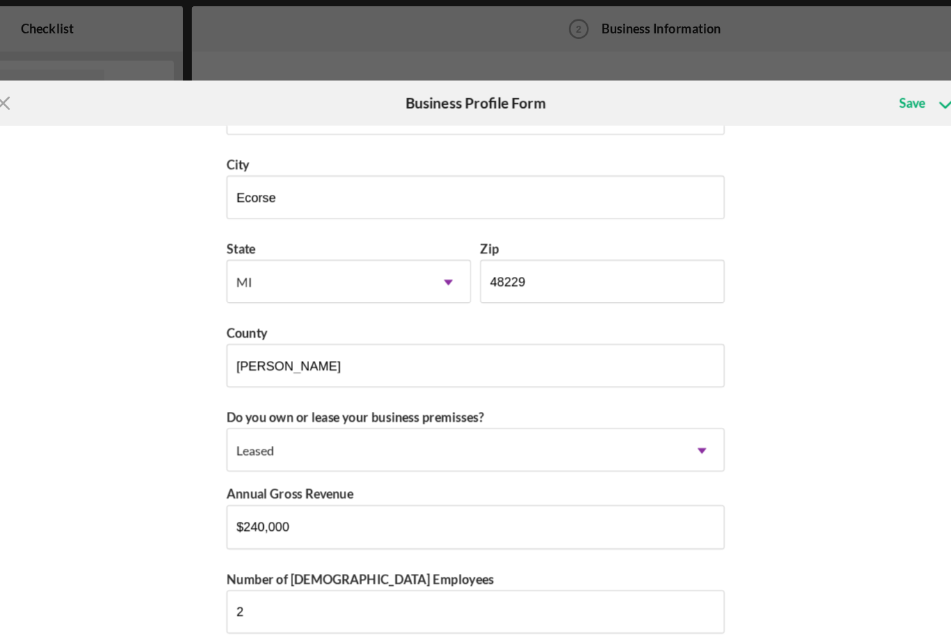
scroll to position [0, 0]
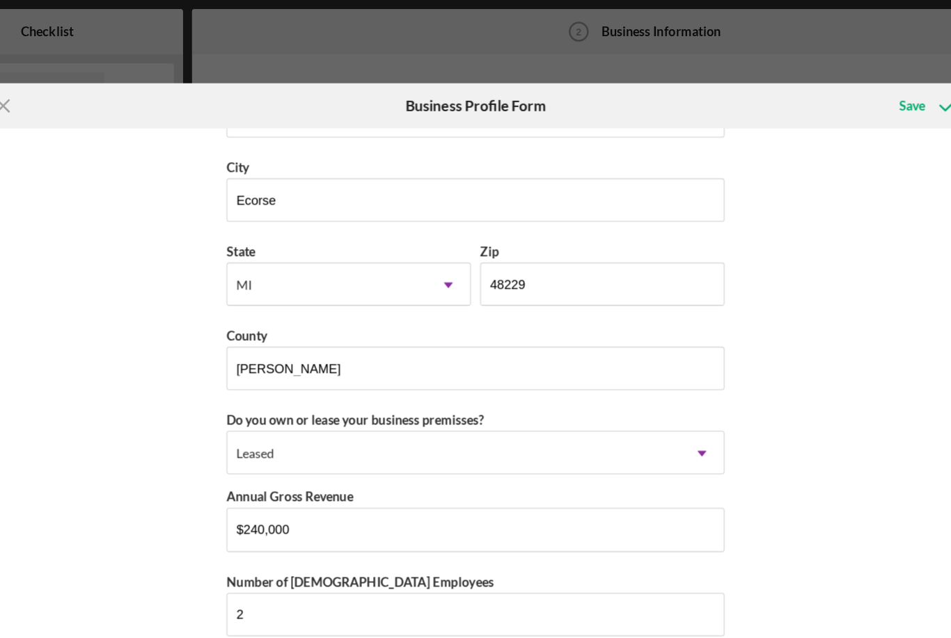
type input "5"
click at [800, 85] on div "Save" at bounding box center [810, 82] width 20 height 28
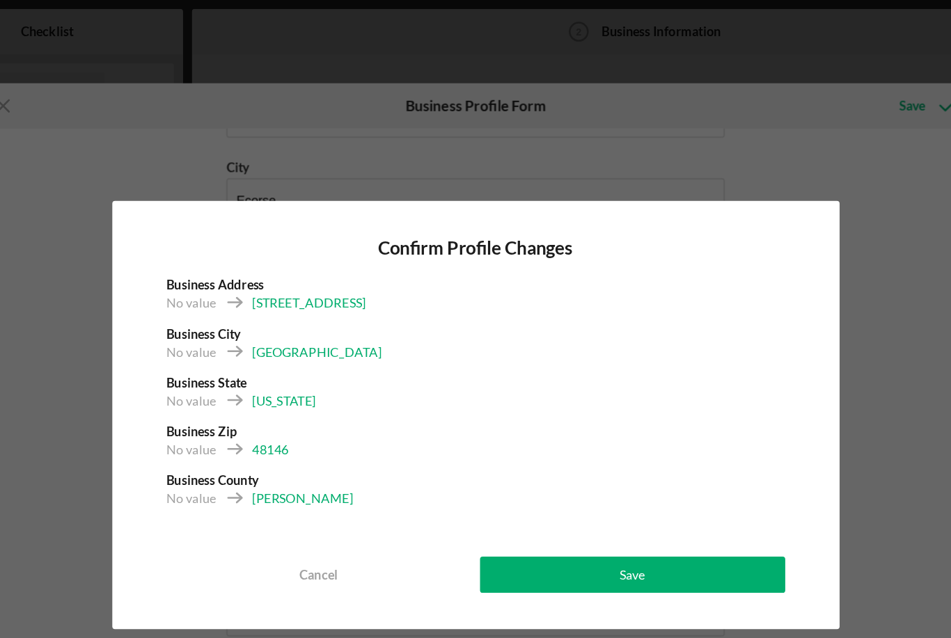
click at [497, 448] on button "Save" at bounding box center [596, 442] width 235 height 28
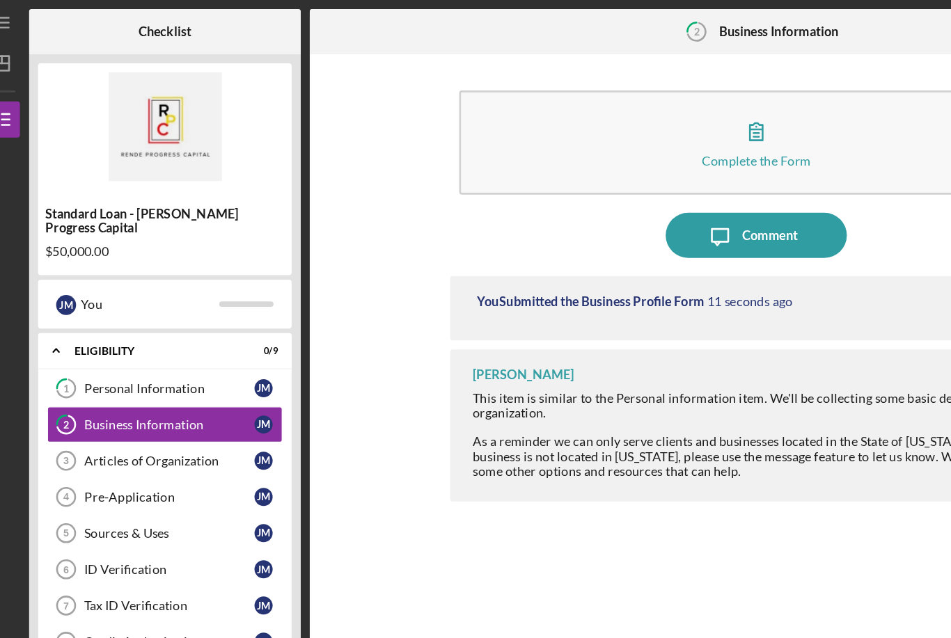
click at [583, 119] on div "Complete the Form" at bounding box center [601, 123] width 84 height 10
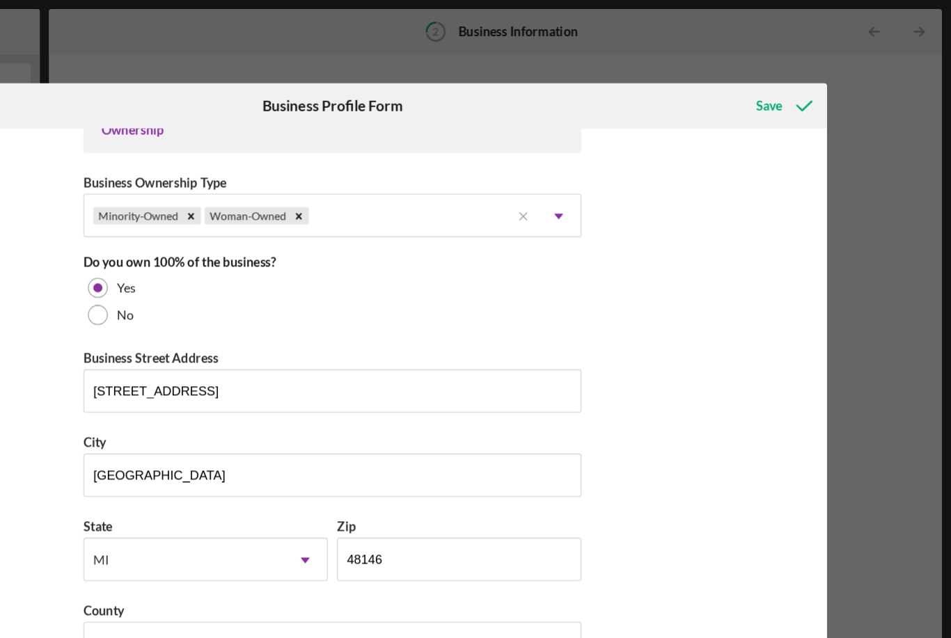
scroll to position [665, 0]
click at [800, 81] on div "Save" at bounding box center [810, 82] width 20 height 28
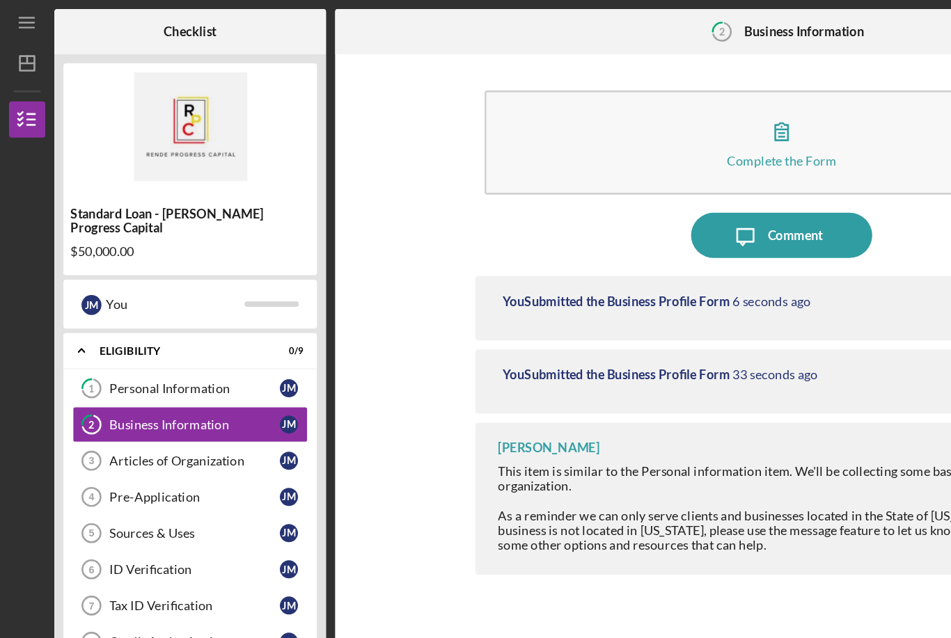
click at [146, 351] on link "Articles of Organization 3 Articles of Organization [PERSON_NAME]" at bounding box center [146, 354] width 181 height 28
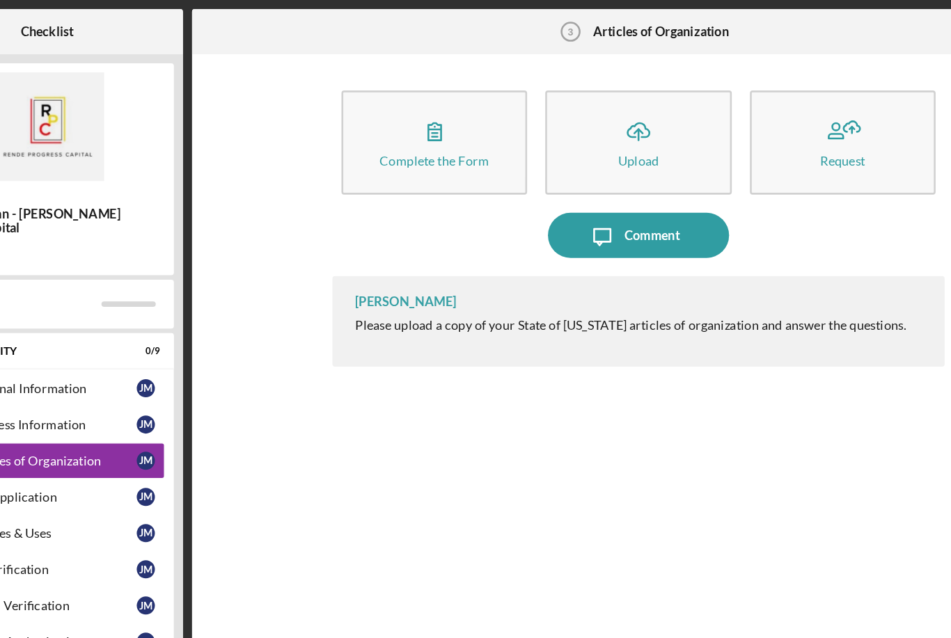
click at [427, 111] on icon "button" at bounding box center [444, 101] width 35 height 35
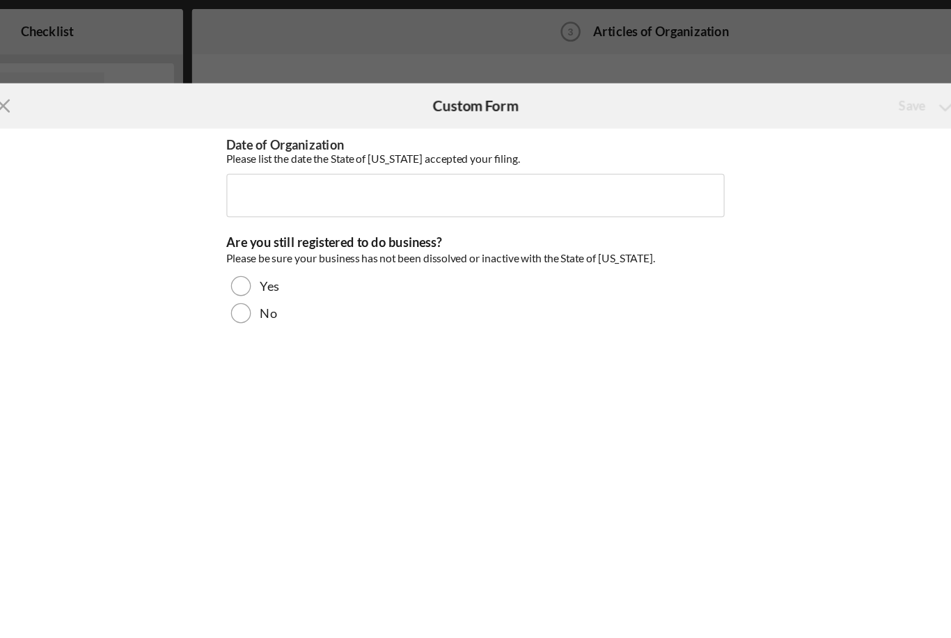
click at [287, 224] on div at bounding box center [294, 219] width 15 height 15
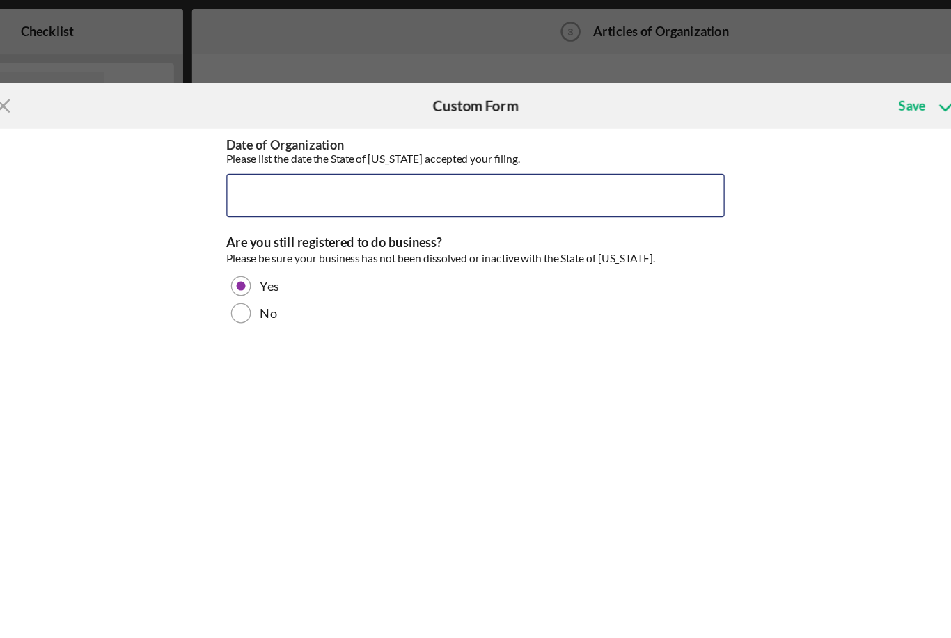
click at [284, 163] on input "Date of Organization" at bounding box center [475, 150] width 383 height 33
type input "[DATE]"
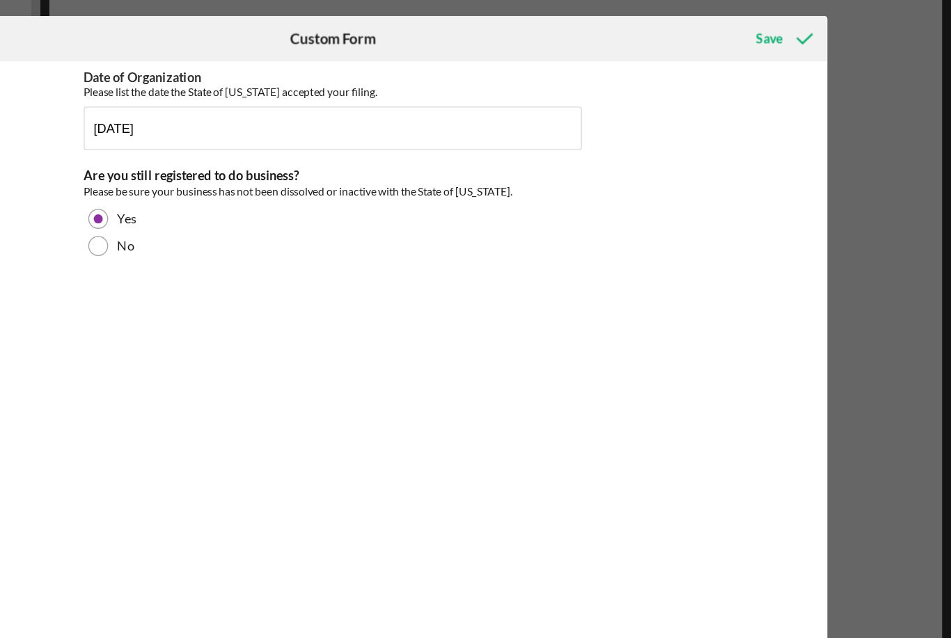
click at [800, 68] on div "Save" at bounding box center [810, 82] width 20 height 28
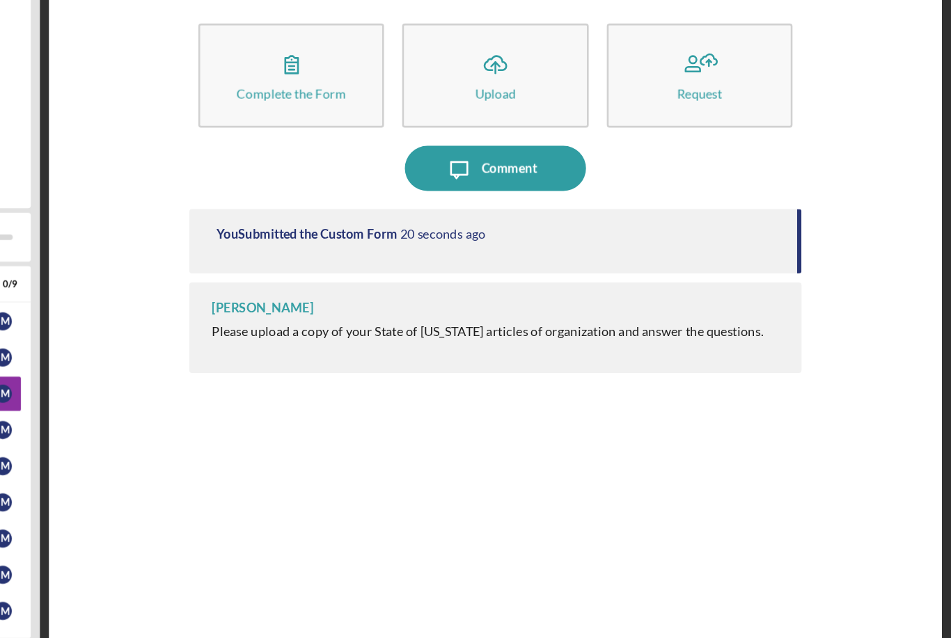
click at [583, 84] on icon "Icon/Upload" at bounding box center [600, 101] width 35 height 35
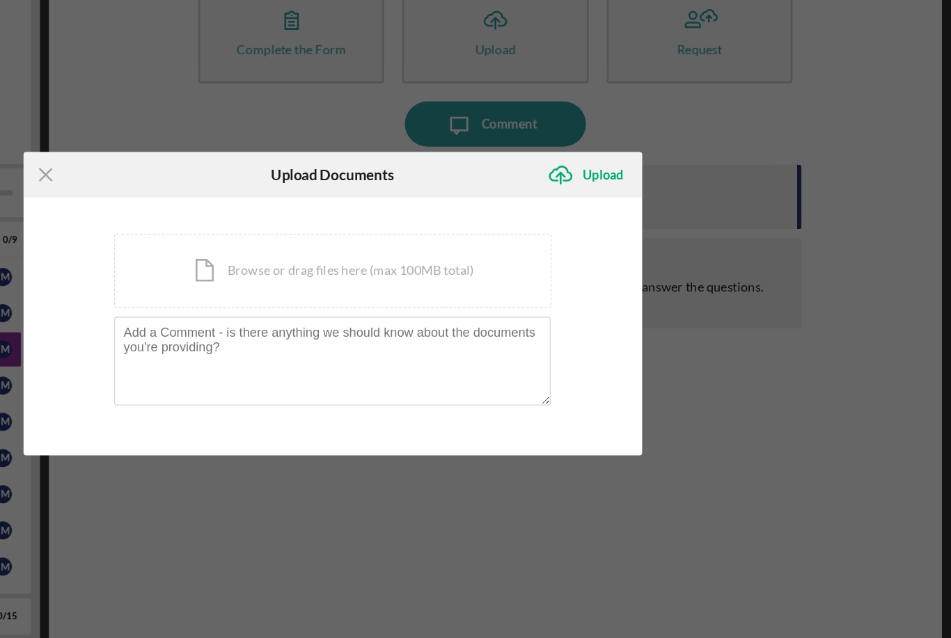
click at [308, 265] on div "Icon/Document Browse or drag files here (max 100MB total) Tap to choose files o…" at bounding box center [476, 293] width 336 height 57
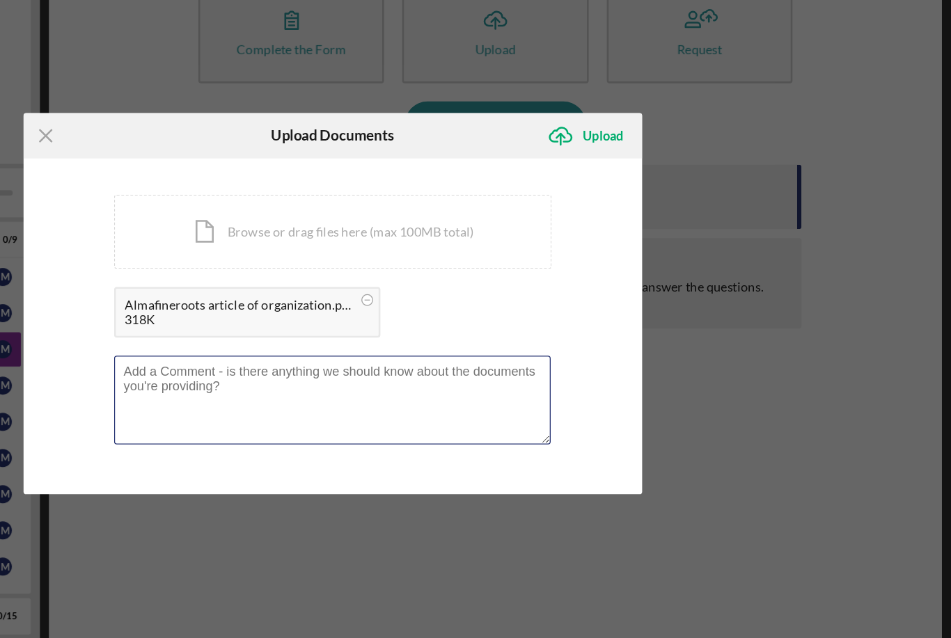
click at [308, 359] on textarea at bounding box center [475, 393] width 335 height 68
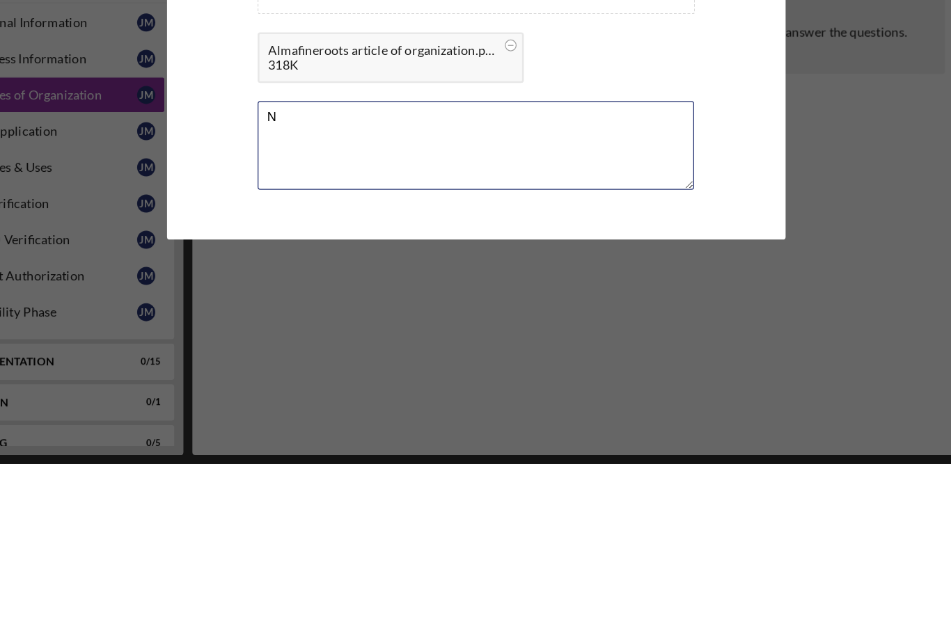
type textarea "NA"
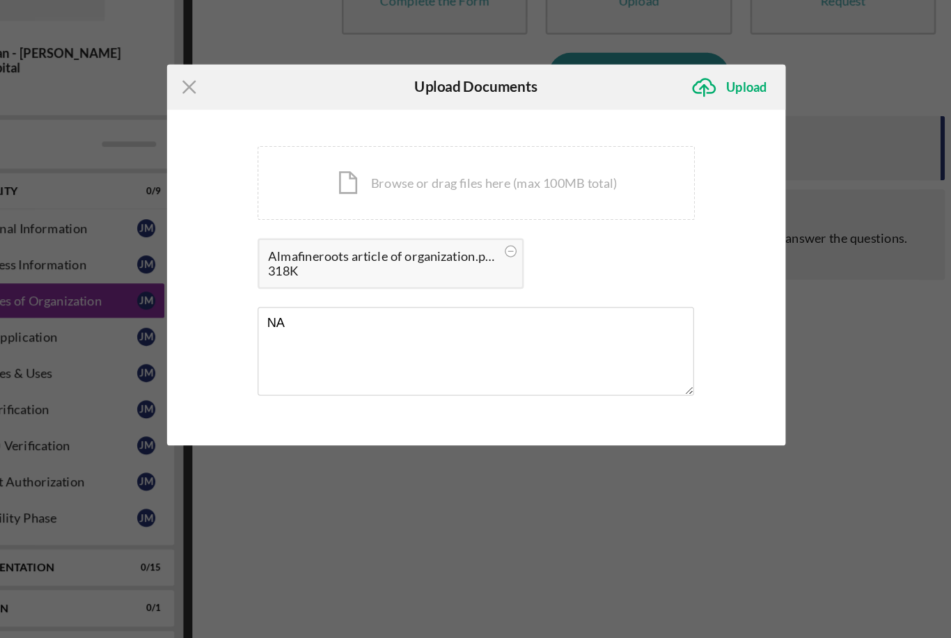
click at [668, 176] on div "Upload" at bounding box center [683, 190] width 31 height 28
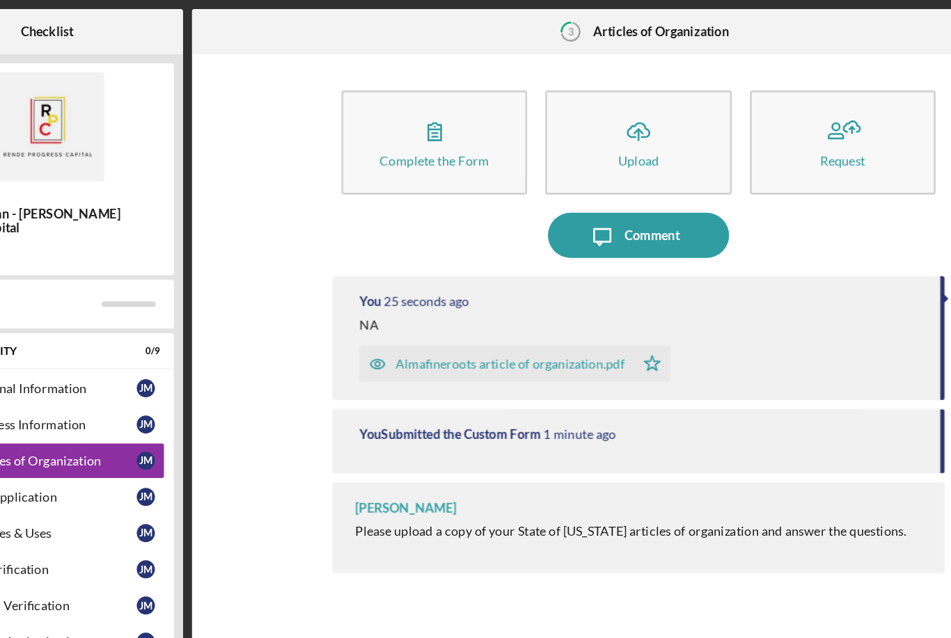
click at [740, 107] on icon "button" at bounding box center [757, 101] width 35 height 35
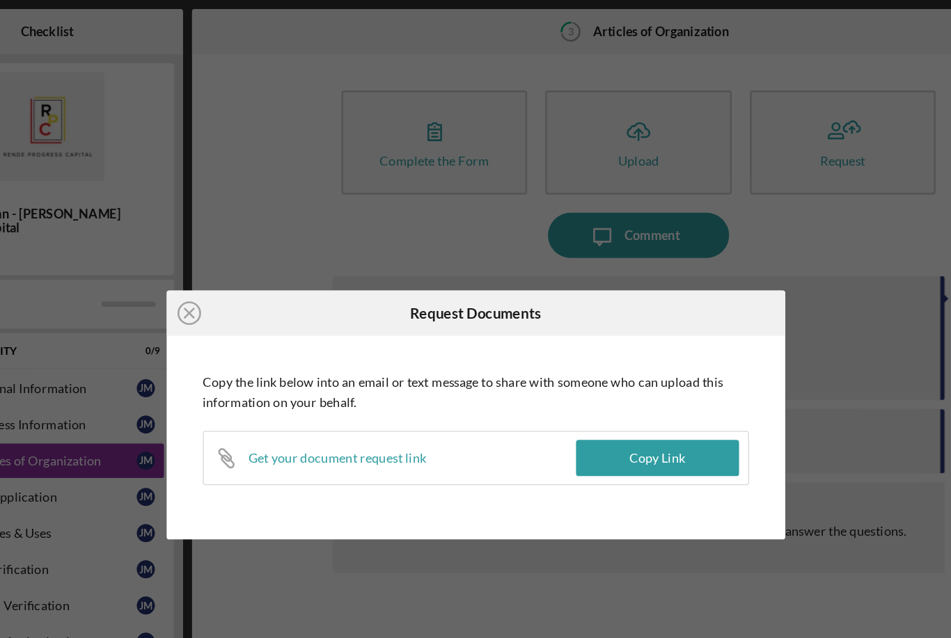
click at [238, 251] on icon "Icon/Close" at bounding box center [255, 240] width 35 height 35
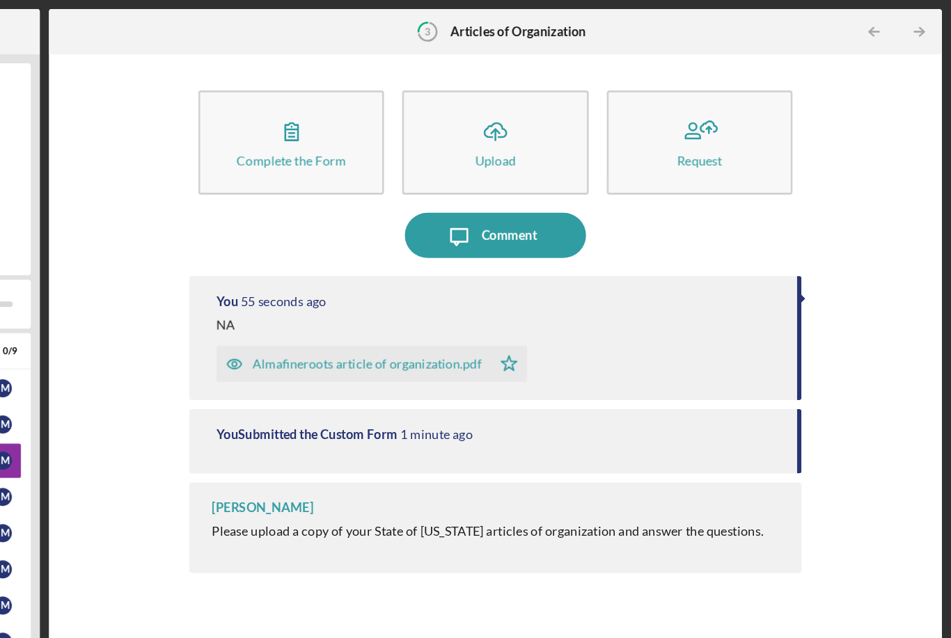
click at [909, 23] on link "Icon/Table Pagination Arrow" at bounding box center [926, 24] width 35 height 35
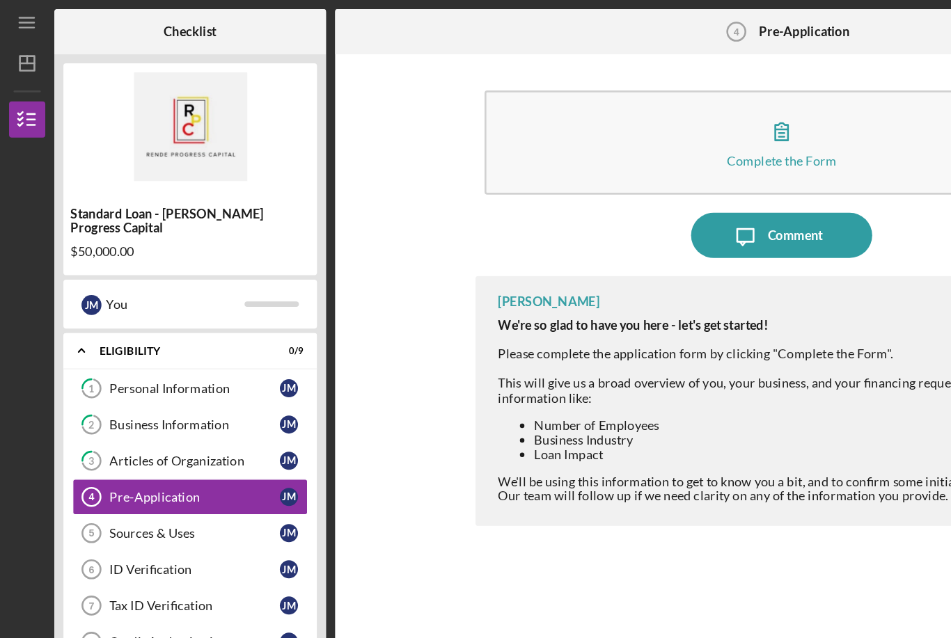
click at [144, 379] on link "Pre-Application 4 Pre-Application [PERSON_NAME]" at bounding box center [146, 382] width 181 height 28
click at [608, 117] on icon "button" at bounding box center [600, 101] width 35 height 35
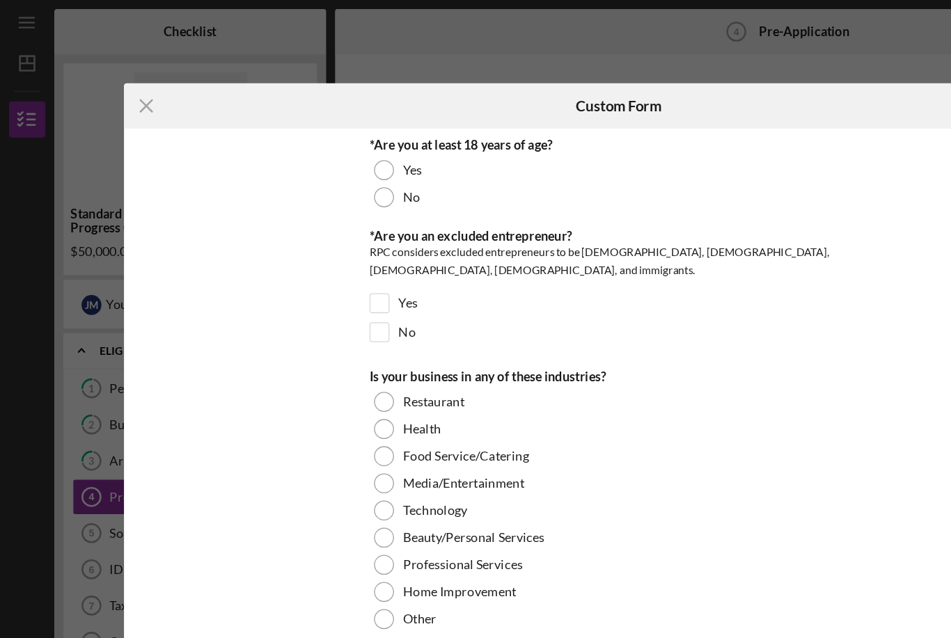
click at [296, 134] on div at bounding box center [294, 130] width 15 height 15
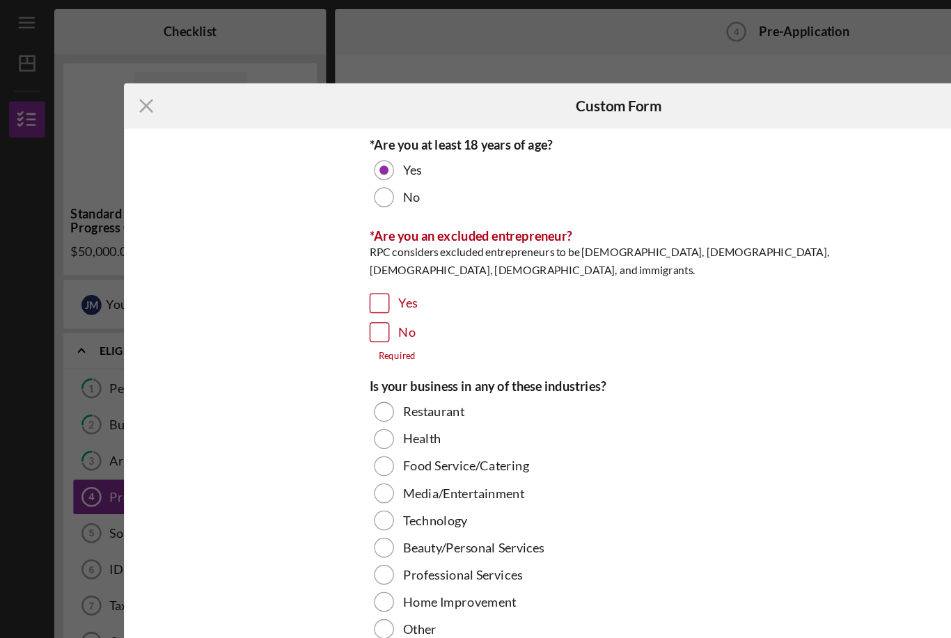
click at [295, 239] on input "Yes" at bounding box center [292, 233] width 14 height 14
checkbox input "true"
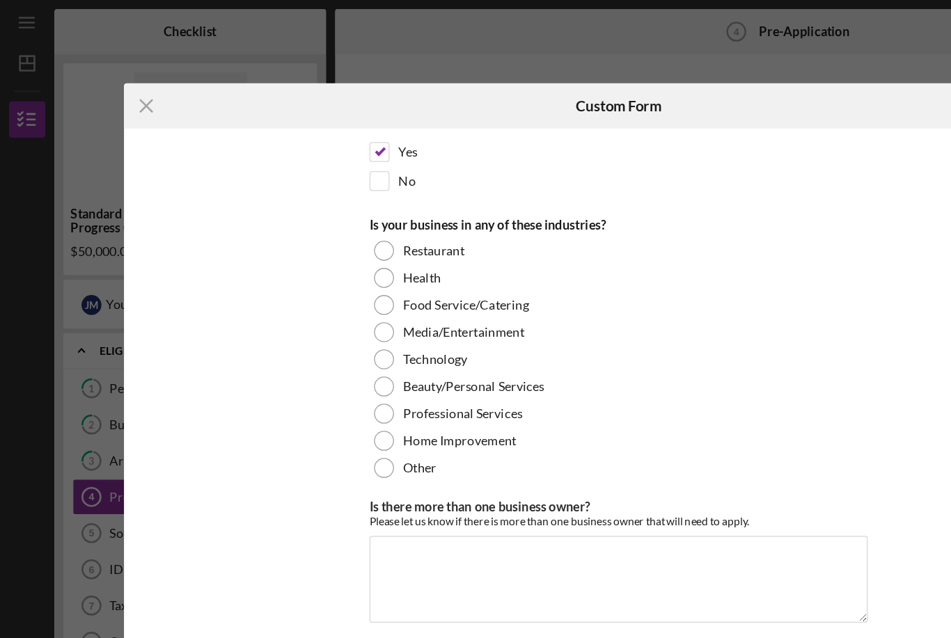
scroll to position [117, 0]
click at [300, 321] on div at bounding box center [294, 317] width 15 height 15
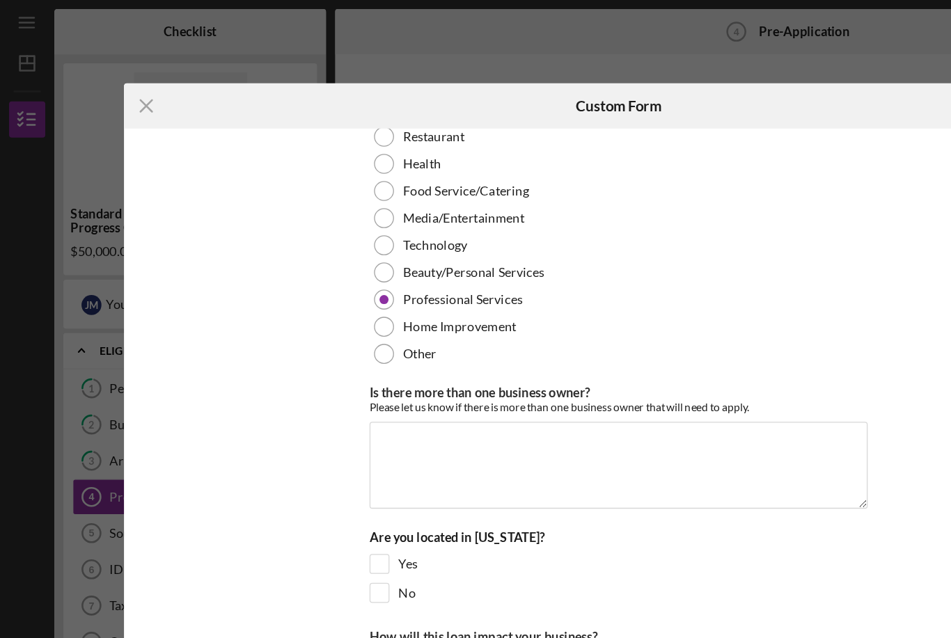
scroll to position [212, 0]
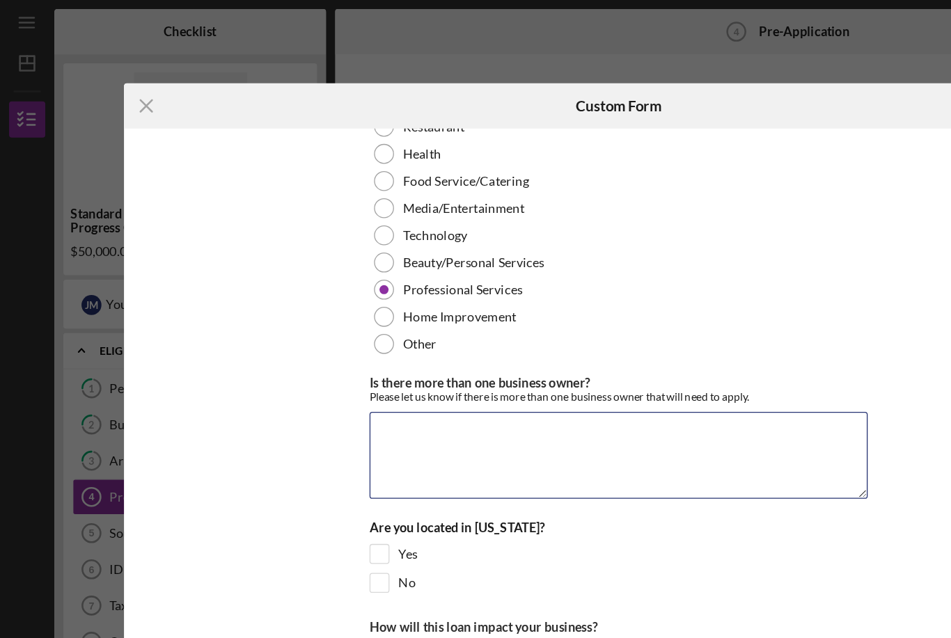
click at [363, 340] on textarea "Is there more than one business owner?" at bounding box center [475, 350] width 383 height 67
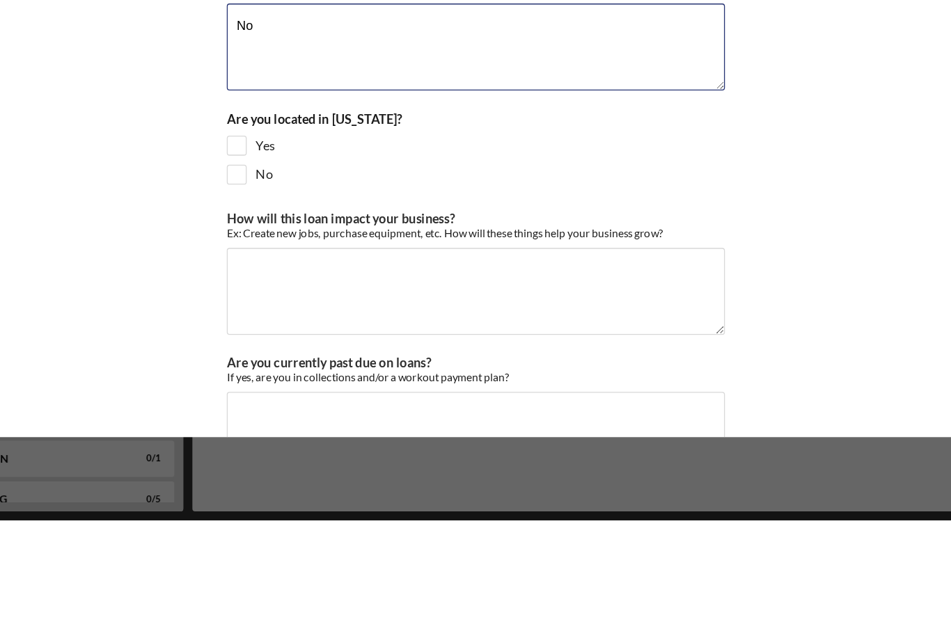
scroll to position [289, 0]
type textarea "No"
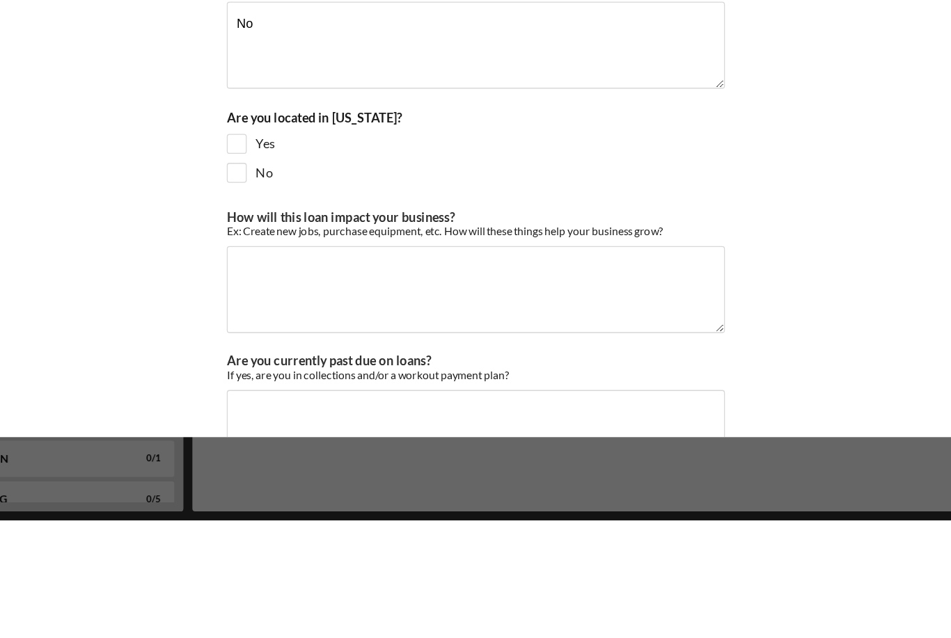
click at [285, 342] on input "Yes" at bounding box center [292, 349] width 14 height 14
checkbox input "true"
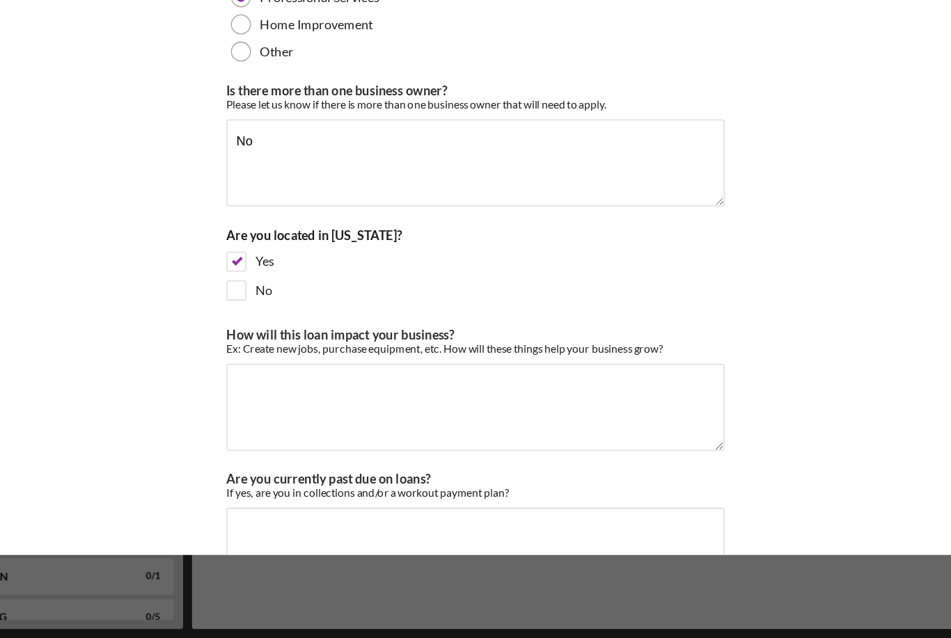
scroll to position [290, 0]
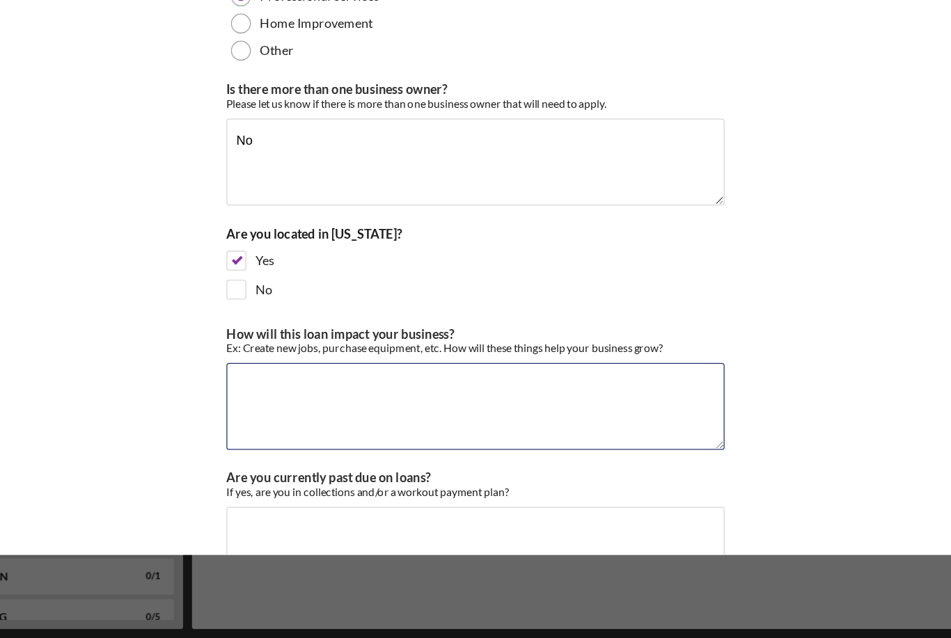
click at [284, 427] on textarea "How will this loan impact your business?" at bounding box center [475, 460] width 383 height 67
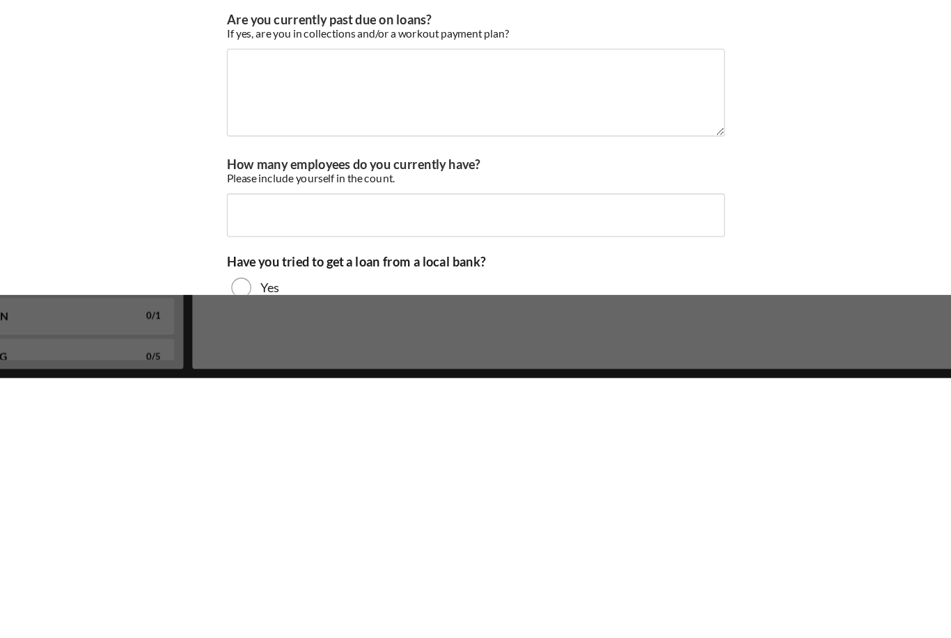
scroll to position [441, 0]
type textarea "Create new jobs, purchase equipment inventory and marketing."
click at [284, 386] on textarea "Are you currently past due on loans?" at bounding box center [475, 419] width 383 height 67
type textarea "Yes"
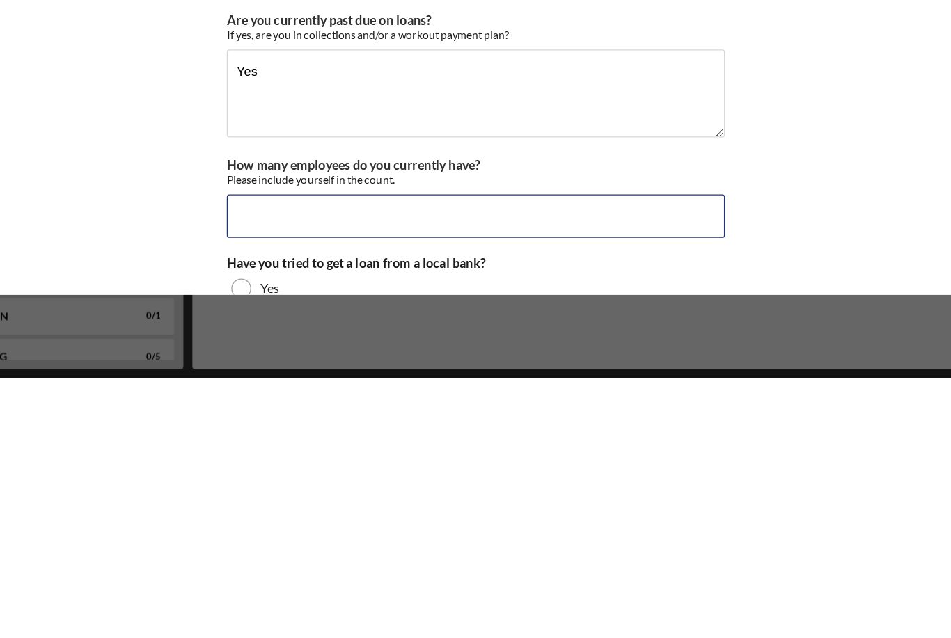
click at [284, 497] on input "How many employees do you currently have?" at bounding box center [475, 513] width 383 height 33
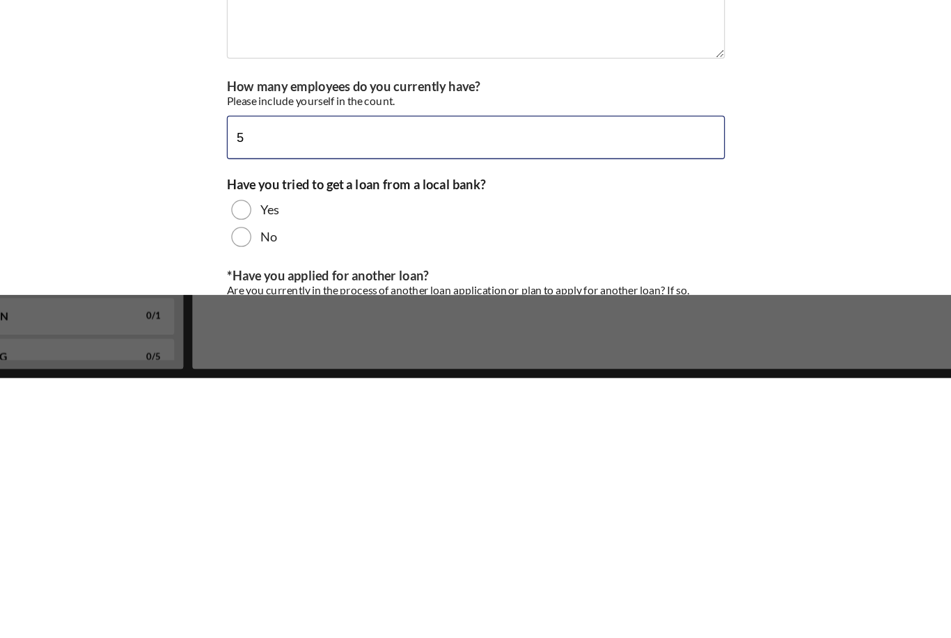
scroll to position [505, 0]
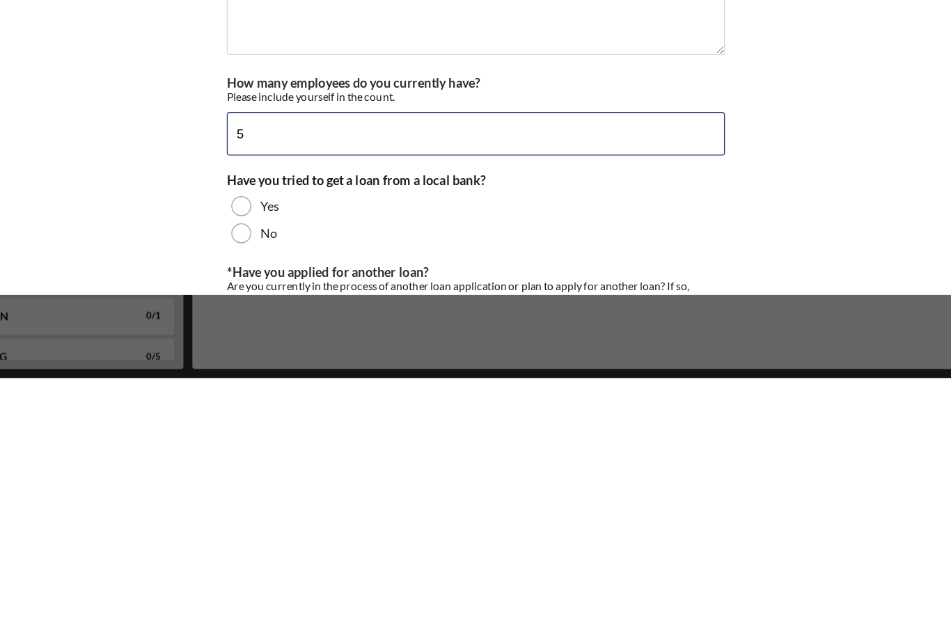
type input "5"
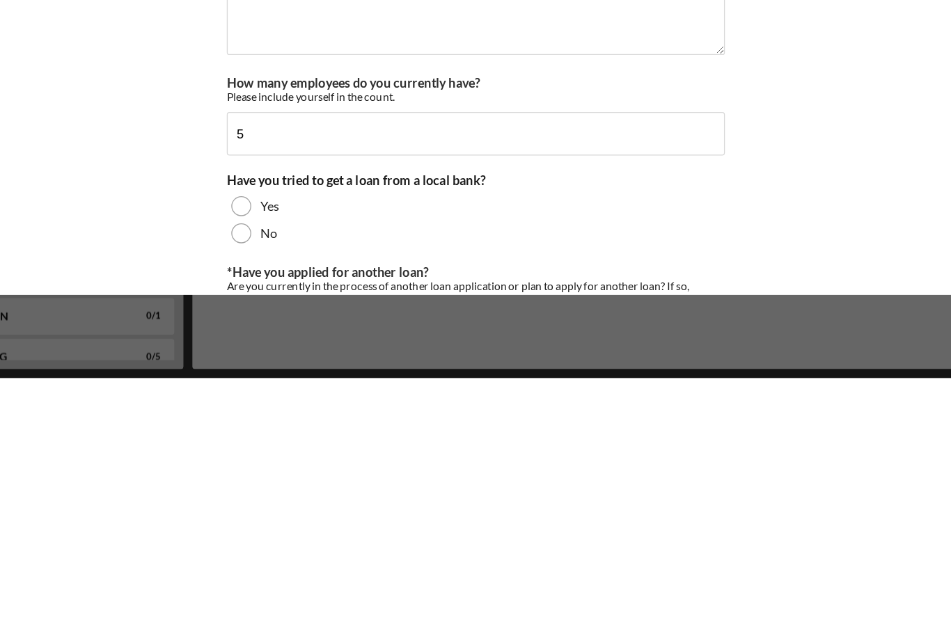
click at [287, 498] on div at bounding box center [294, 505] width 15 height 15
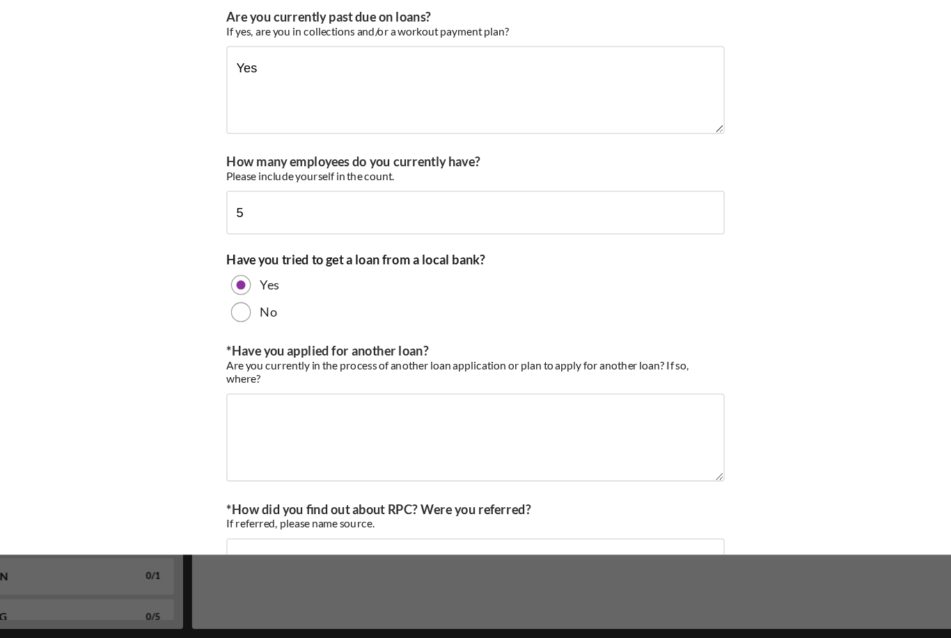
scroll to position [45, 0]
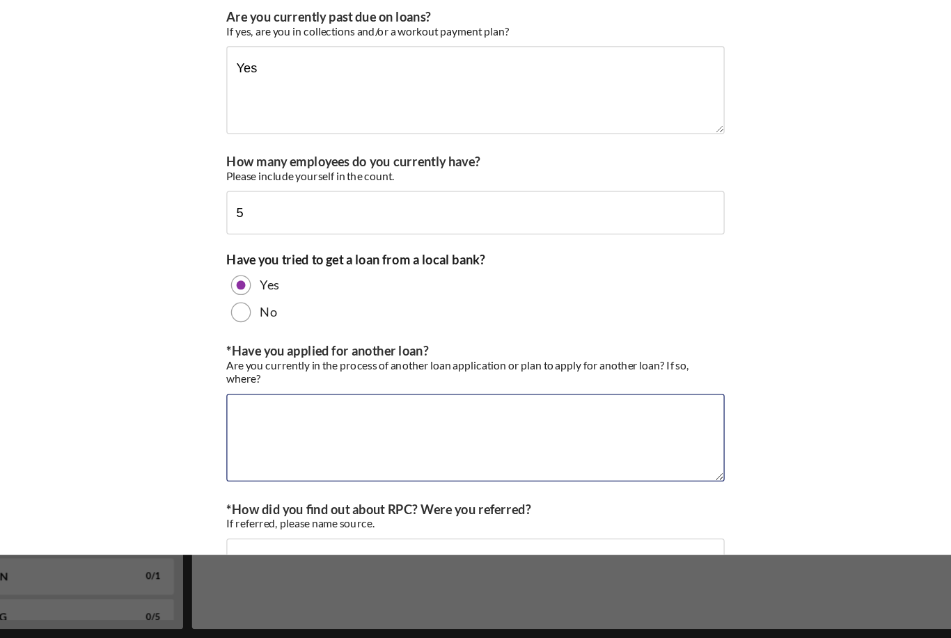
click at [284, 450] on textarea "*Have you applied for another loan?" at bounding box center [475, 483] width 383 height 67
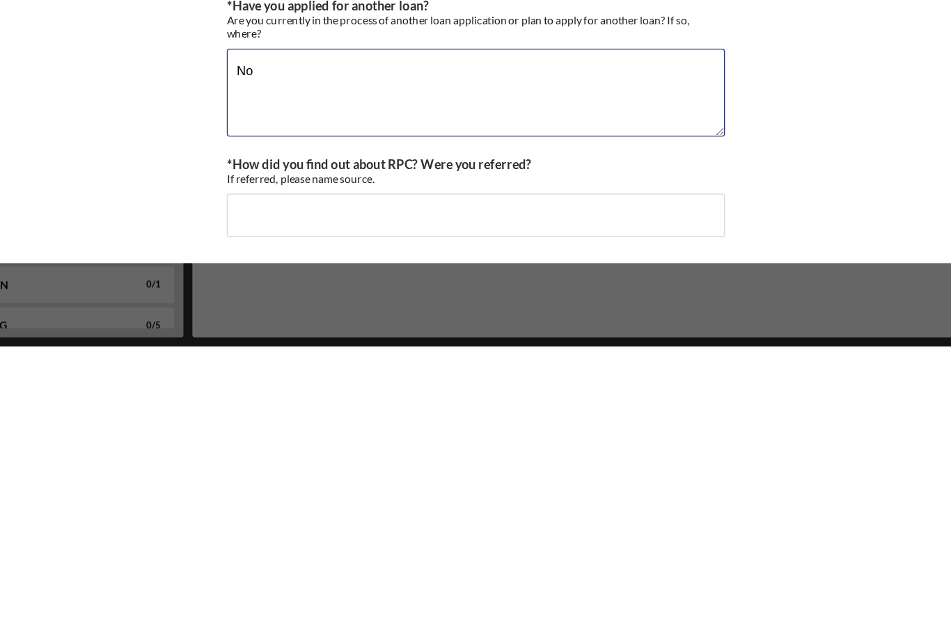
scroll to position [686, 0]
type textarea "No"
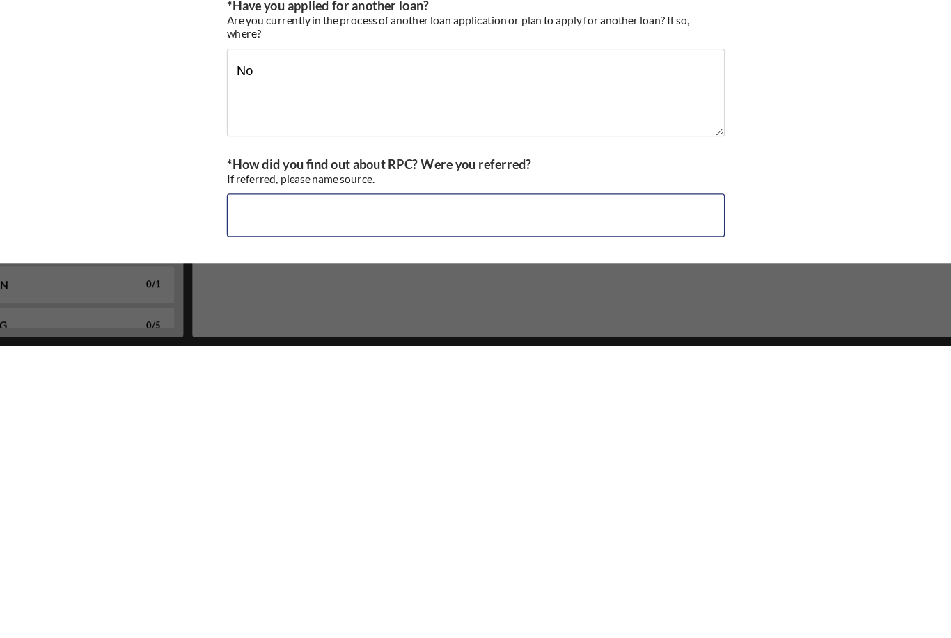
click at [284, 521] on input "*How did you find out about RPC? Were you referred?" at bounding box center [475, 537] width 383 height 33
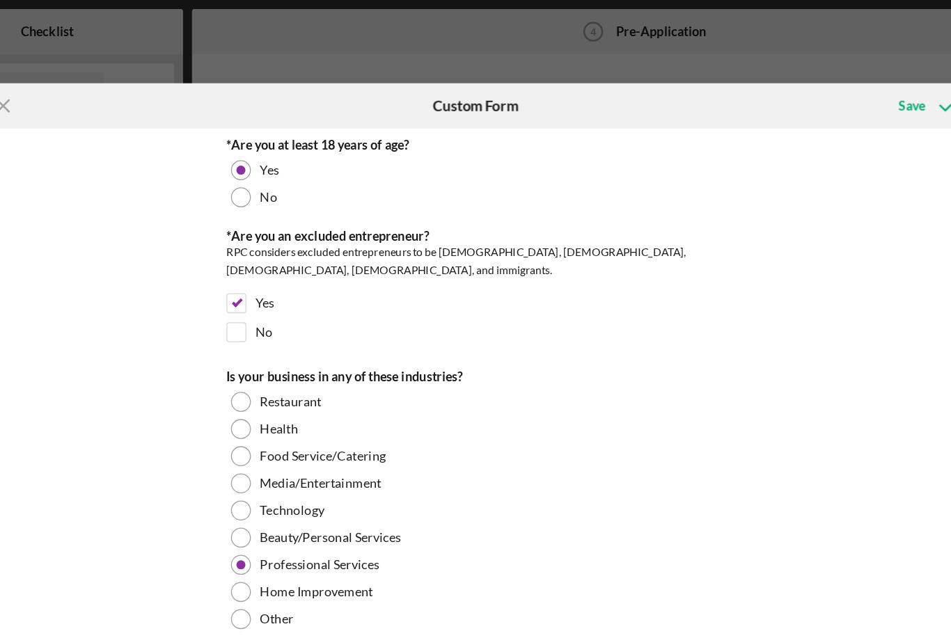
scroll to position [44, 0]
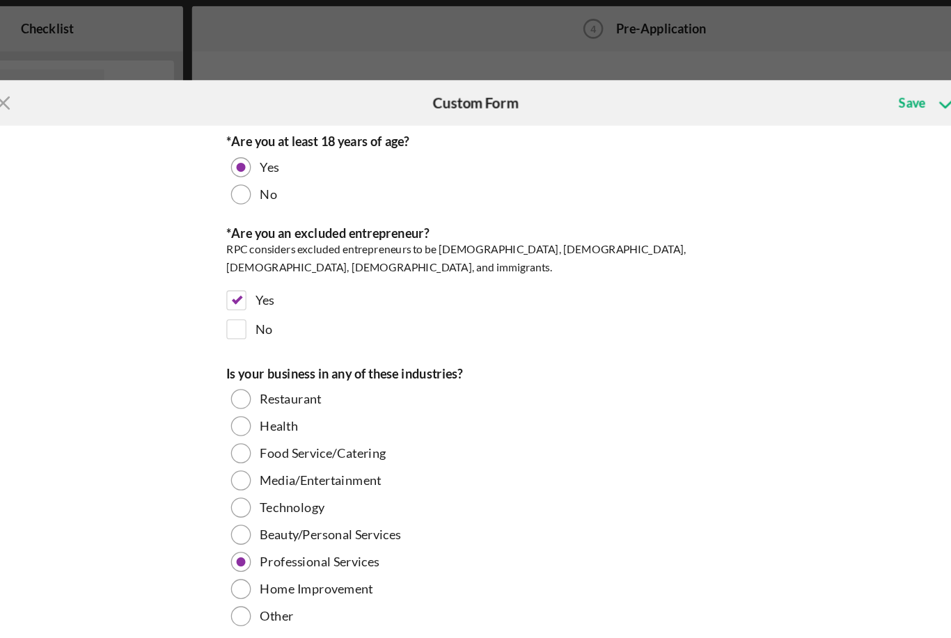
type input "Internet search"
click at [800, 79] on div "Save" at bounding box center [810, 82] width 20 height 28
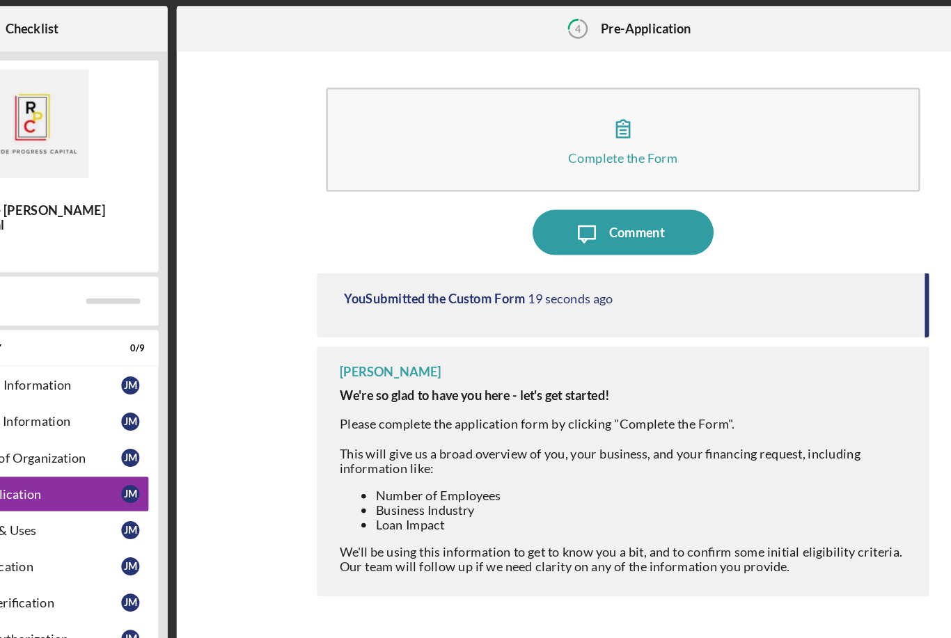
click at [559, 118] on div "Complete the Form" at bounding box center [601, 123] width 84 height 10
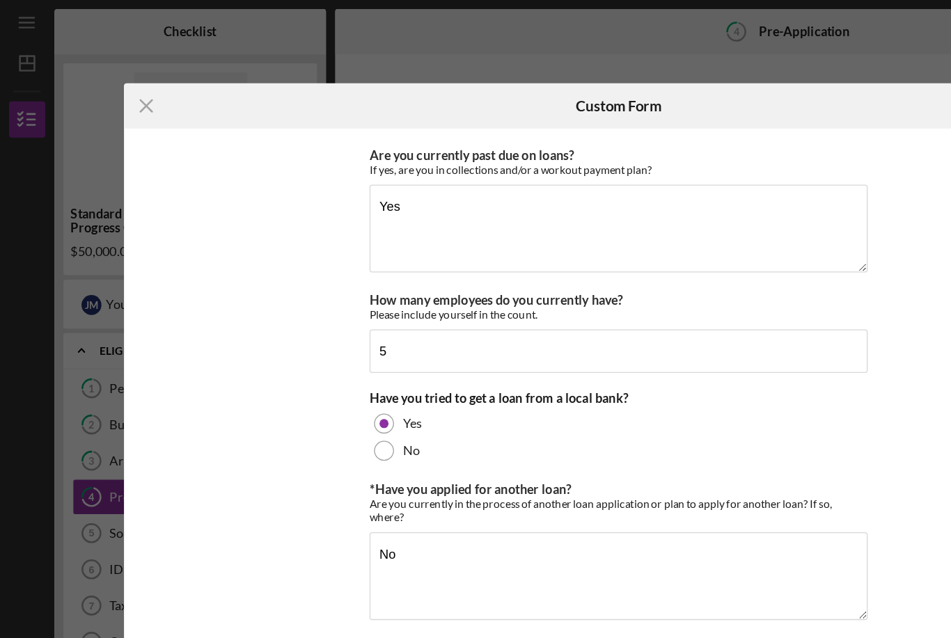
click at [120, 91] on icon "Icon/Menu Close" at bounding box center [112, 81] width 35 height 35
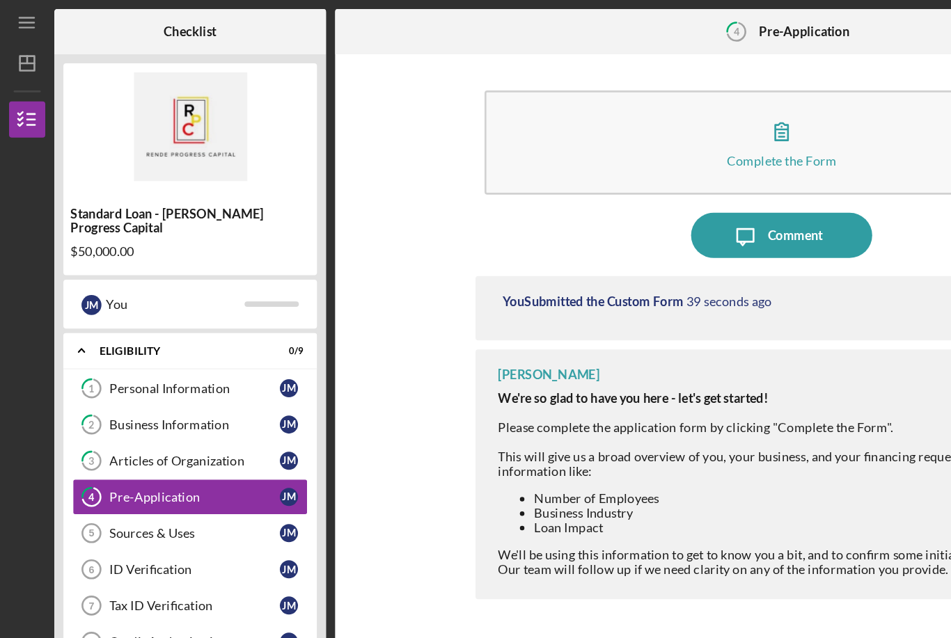
click at [130, 406] on link "Sources & Uses 5 Sources & Uses [PERSON_NAME]" at bounding box center [146, 410] width 181 height 28
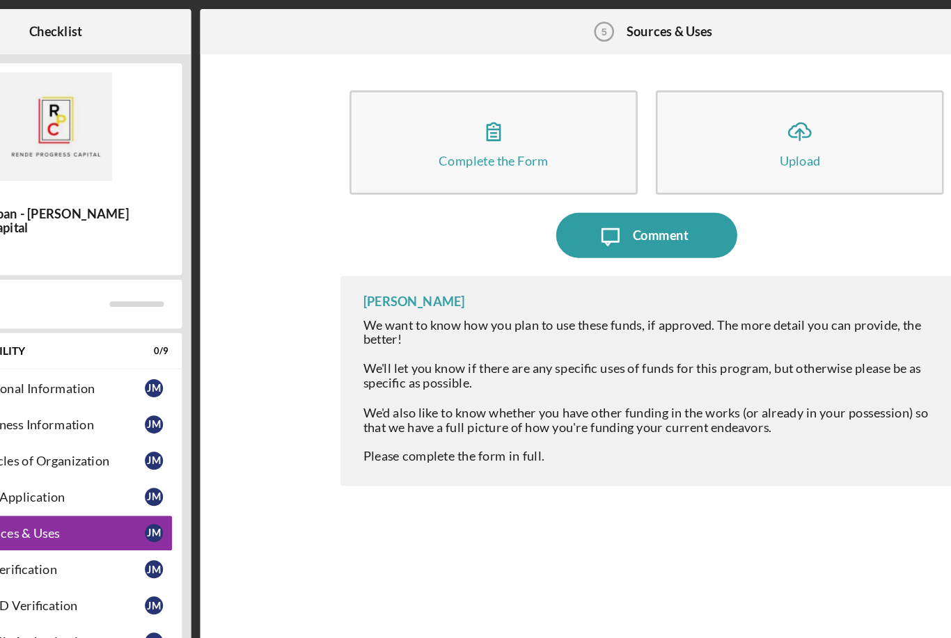
click at [441, 121] on div "Complete the Form" at bounding box center [483, 123] width 84 height 10
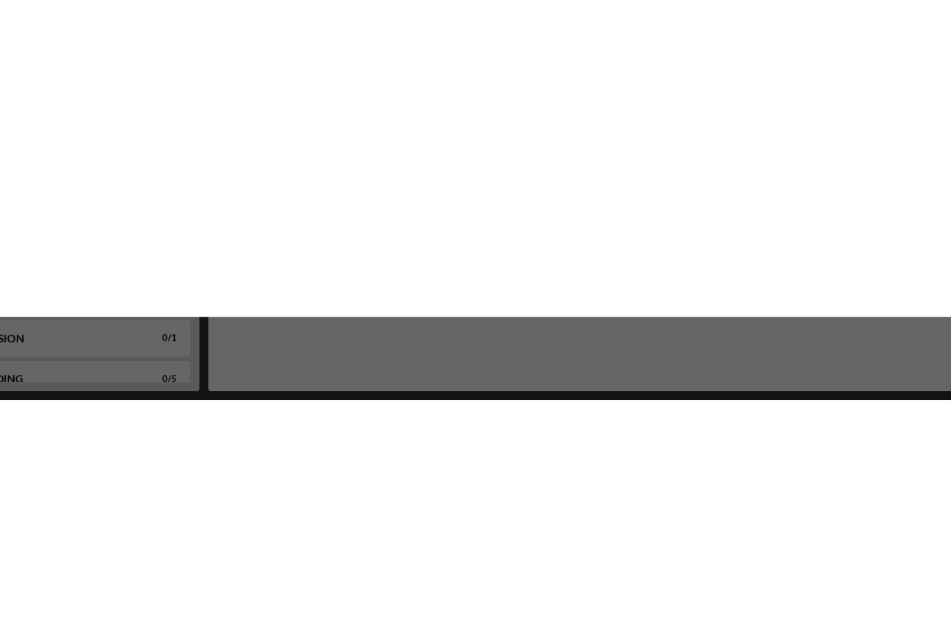
scroll to position [45, 0]
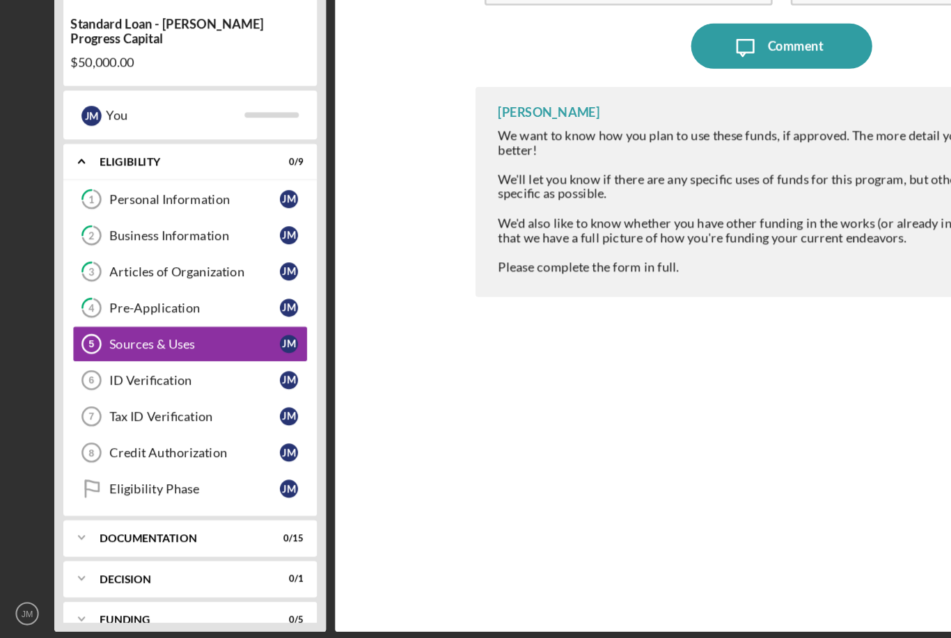
click at [141, 432] on div "ID Verification" at bounding box center [149, 437] width 131 height 11
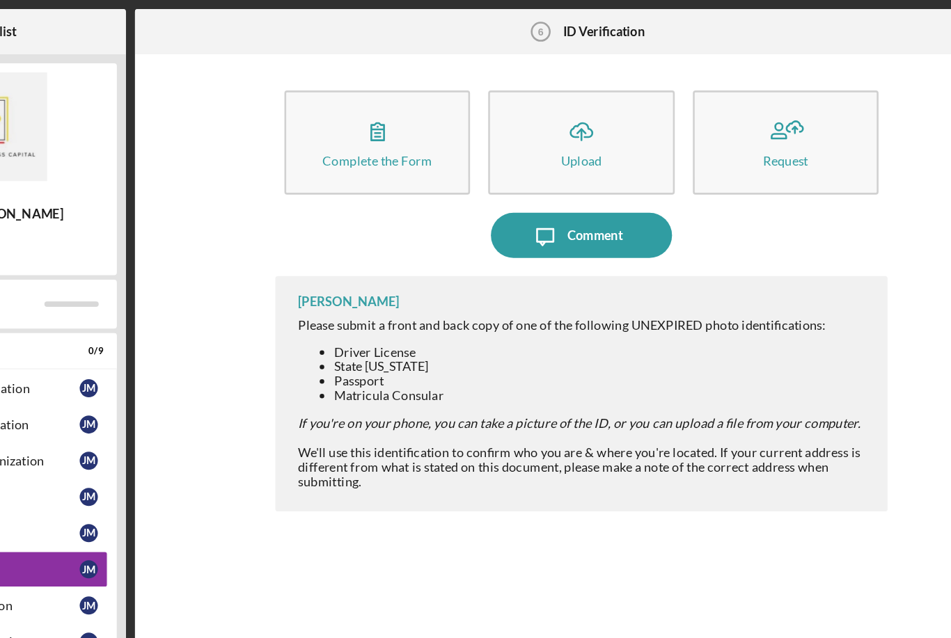
click at [372, 113] on button "Complete the Form Form" at bounding box center [443, 110] width 143 height 80
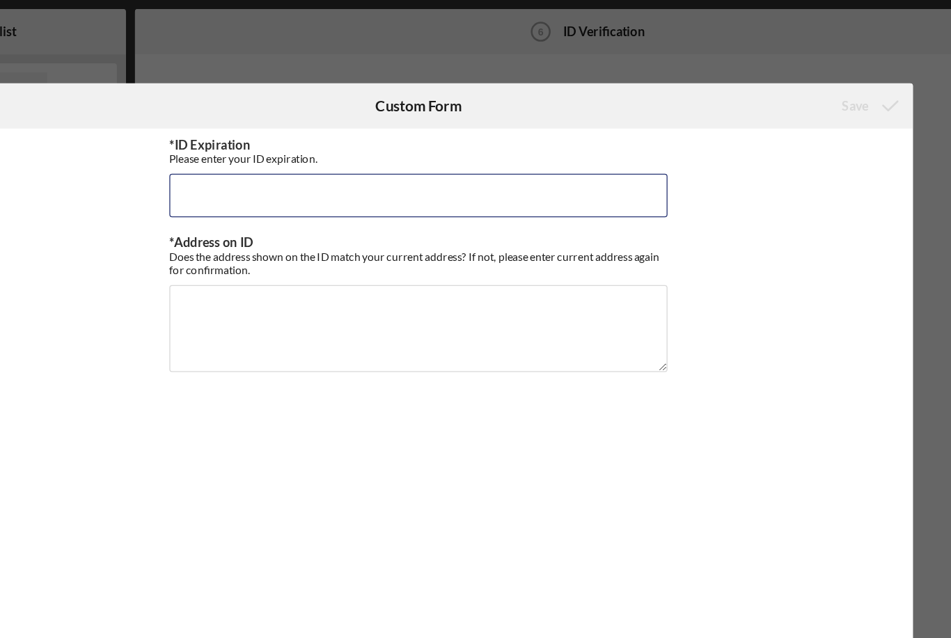
click at [284, 155] on input "*ID Expiration" at bounding box center [475, 150] width 383 height 33
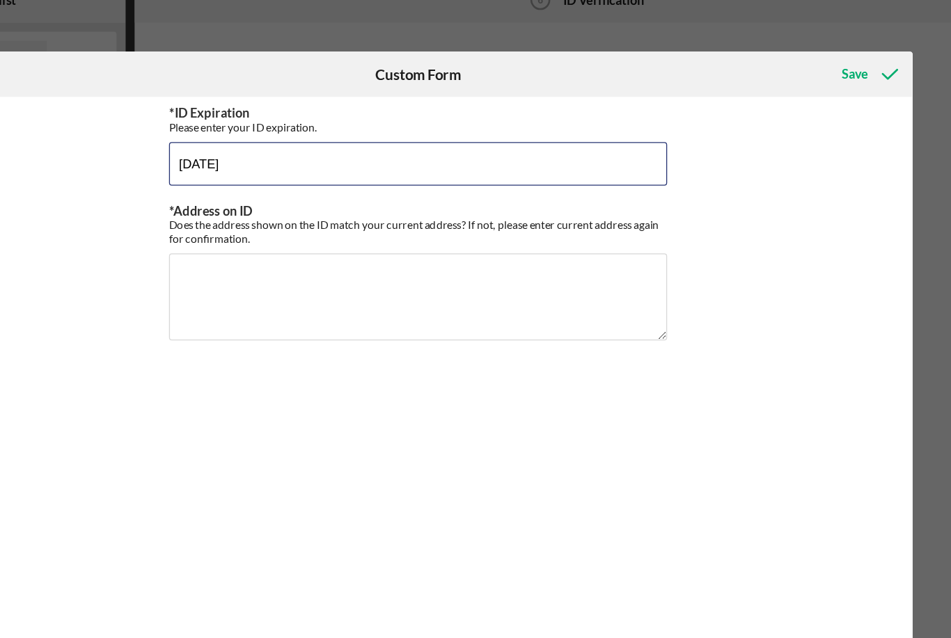
type input "[DATE]"
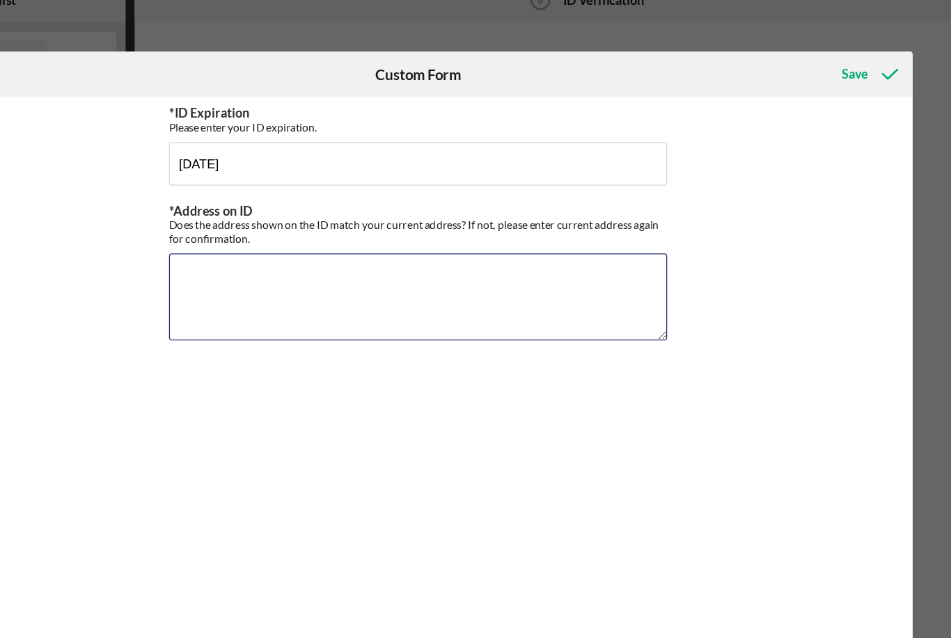
click at [284, 219] on textarea "*Address on ID" at bounding box center [475, 252] width 383 height 67
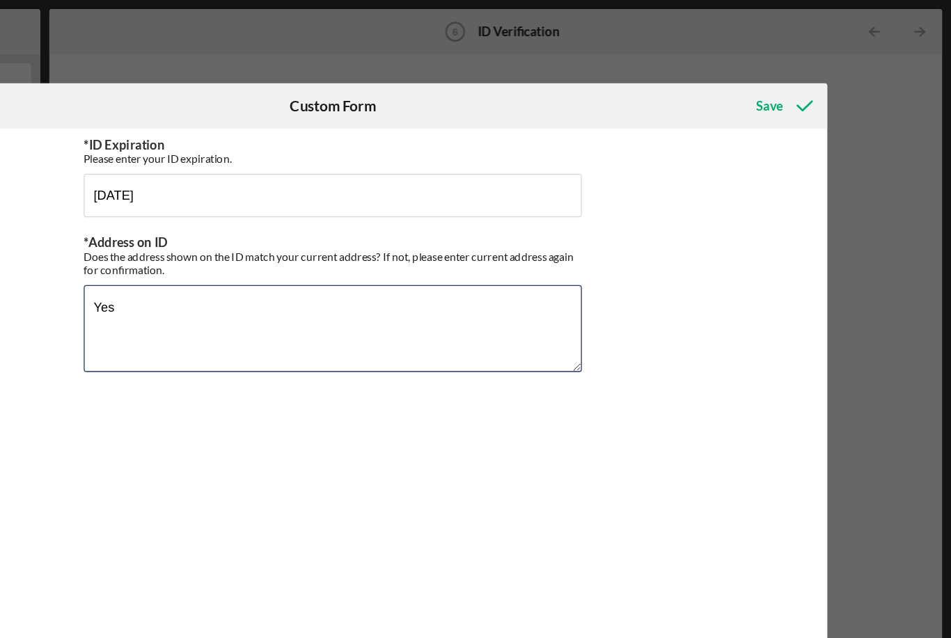
type textarea "Yes"
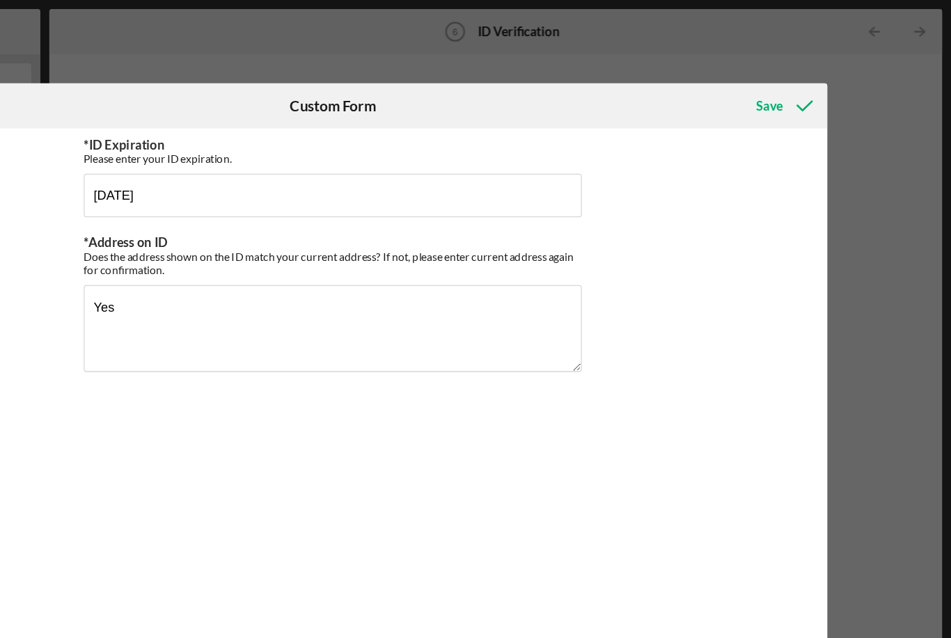
click at [800, 90] on div "Save" at bounding box center [810, 82] width 20 height 28
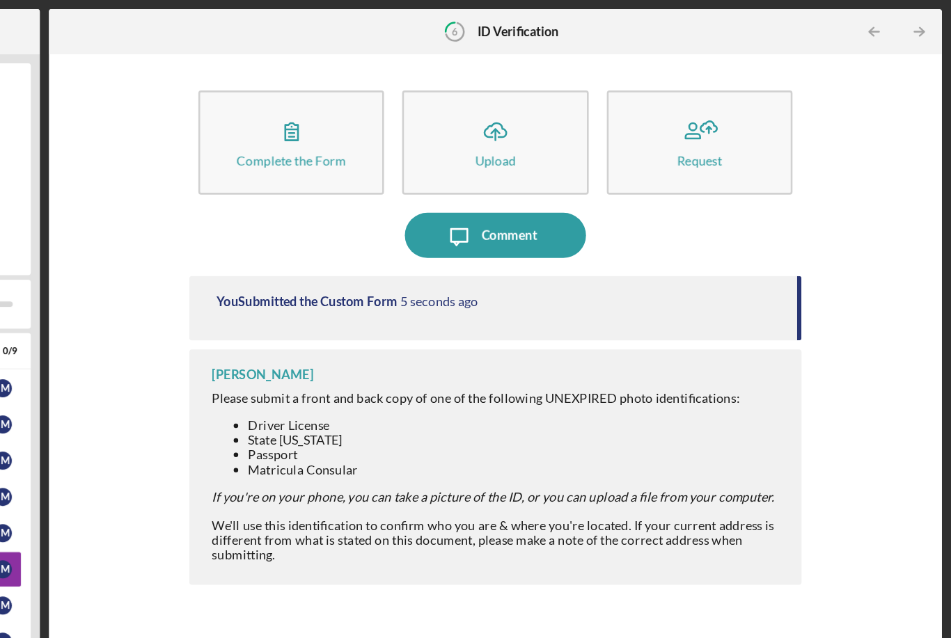
click at [585, 121] on div "Upload" at bounding box center [600, 123] width 31 height 10
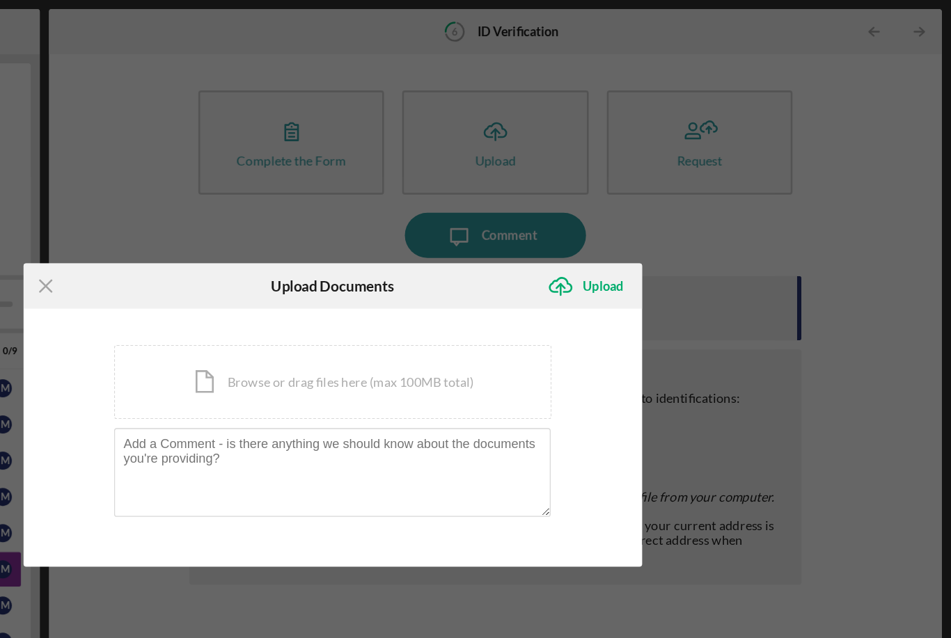
click at [308, 300] on div "Icon/Document Browse or drag files here (max 100MB total) Tap to choose files o…" at bounding box center [476, 293] width 336 height 57
click at [308, 303] on div "Icon/Document Browse or drag files here (max 100MB total) Tap to choose files o…" at bounding box center [476, 293] width 336 height 57
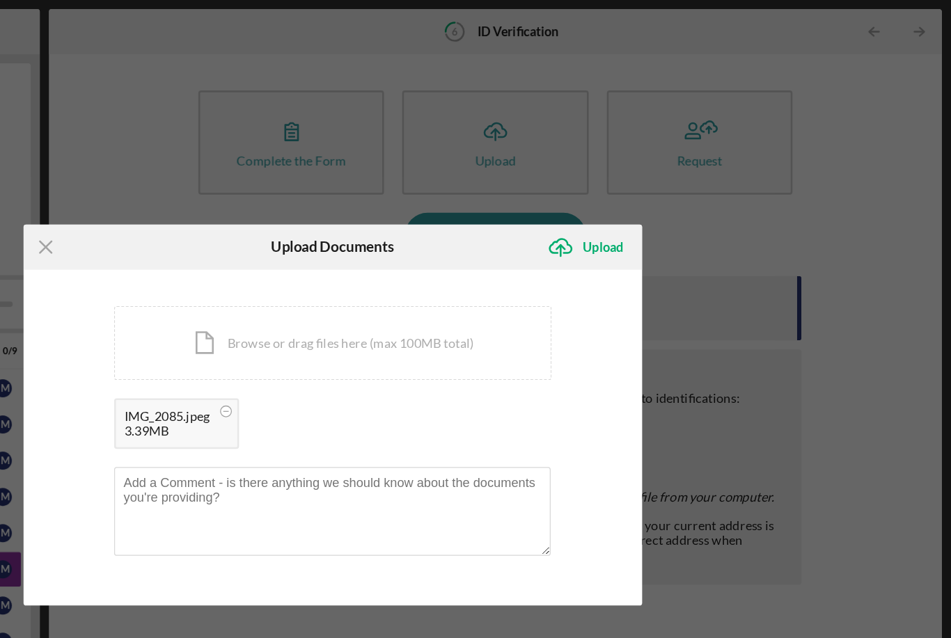
click at [633, 192] on icon "Icon/Upload" at bounding box center [650, 190] width 35 height 35
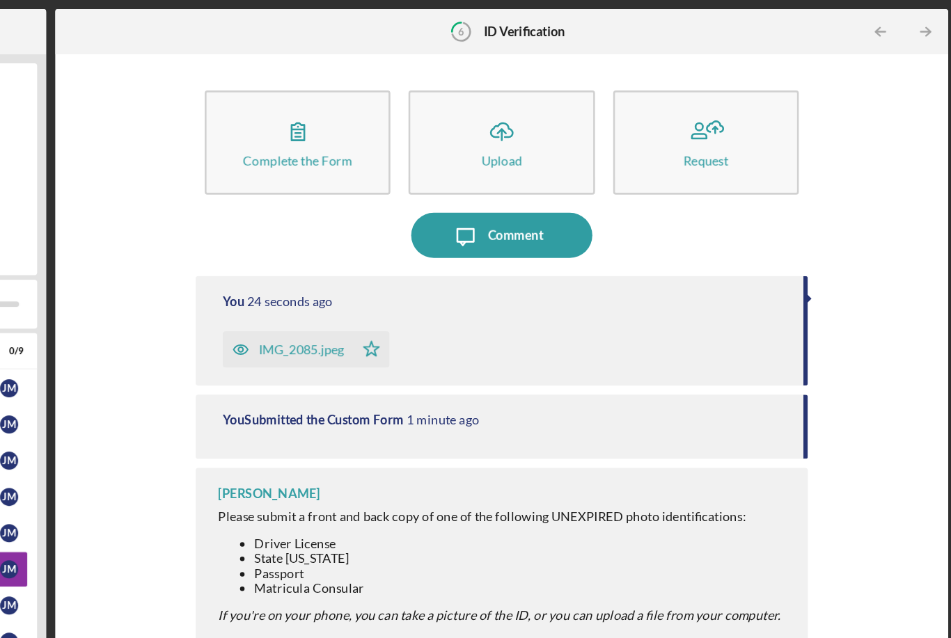
click at [911, 30] on icon "Icon/Table Pagination Arrow" at bounding box center [926, 24] width 31 height 31
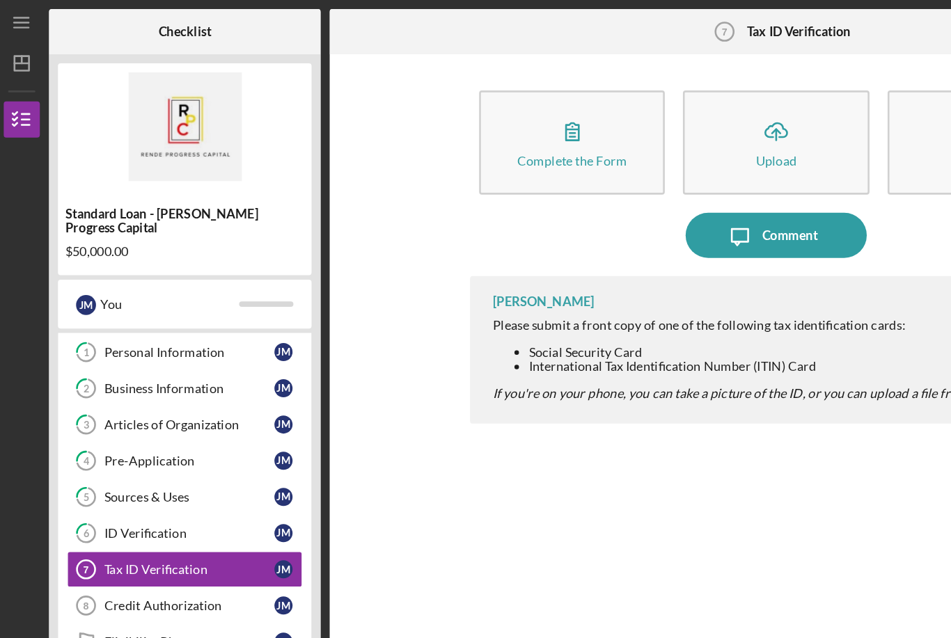
scroll to position [26, 0]
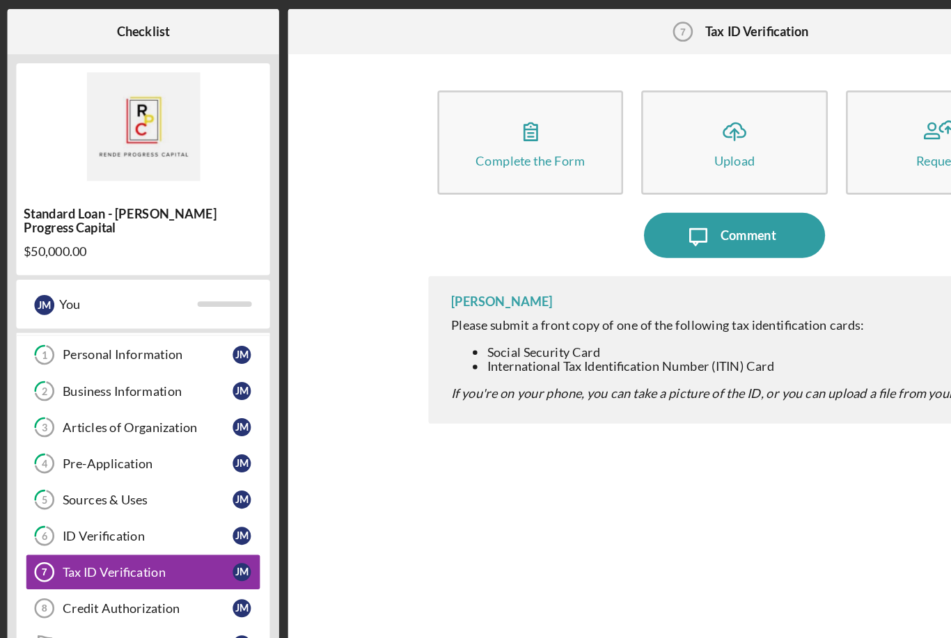
click at [427, 116] on icon "button" at bounding box center [444, 101] width 35 height 35
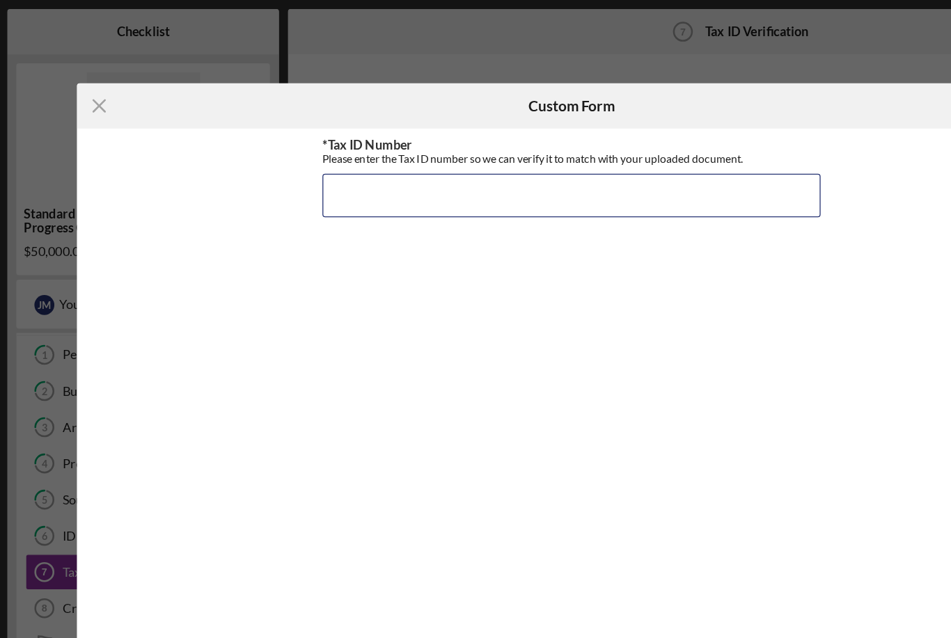
click at [354, 156] on input "*Tax ID Number" at bounding box center [475, 150] width 383 height 33
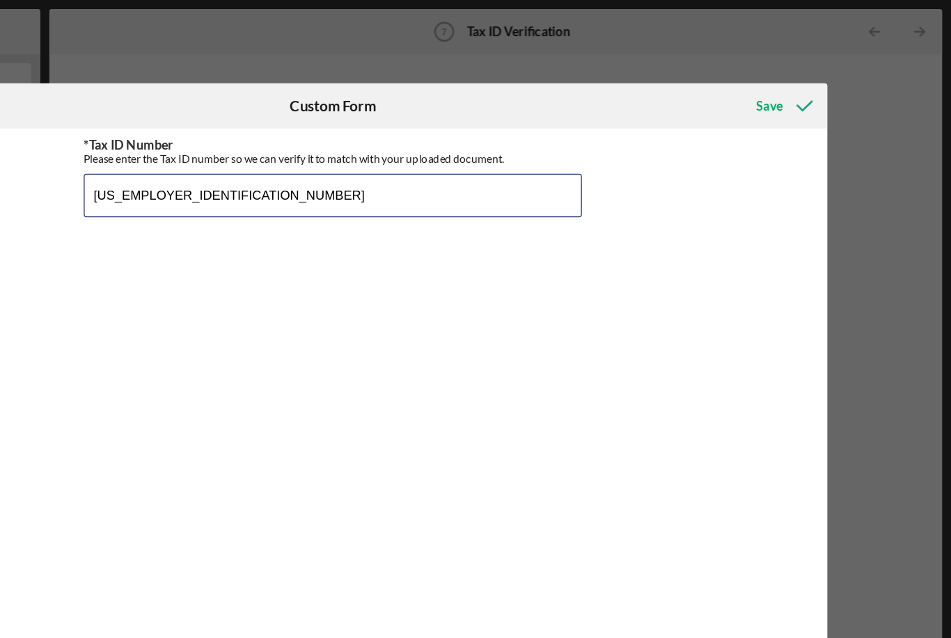
type input "[US_EMPLOYER_IDENTIFICATION_NUMBER]"
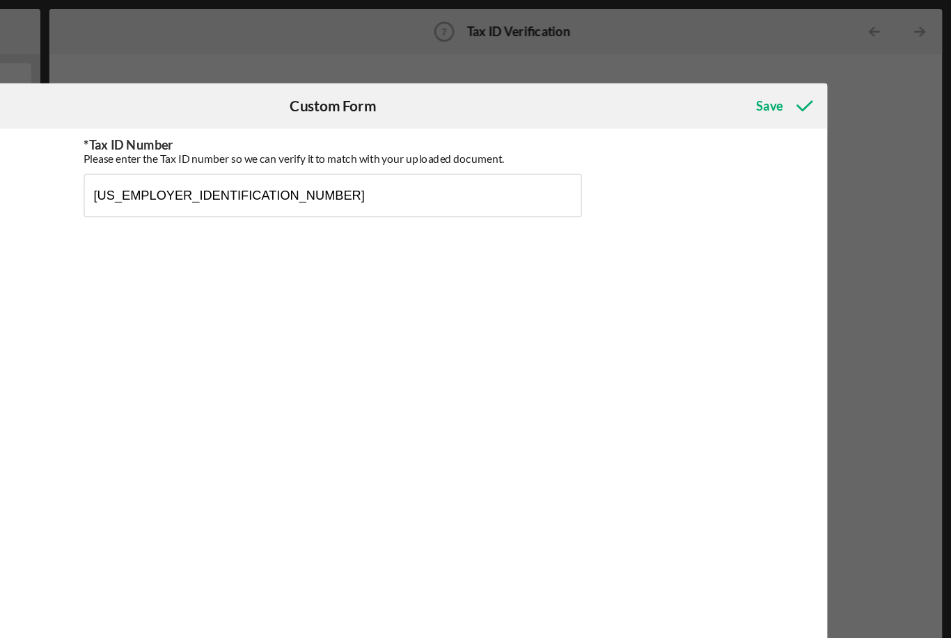
click at [800, 87] on div "Save" at bounding box center [810, 82] width 20 height 28
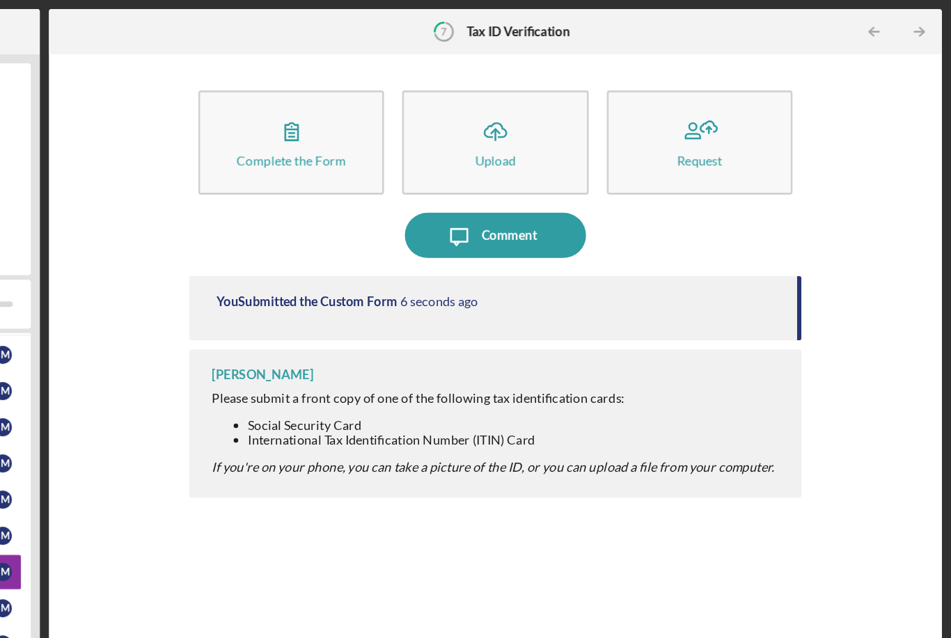
click at [911, 26] on icon "Icon/Table Pagination Arrow" at bounding box center [926, 24] width 31 height 31
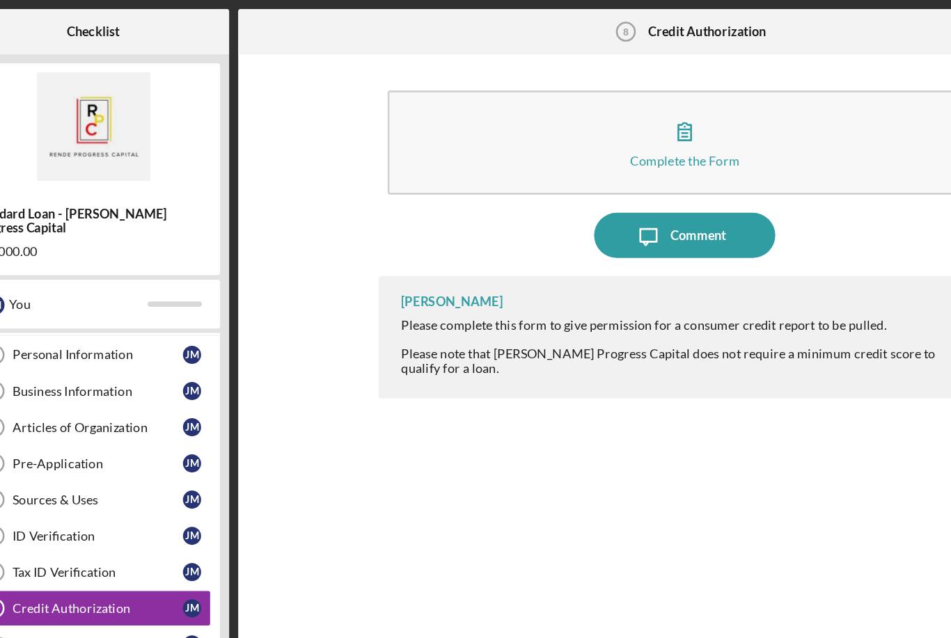
click at [583, 114] on icon "button" at bounding box center [600, 101] width 35 height 35
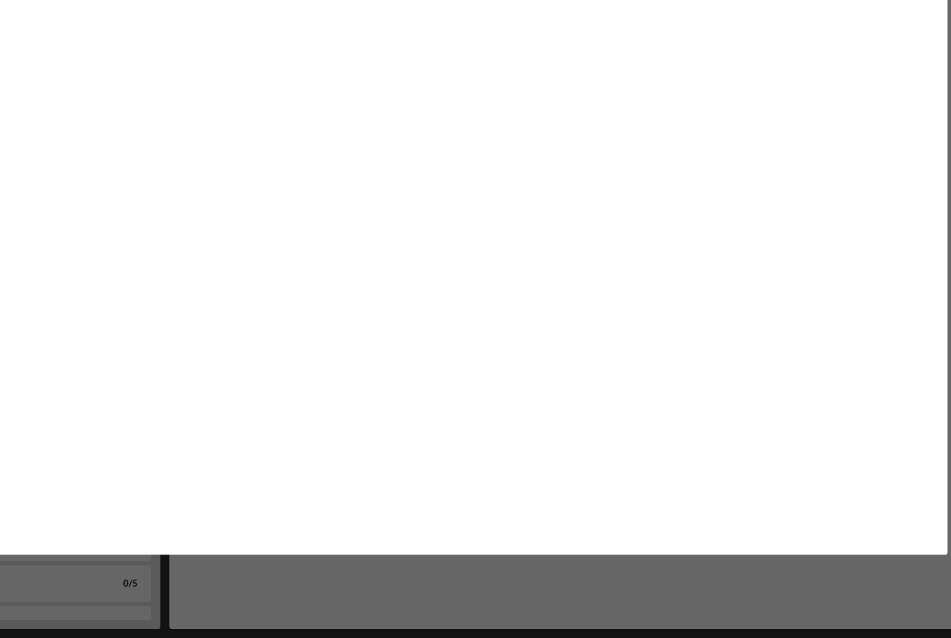
scroll to position [45, 0]
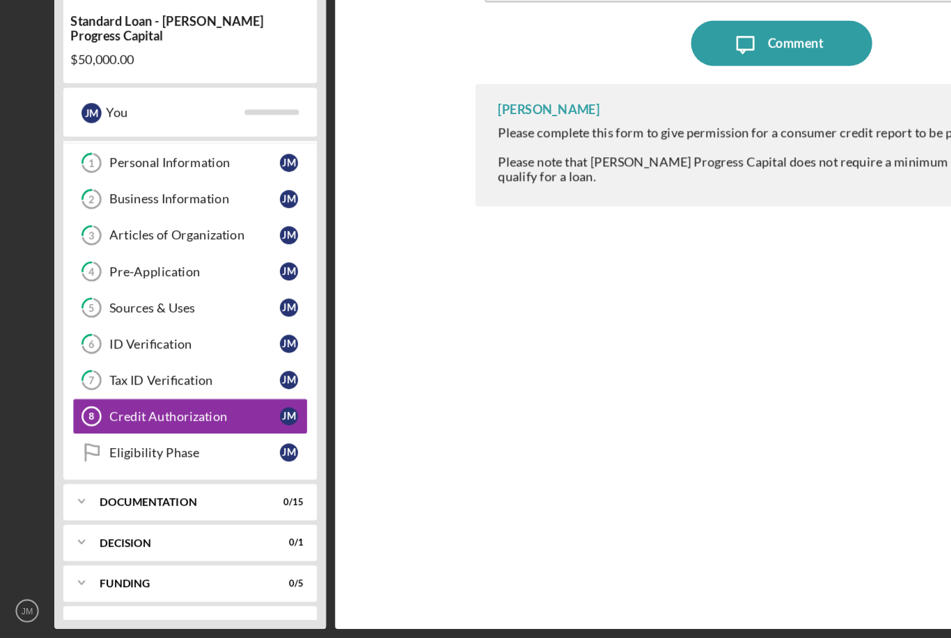
scroll to position [45, 0]
click at [189, 519] on div "Icon/Expander Documentation 0 / 15" at bounding box center [146, 533] width 195 height 28
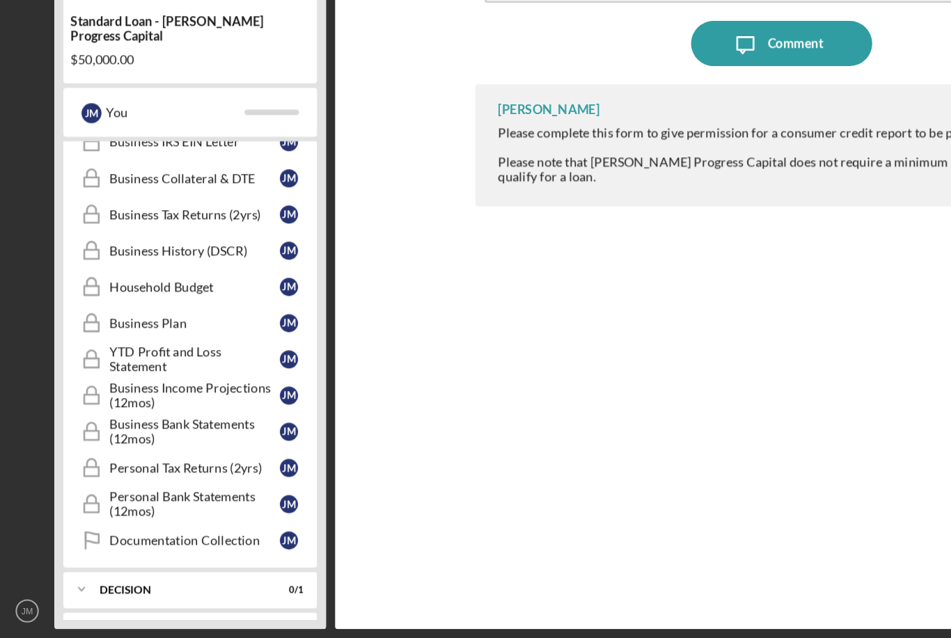
scroll to position [422, 0]
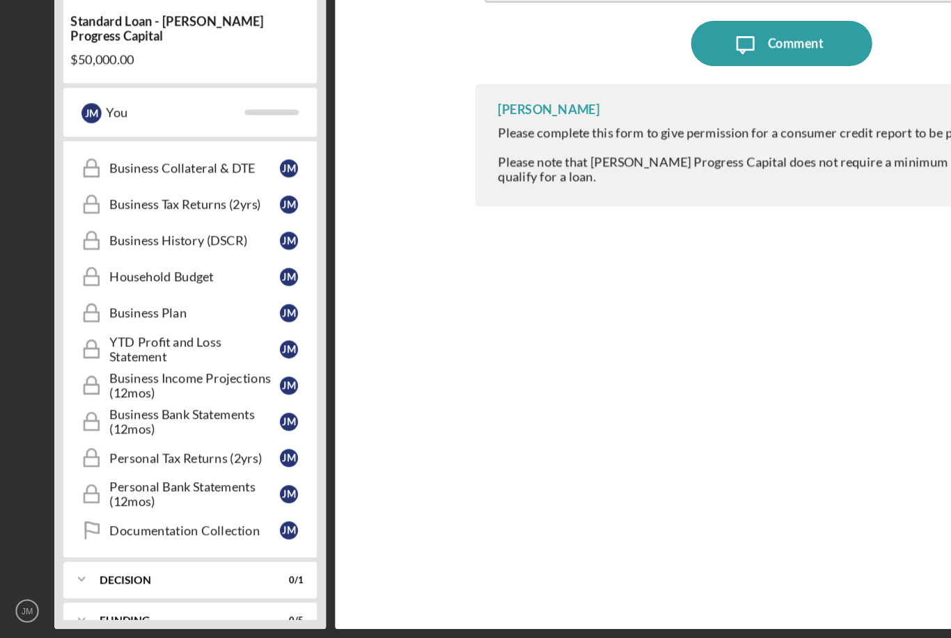
click at [135, 383] on div "Business Plan" at bounding box center [149, 388] width 131 height 11
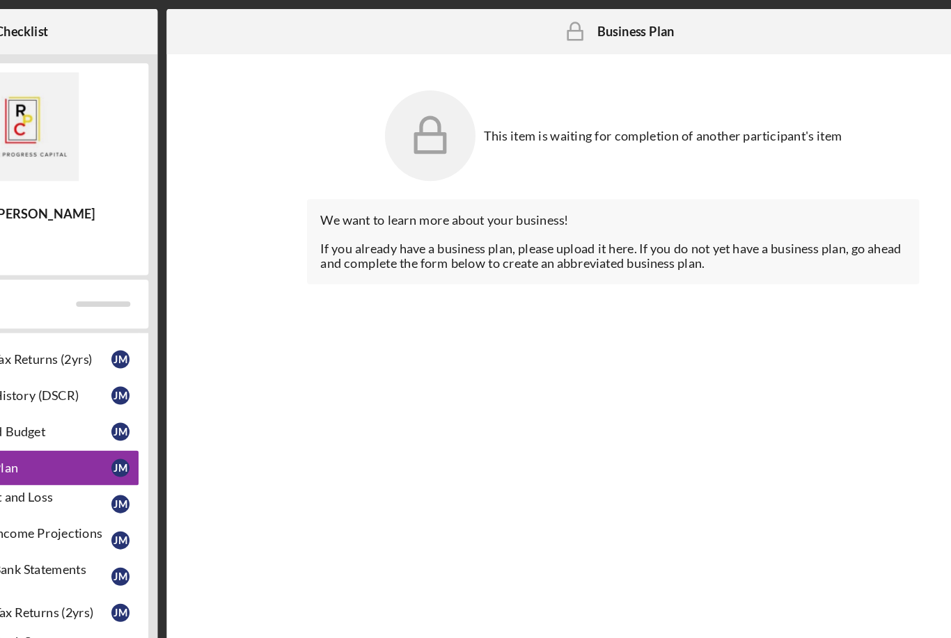
click at [589, 29] on b "Business Plan" at bounding box center [618, 24] width 59 height 11
click at [589, 25] on b "Business Plan" at bounding box center [618, 24] width 59 height 11
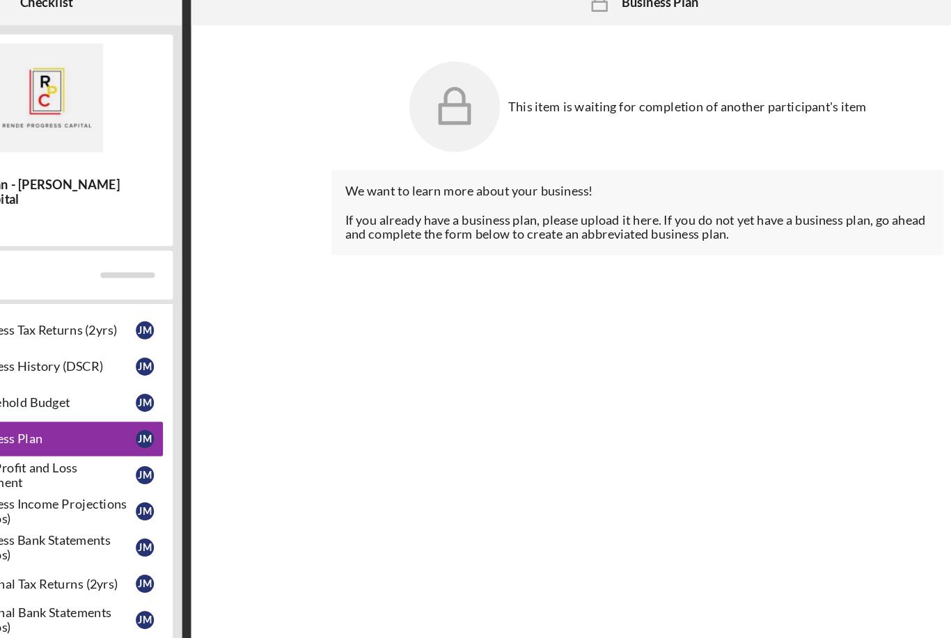
click at [519, 193] on div "We want to learn more about your business! If you already have a business plan,…" at bounding box center [600, 185] width 470 height 65
